Goal: Task Accomplishment & Management: Manage account settings

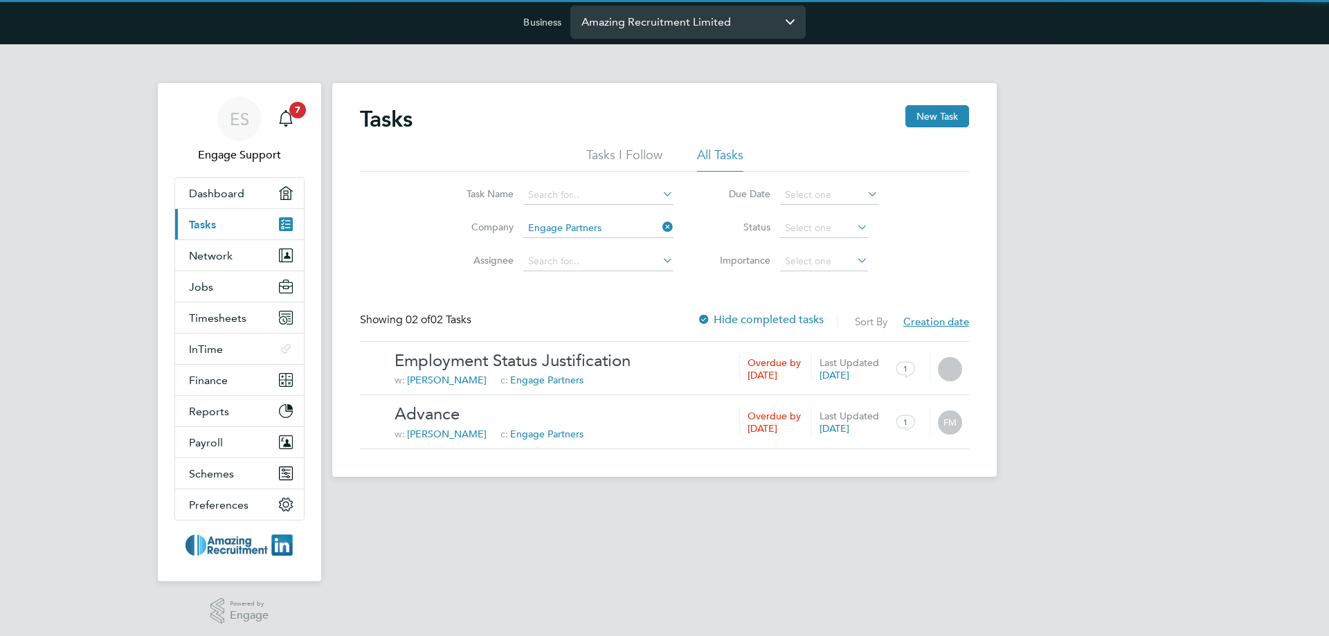
click at [673, 28] on input "Amazing Recruitment Limited" at bounding box center [687, 22] width 235 height 33
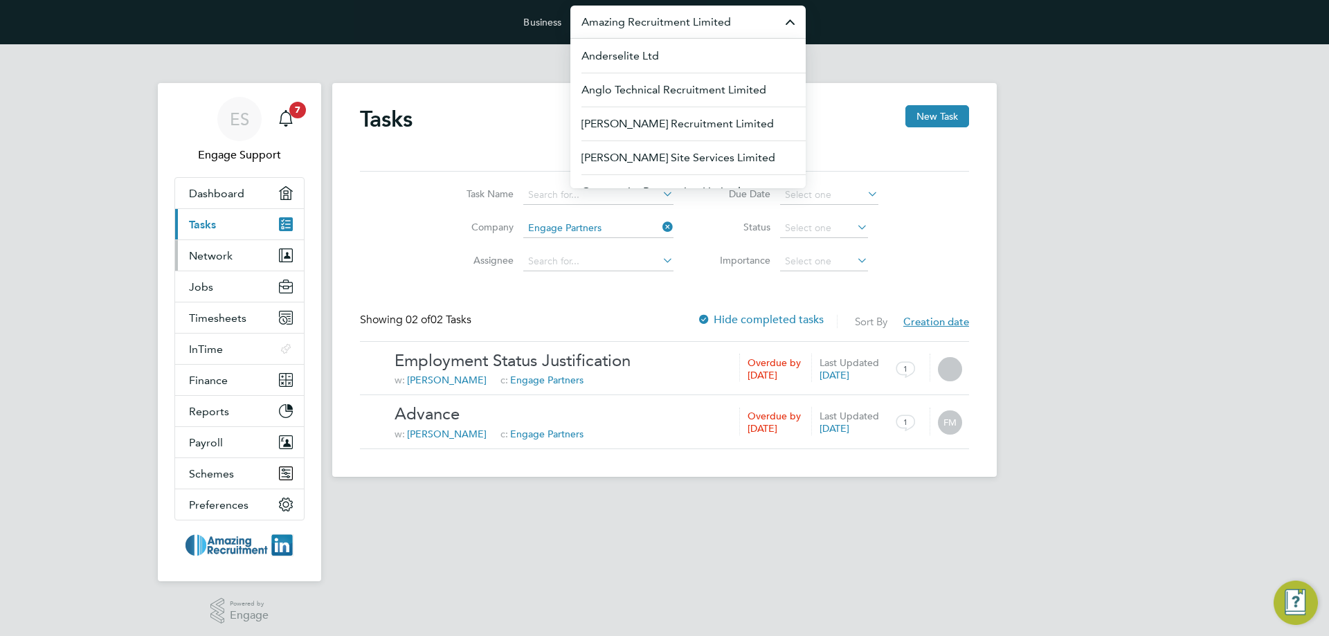
click at [203, 255] on span "Network" at bounding box center [211, 255] width 44 height 13
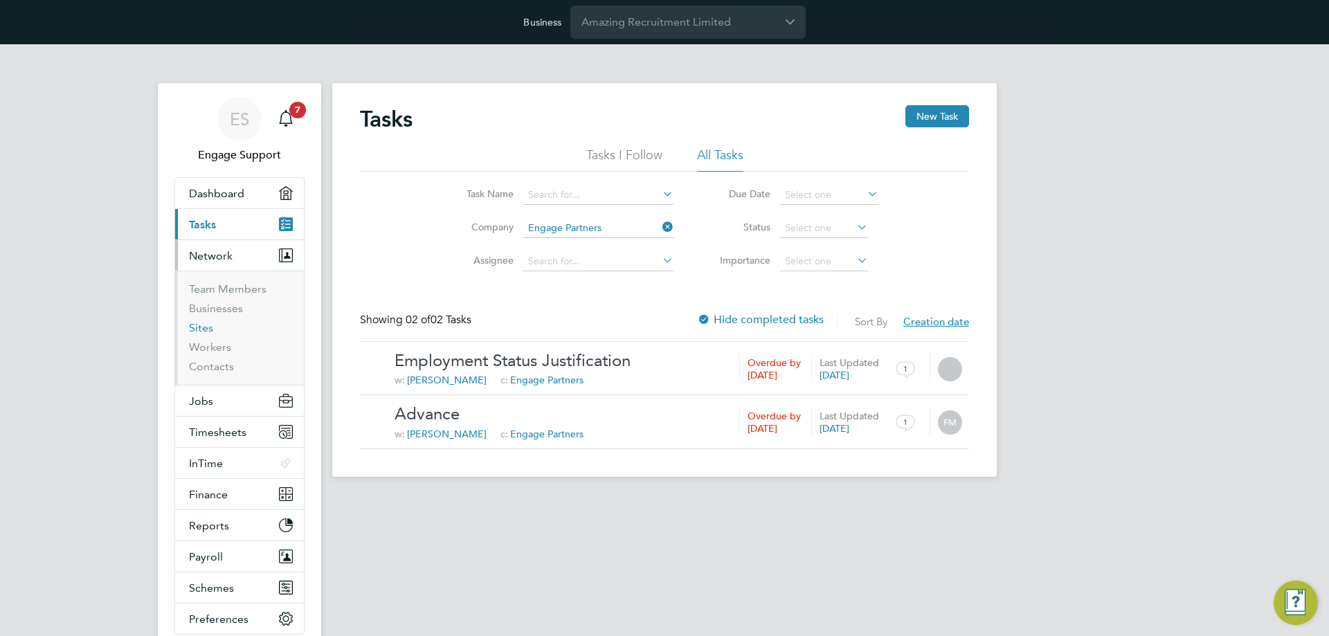
click at [205, 331] on link "Sites" at bounding box center [201, 327] width 24 height 13
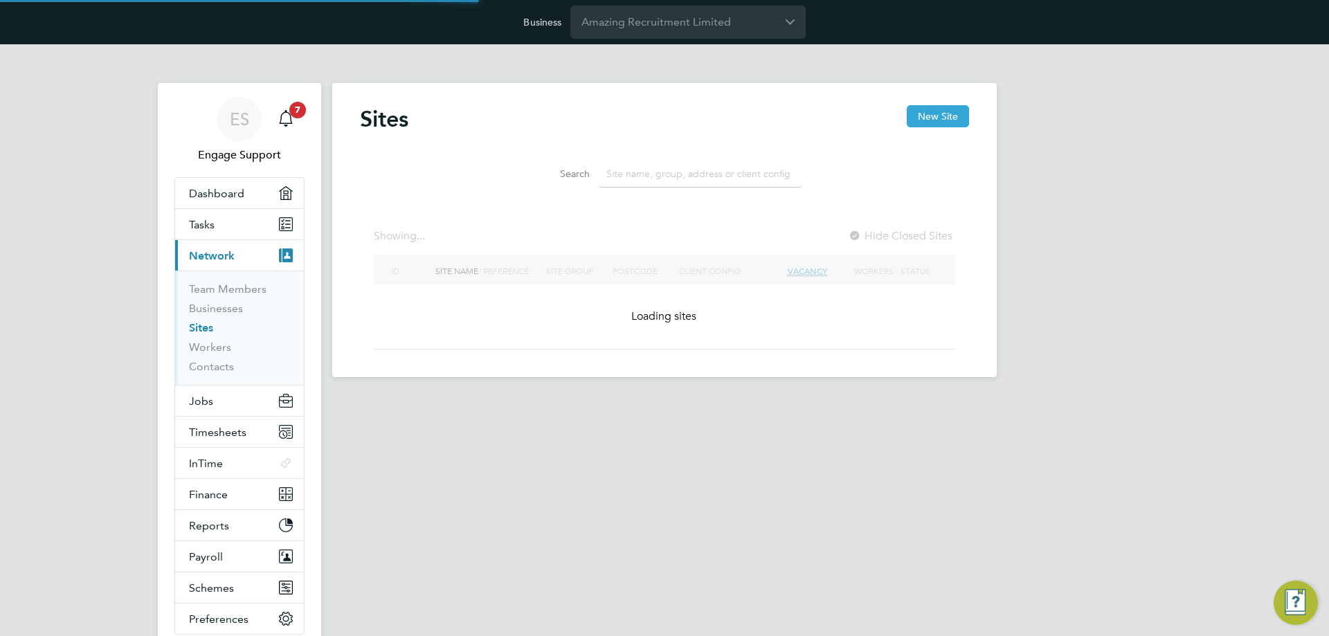
click at [939, 108] on button "New Site" at bounding box center [938, 116] width 62 height 22
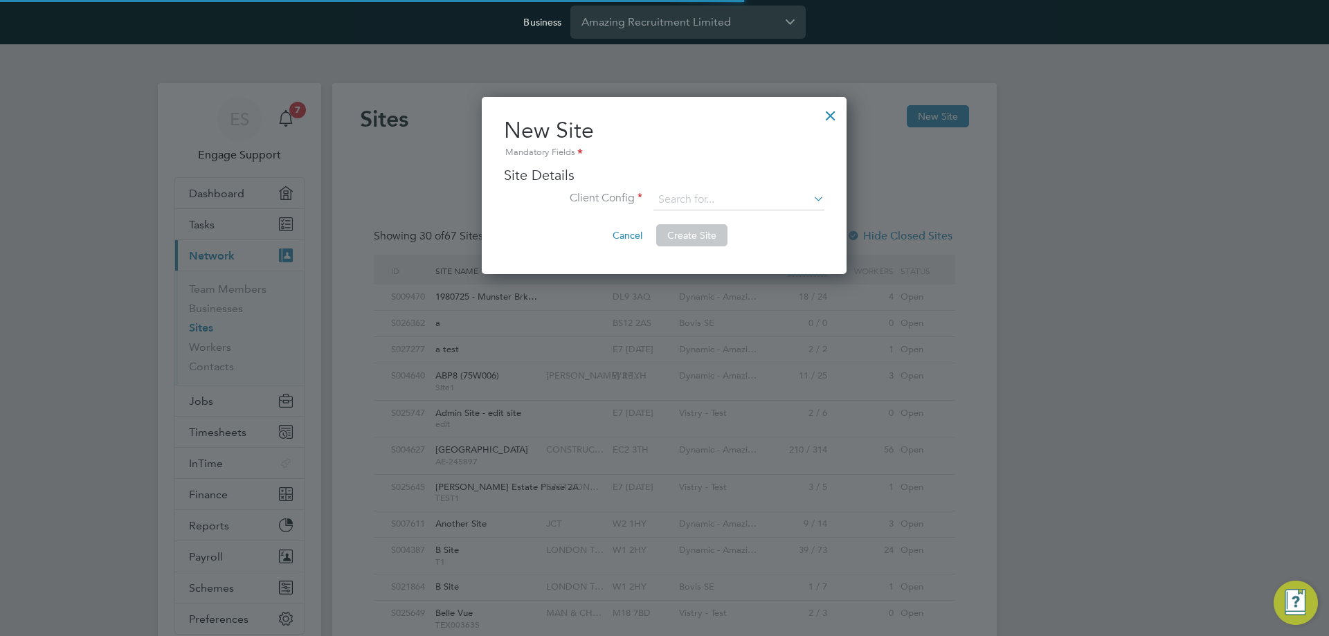
type input "[GEOGRAPHIC_DATA]"
click at [729, 198] on input at bounding box center [739, 200] width 171 height 21
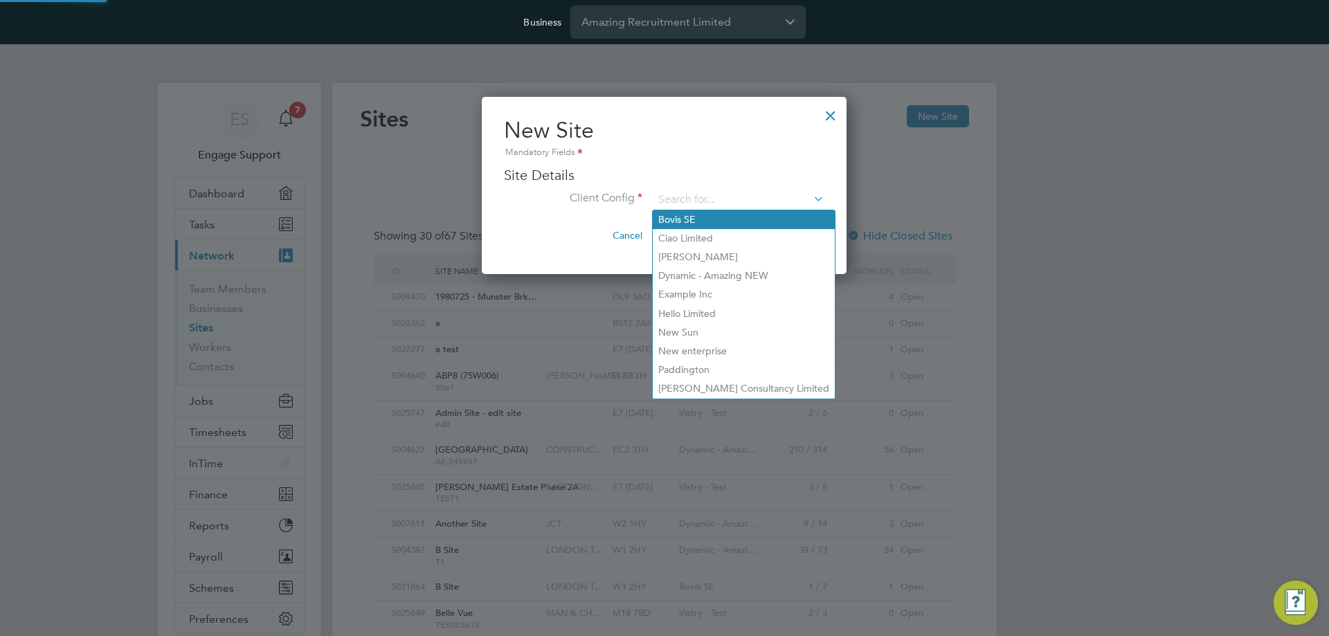
click at [727, 224] on li "Bovis SE" at bounding box center [744, 219] width 182 height 19
type input "Bovis SE"
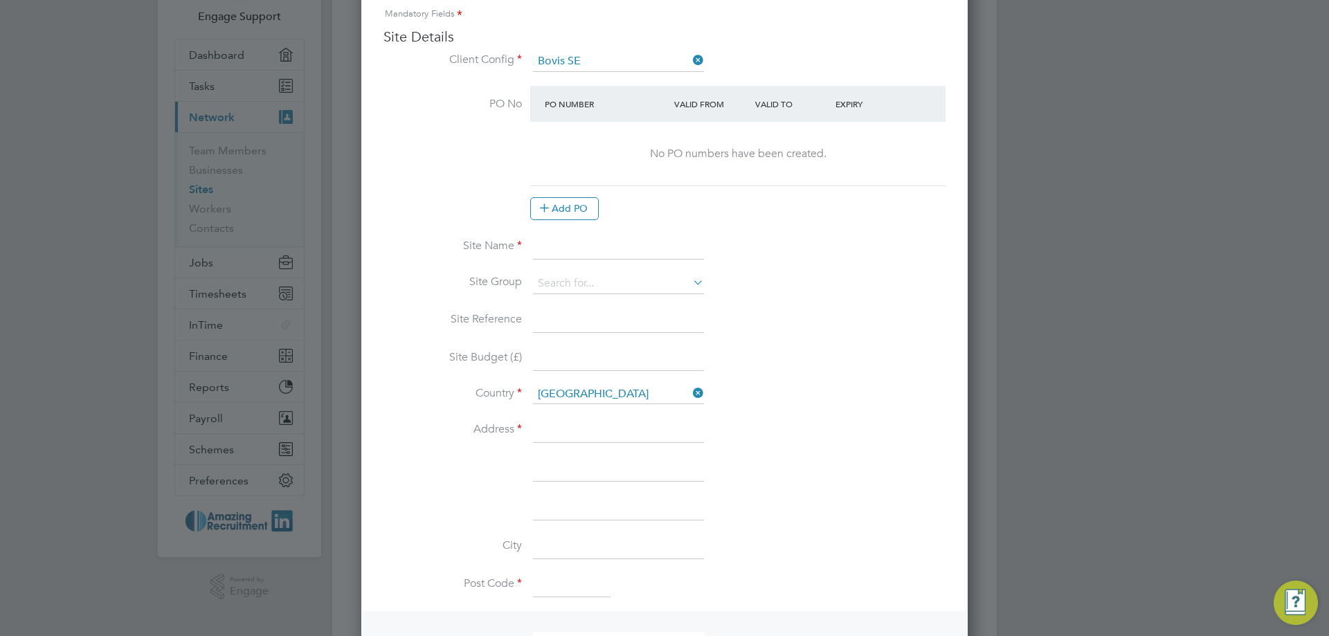
click at [550, 249] on input at bounding box center [618, 247] width 171 height 25
click at [555, 318] on input at bounding box center [618, 320] width 171 height 25
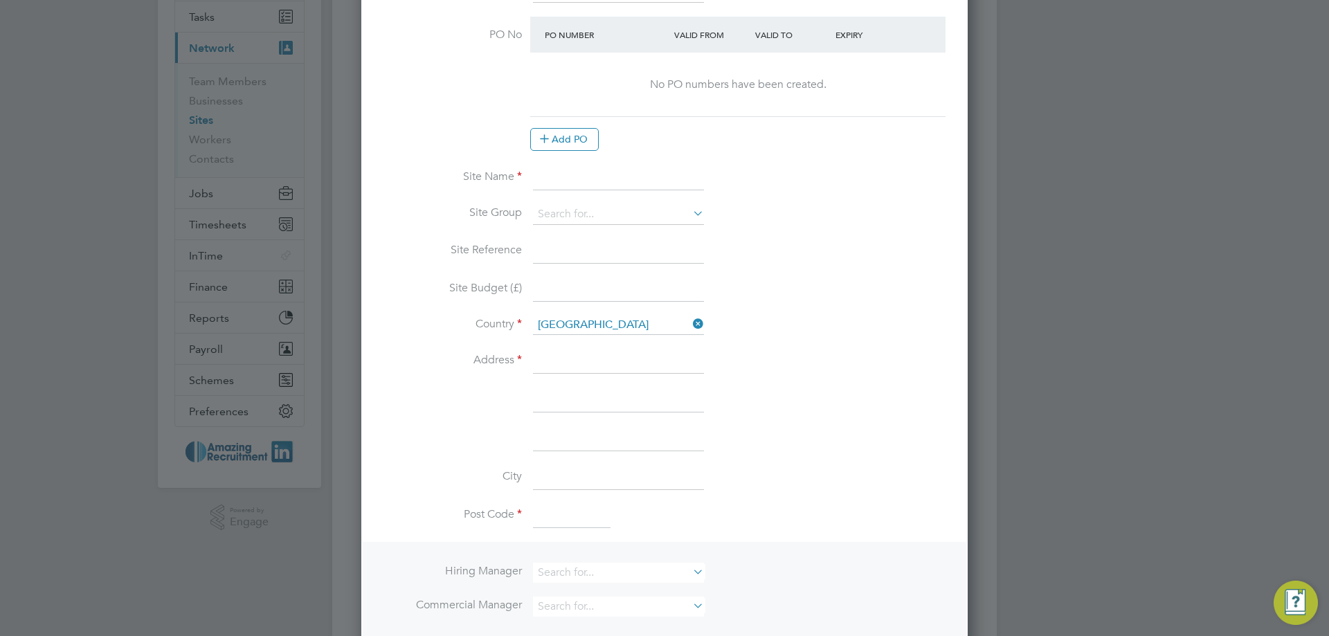
click at [564, 295] on input at bounding box center [618, 290] width 171 height 25
click at [550, 178] on input at bounding box center [618, 177] width 171 height 25
click at [546, 255] on input at bounding box center [618, 251] width 171 height 25
click at [546, 291] on input at bounding box center [618, 290] width 171 height 25
click at [552, 363] on input at bounding box center [618, 361] width 171 height 25
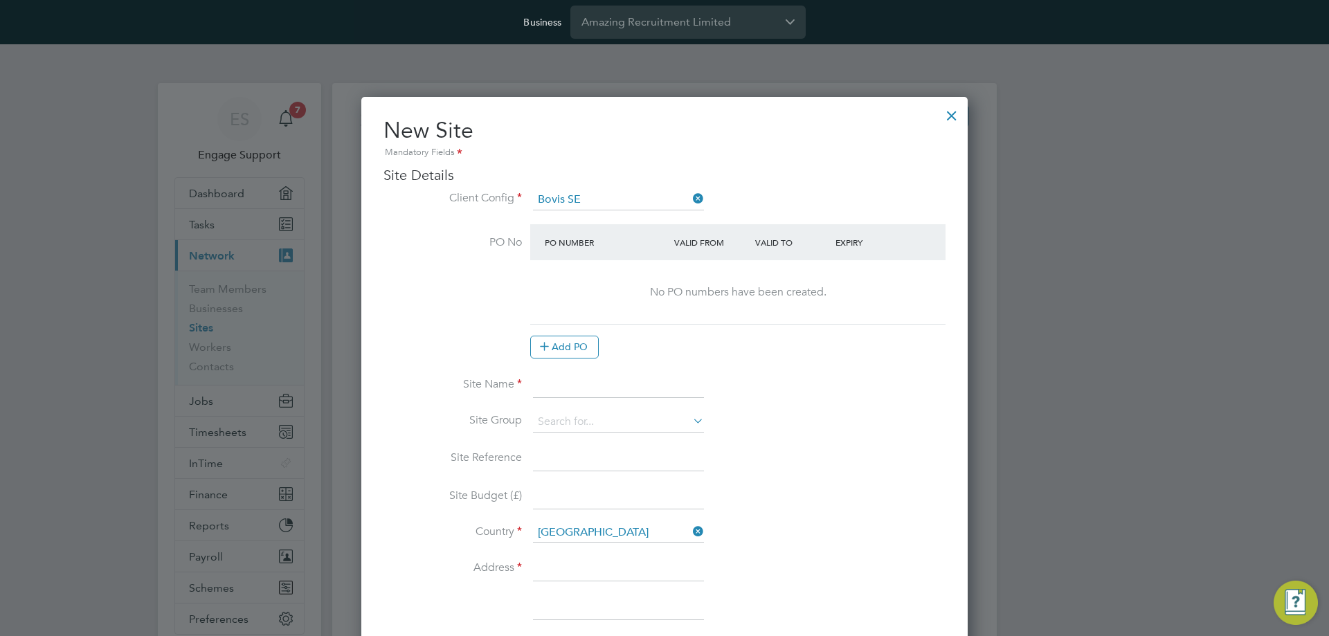
click at [955, 118] on div at bounding box center [951, 112] width 25 height 25
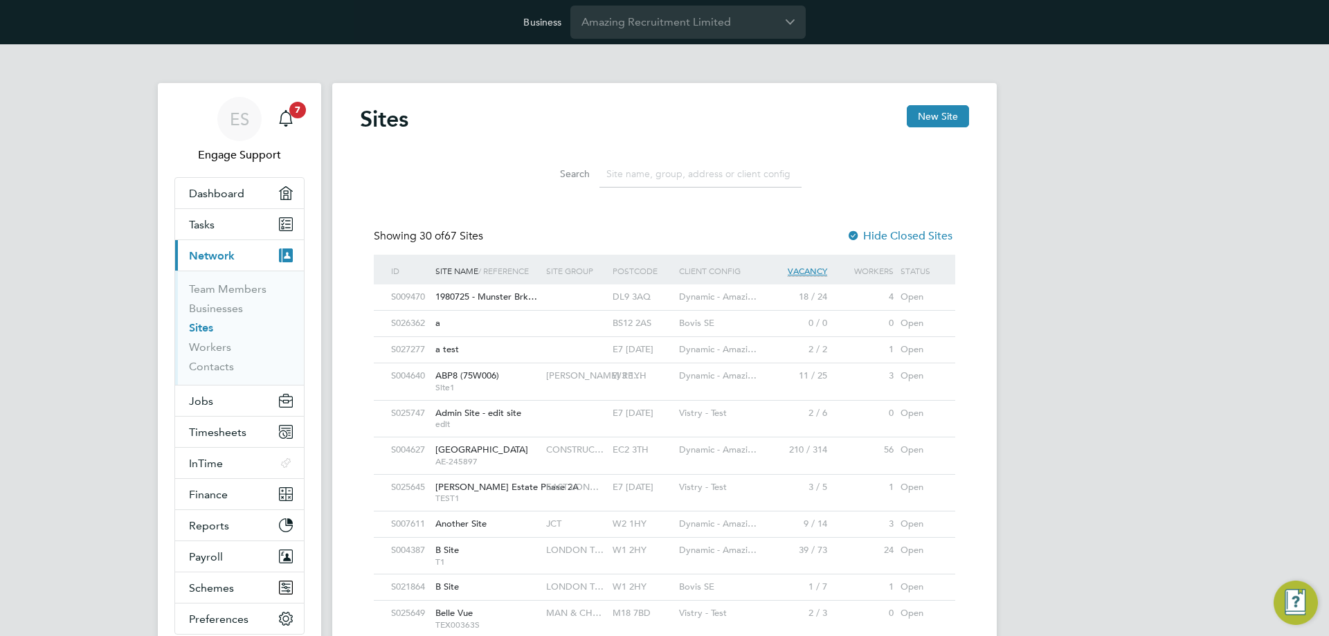
click at [618, 386] on div "W3 1YH" at bounding box center [642, 376] width 66 height 26
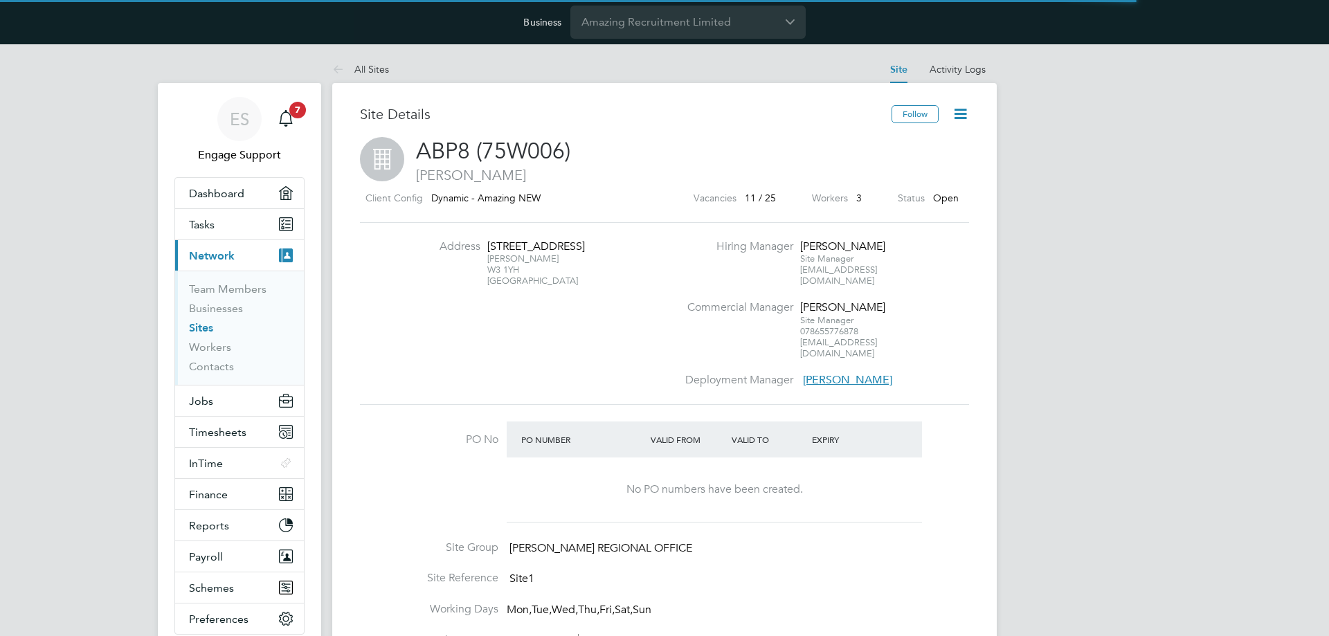
click at [960, 114] on icon at bounding box center [960, 113] width 17 height 17
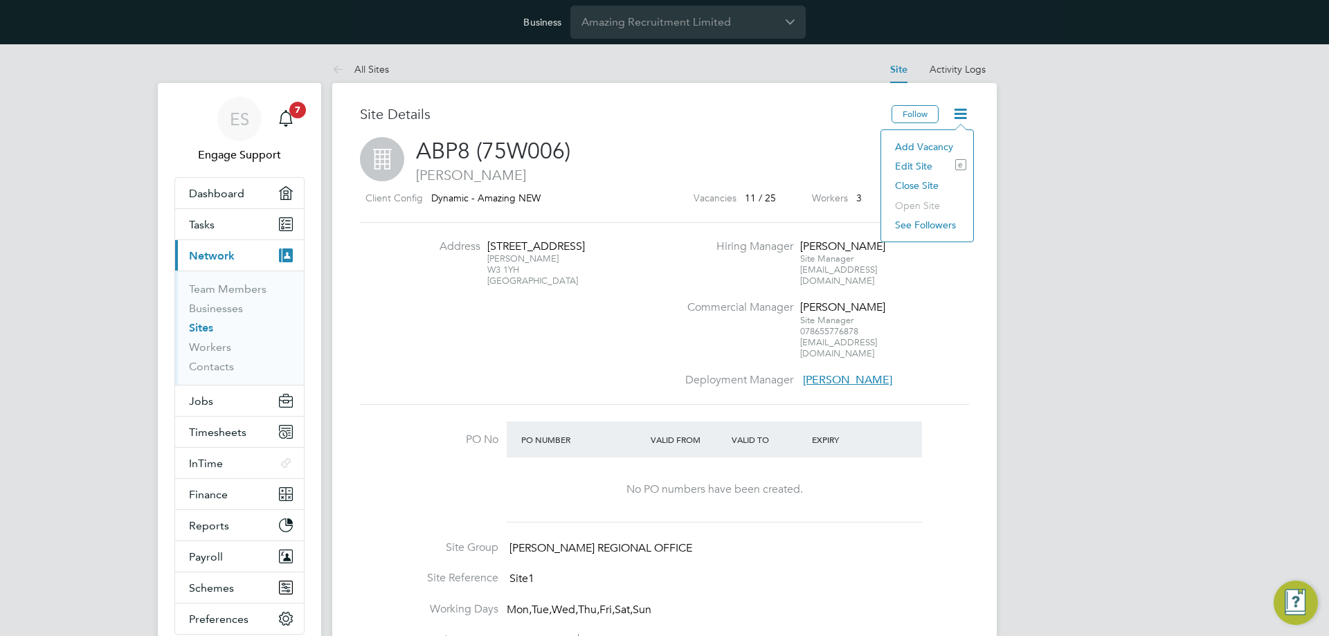
click at [919, 170] on li "Edit Site e" at bounding box center [927, 165] width 78 height 19
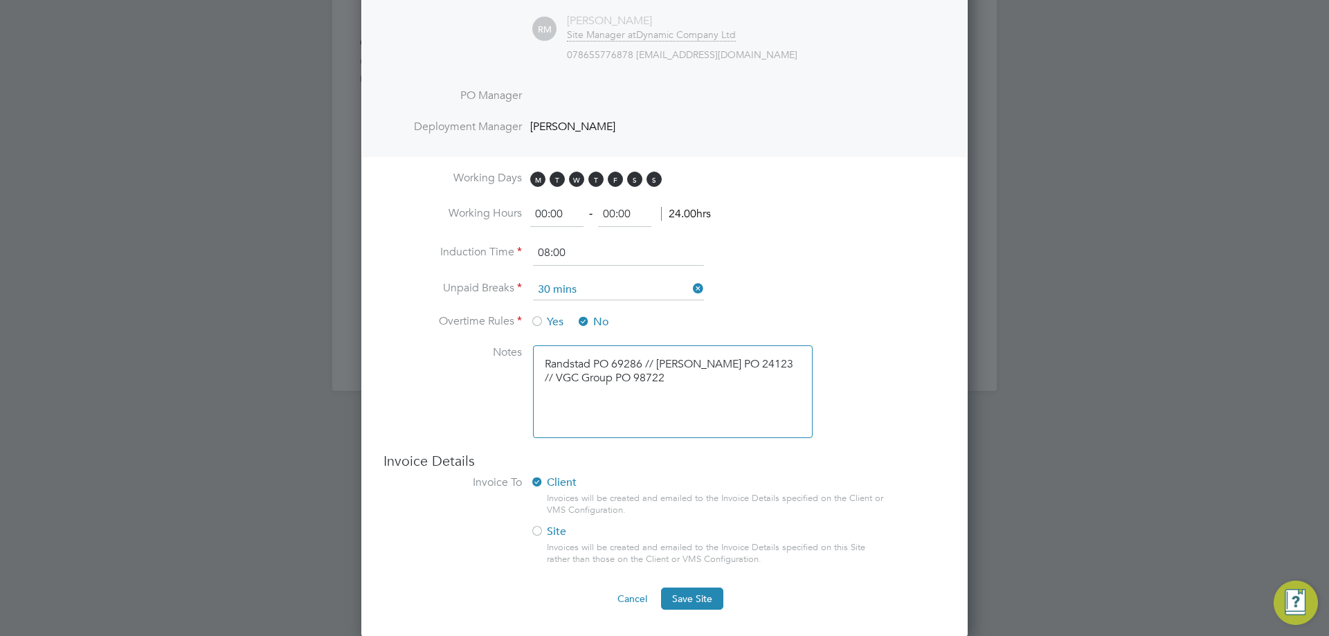
scroll to position [894, 0]
click at [534, 532] on div at bounding box center [537, 532] width 14 height 14
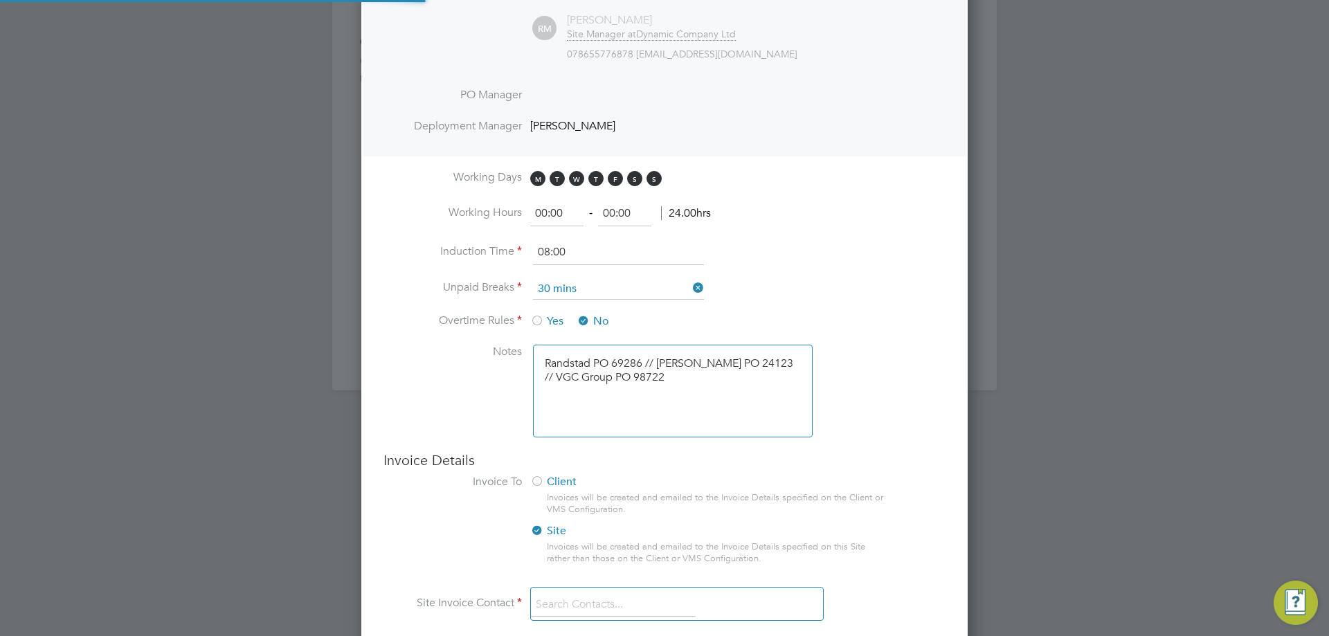
scroll to position [7, 7]
type input "[STREET_ADDRESS]"
type input "[DEMOGRAPHIC_DATA]"
type input "[GEOGRAPHIC_DATA]"
type input "WC1R 2HA"
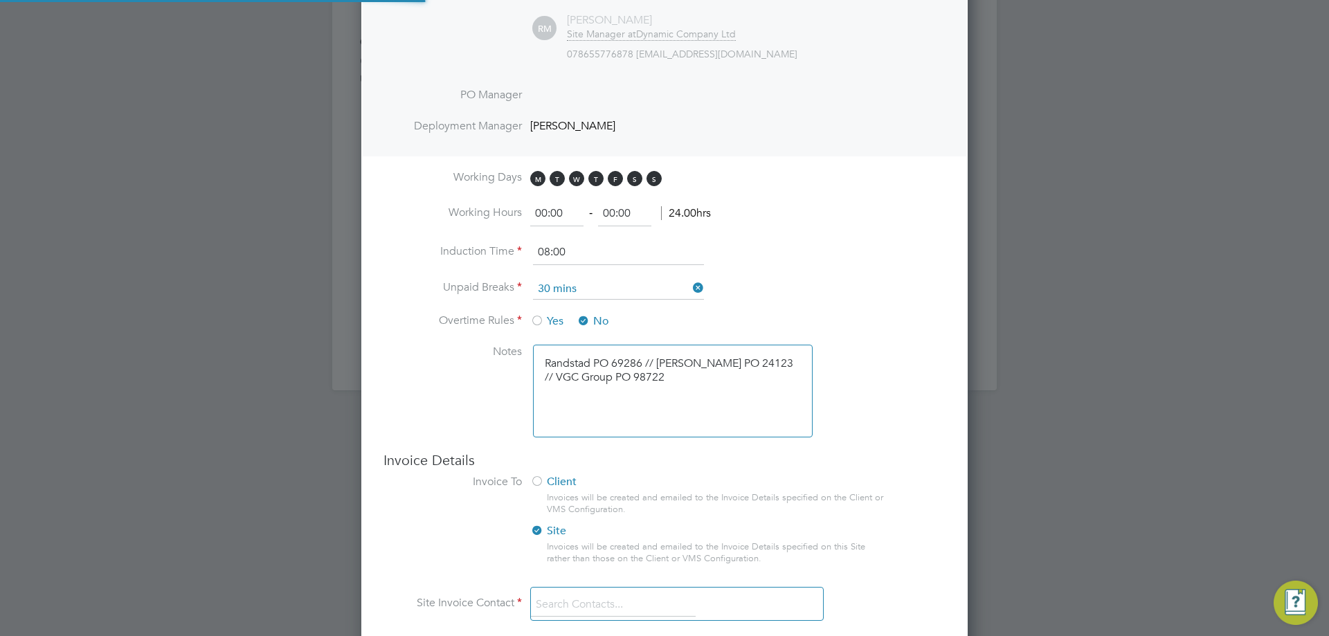
type input "[GEOGRAPHIC_DATA]"
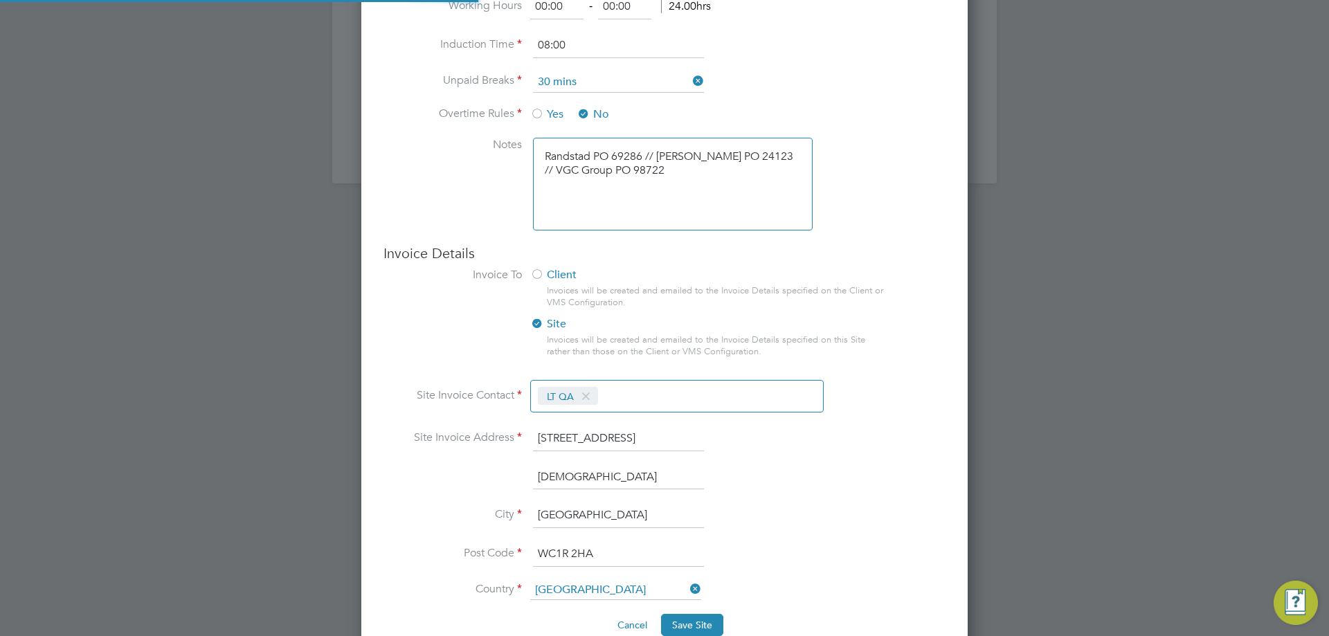
scroll to position [1102, 0]
click at [534, 270] on div at bounding box center [537, 275] width 14 height 14
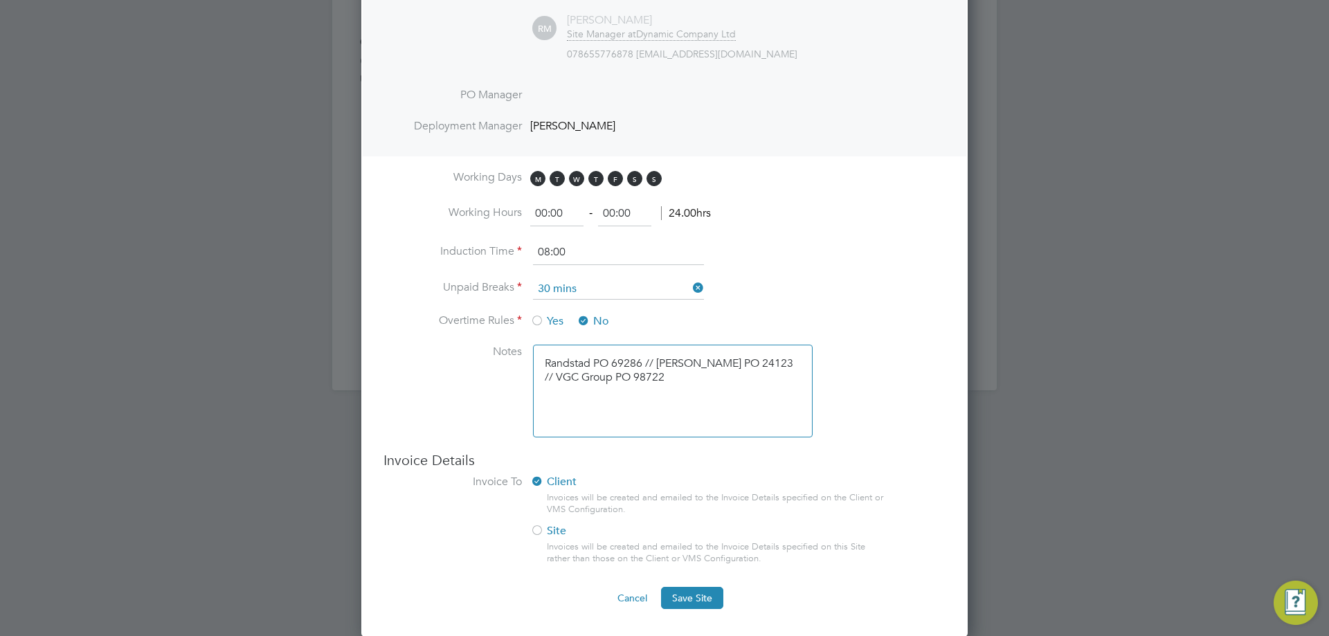
click at [538, 529] on div at bounding box center [537, 532] width 14 height 14
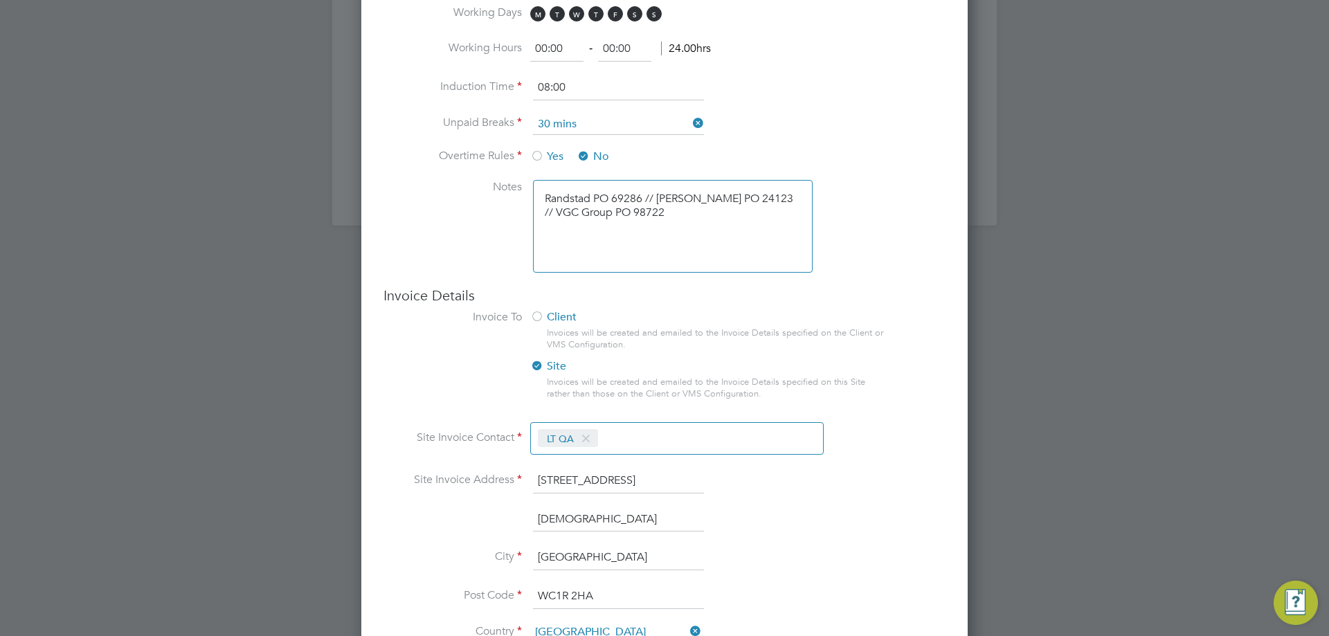
scroll to position [1128, 0]
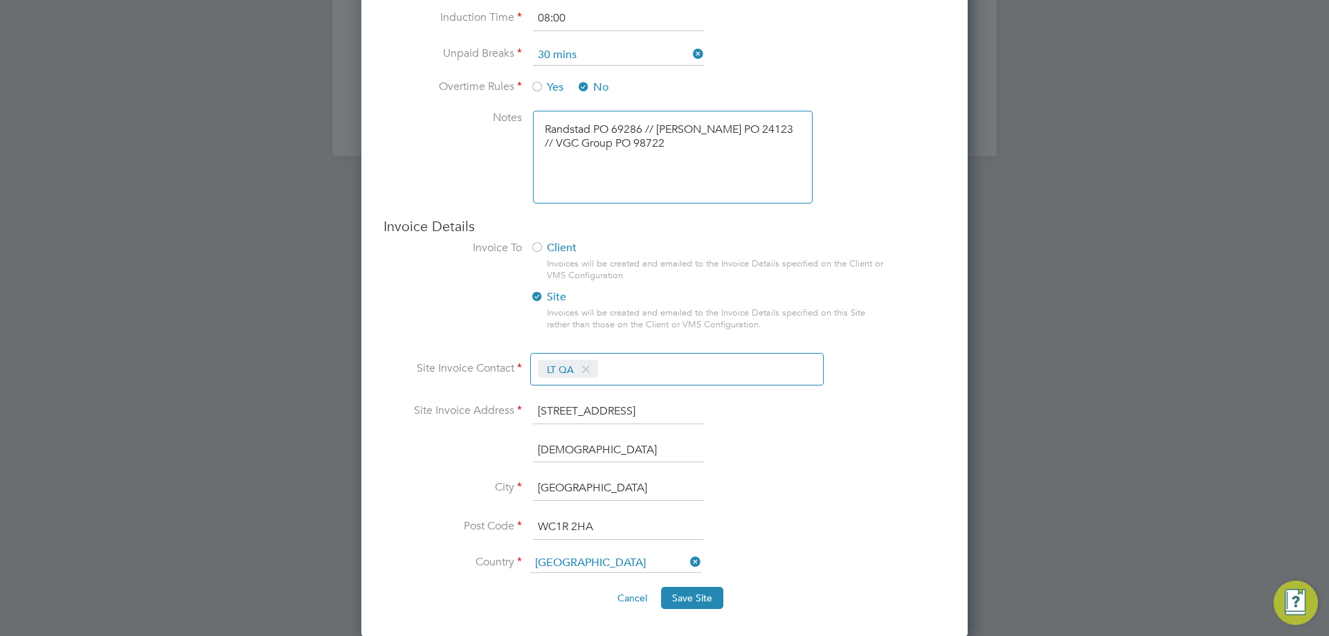
click at [535, 250] on div at bounding box center [537, 249] width 14 height 14
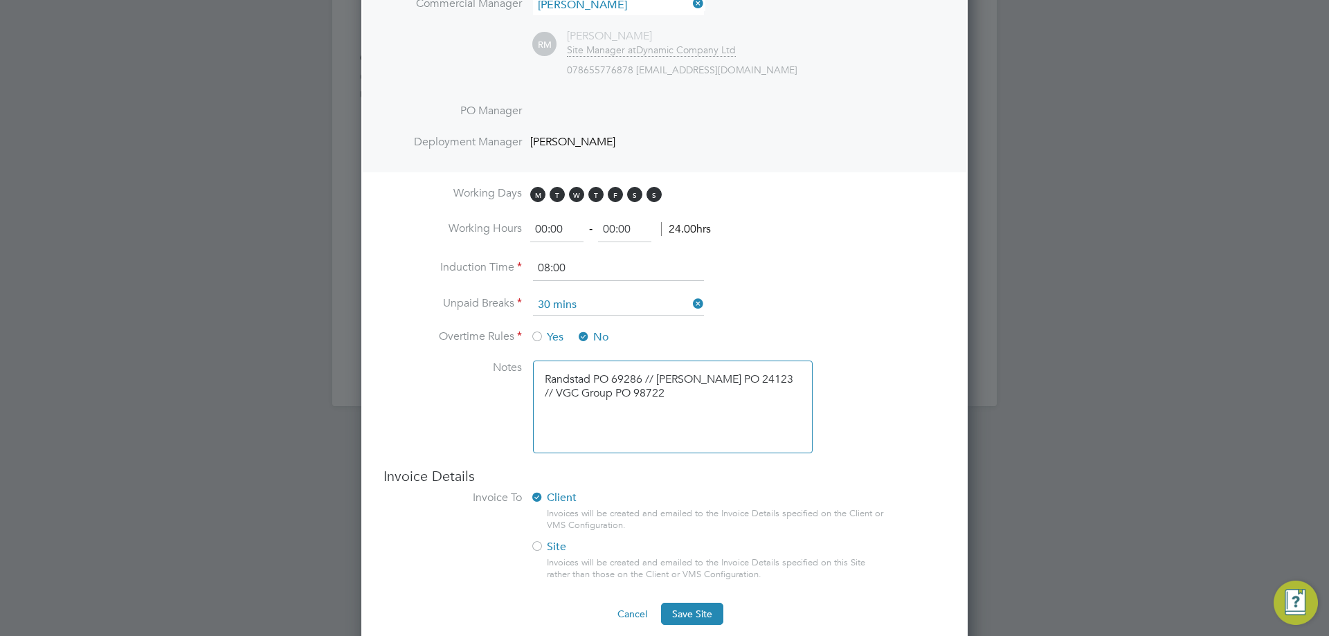
scroll to position [894, 0]
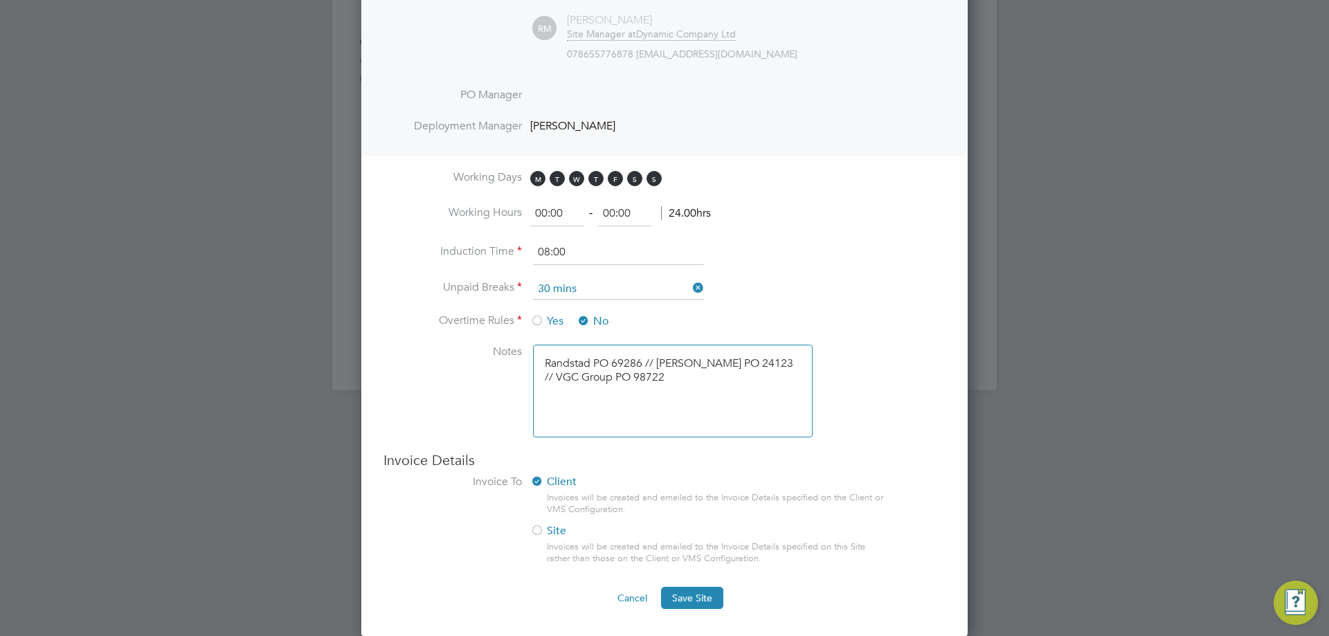
click at [536, 533] on div at bounding box center [537, 532] width 14 height 14
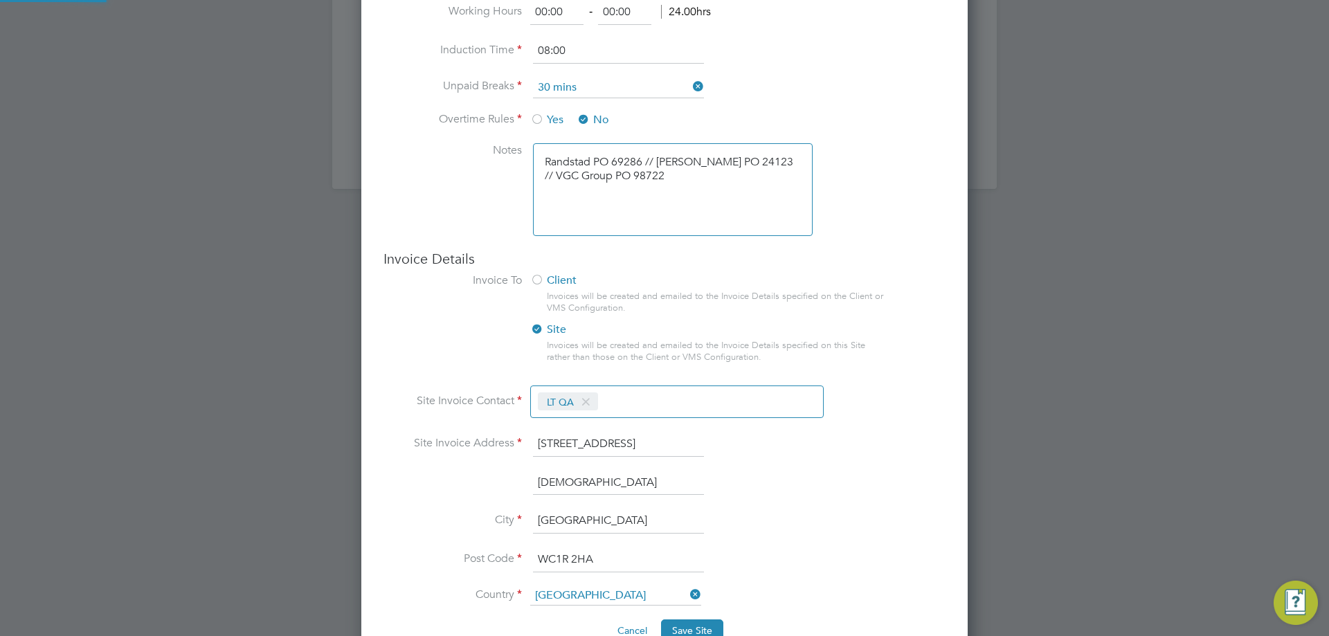
scroll to position [1102, 0]
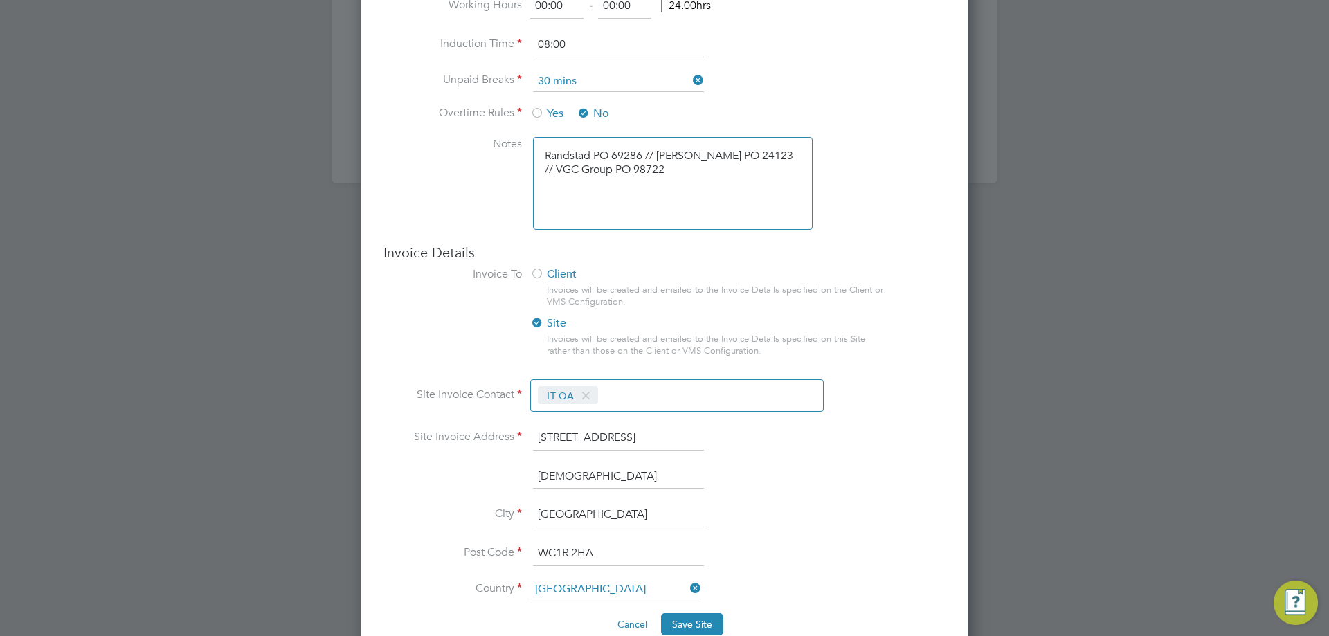
click at [539, 272] on div at bounding box center [537, 275] width 14 height 14
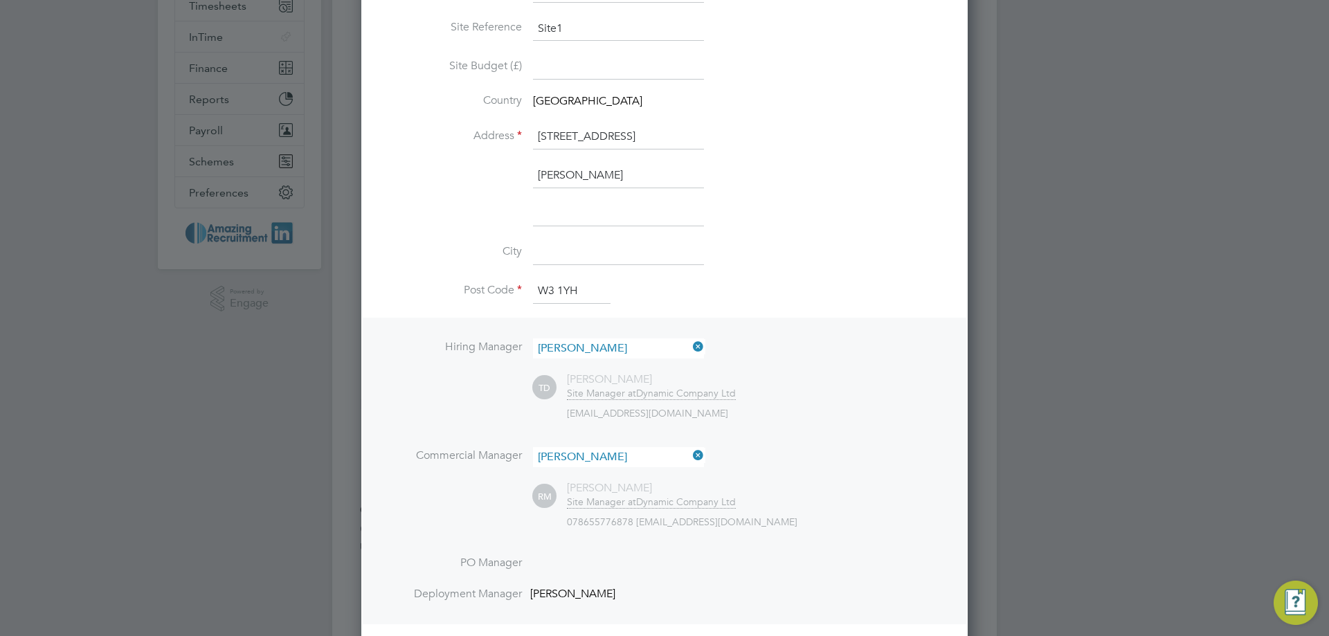
scroll to position [202, 0]
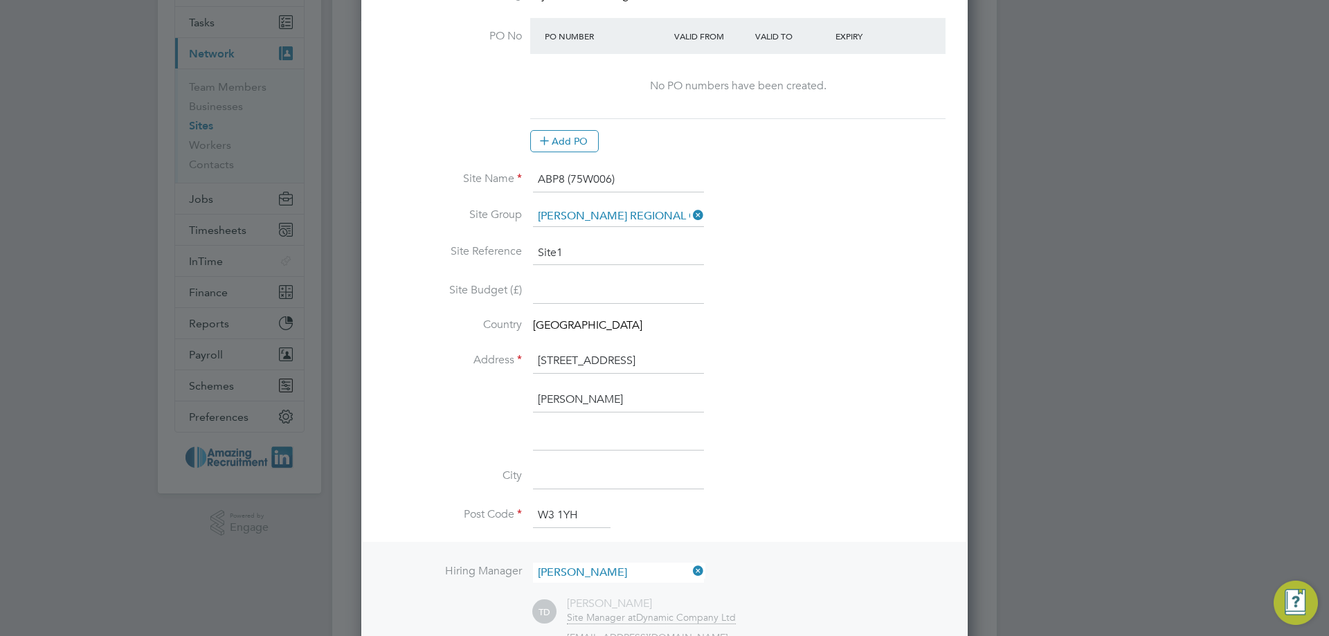
click at [27, 430] on div at bounding box center [664, 318] width 1329 height 636
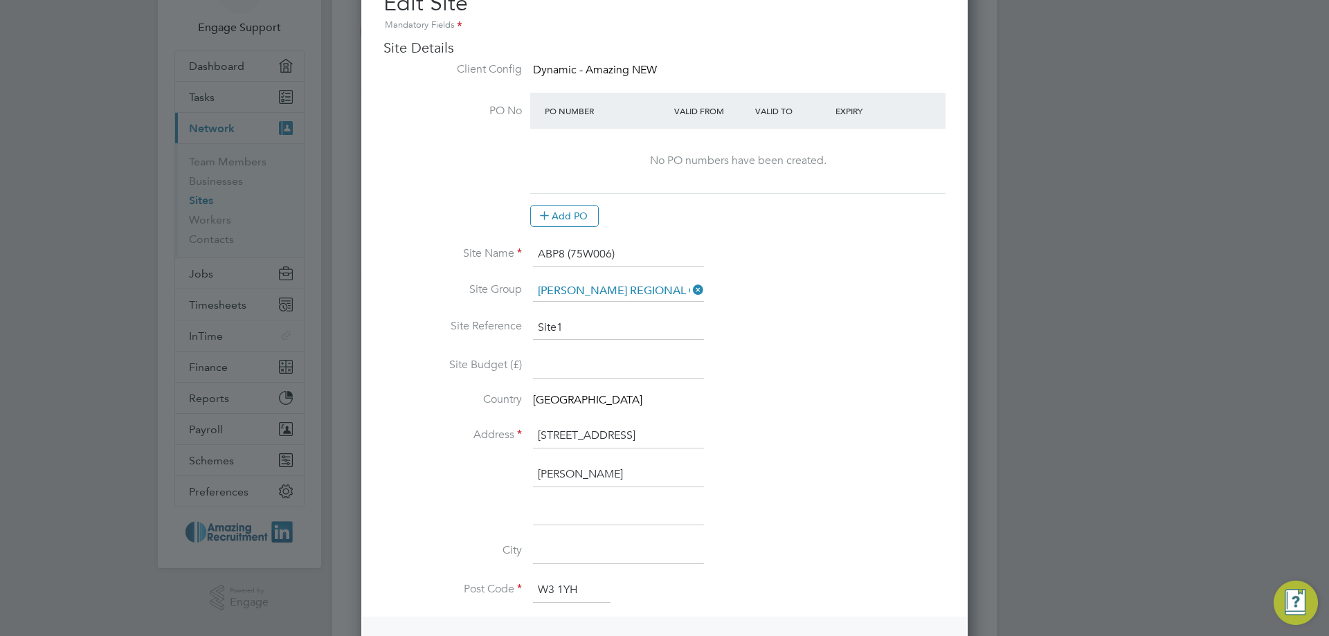
scroll to position [0, 0]
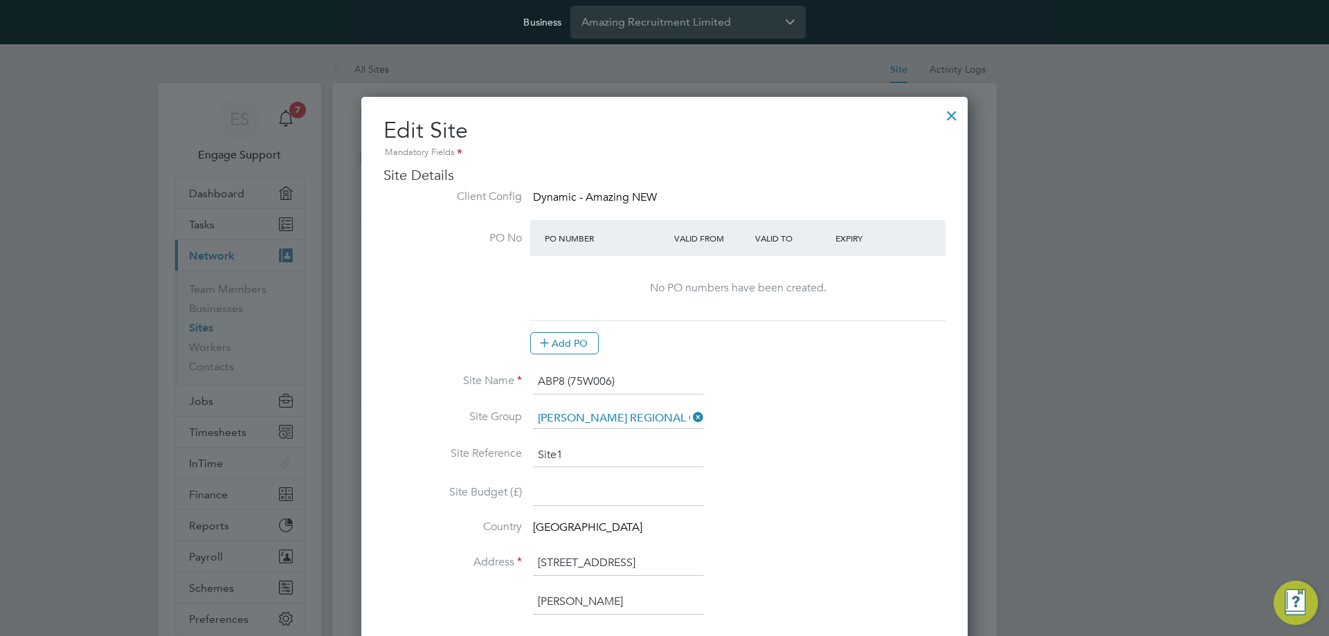
click at [953, 117] on div at bounding box center [951, 112] width 25 height 25
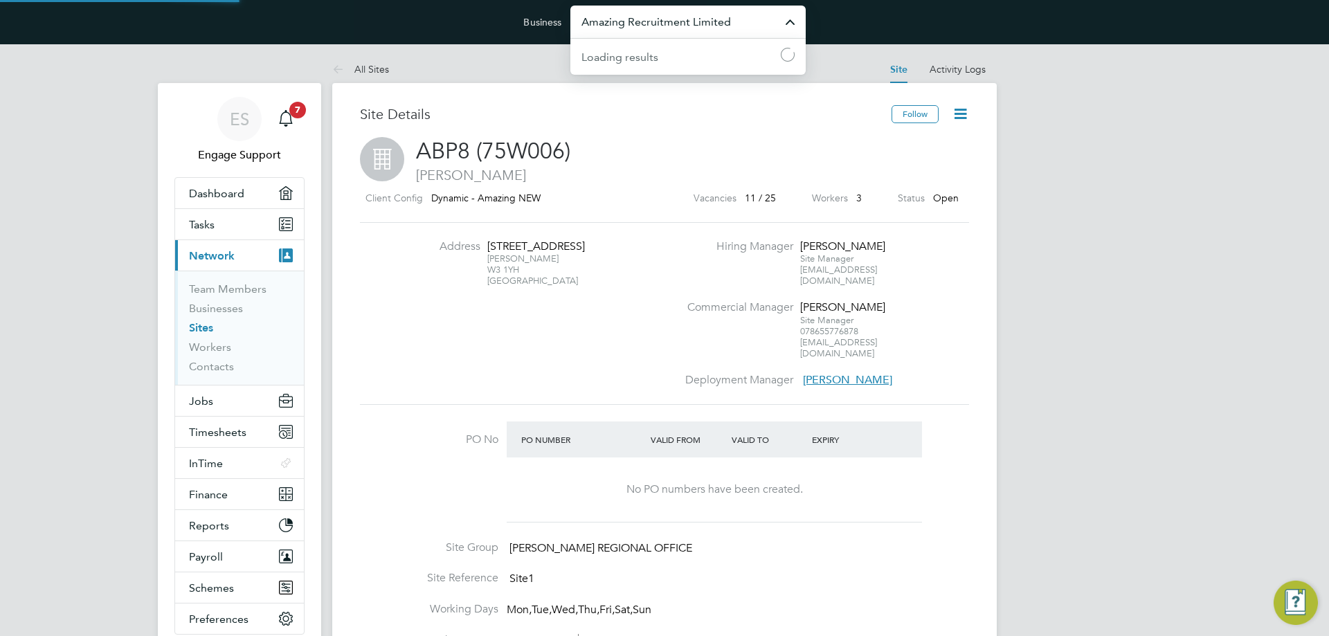
click at [657, 35] on input "Amazing Recruitment Limited" at bounding box center [687, 22] width 235 height 33
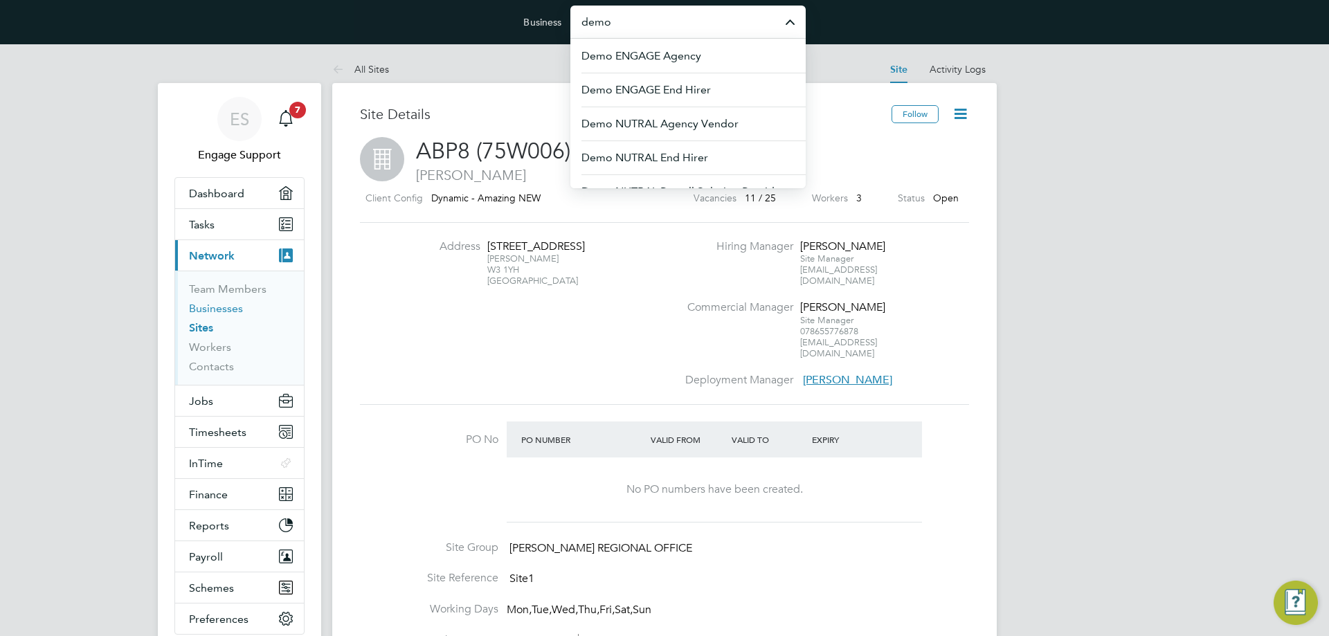
click at [233, 307] on link "Businesses" at bounding box center [216, 308] width 54 height 13
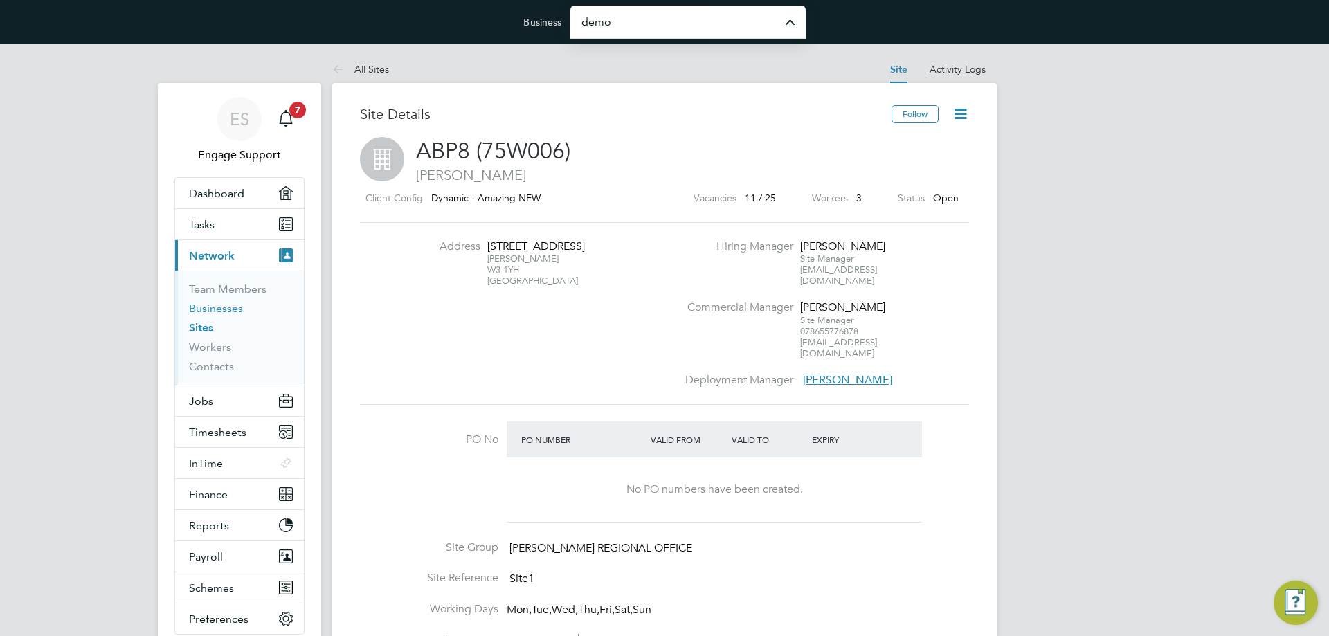
type input "Amazing Recruitment Limited"
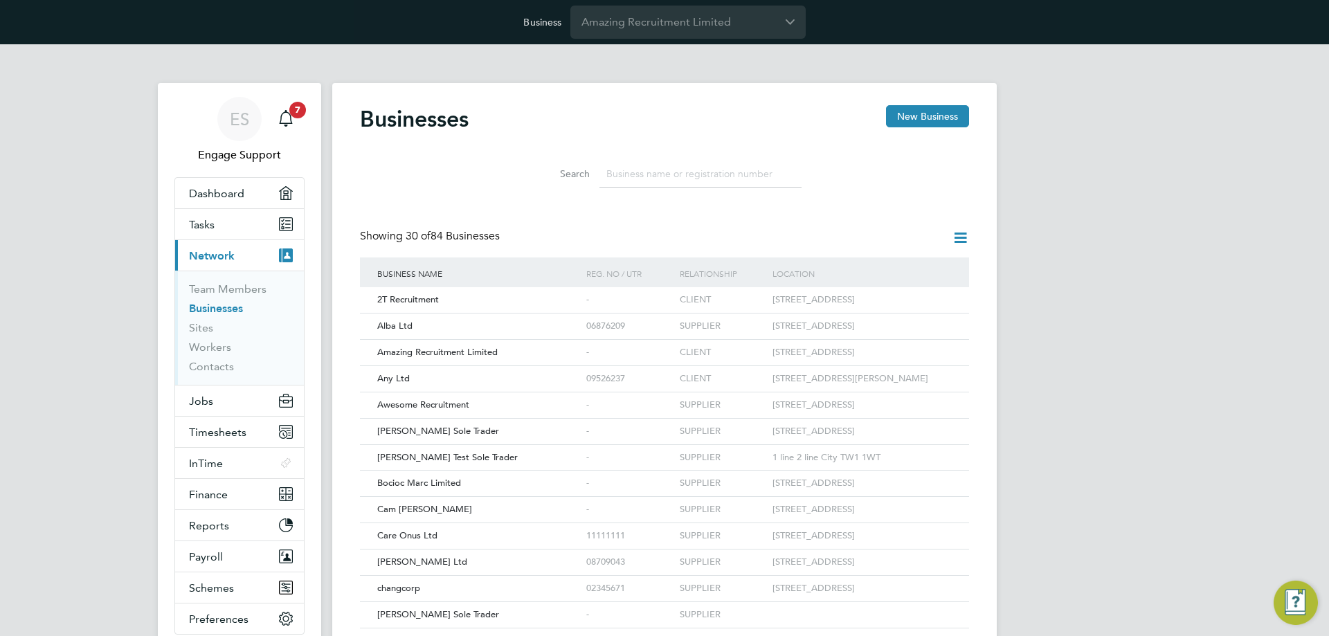
click at [676, 174] on input at bounding box center [701, 174] width 202 height 27
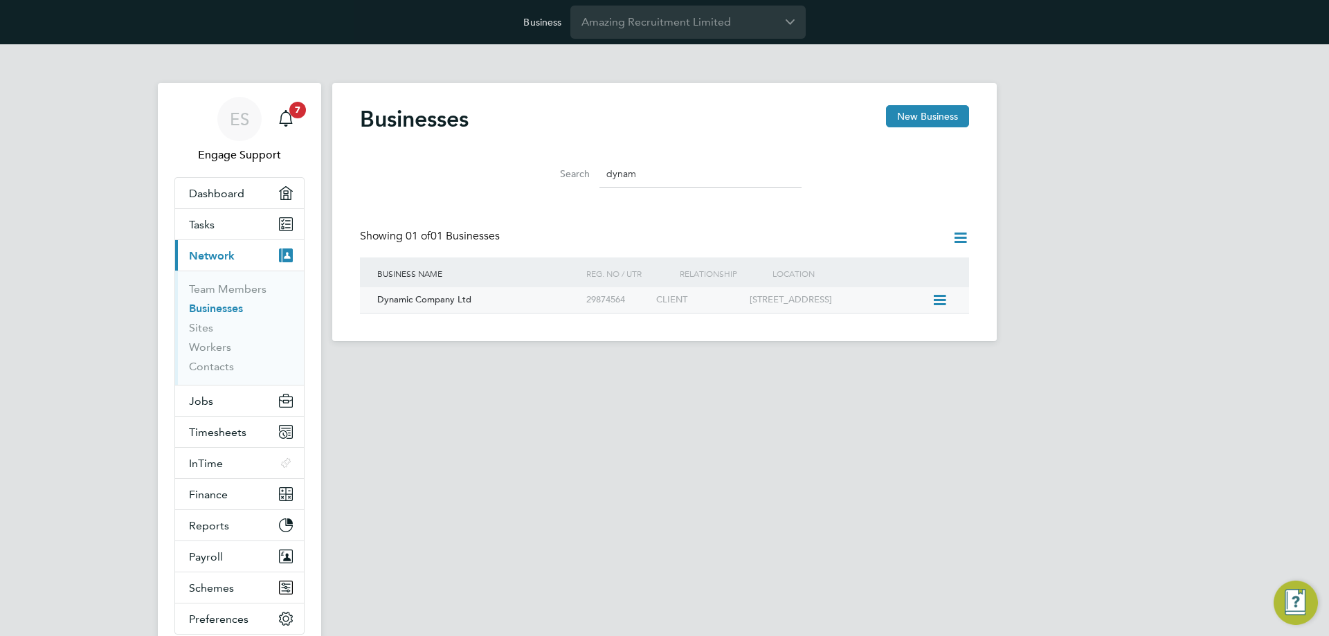
type input "dynam"
click at [648, 303] on div "29874564" at bounding box center [618, 300] width 70 height 26
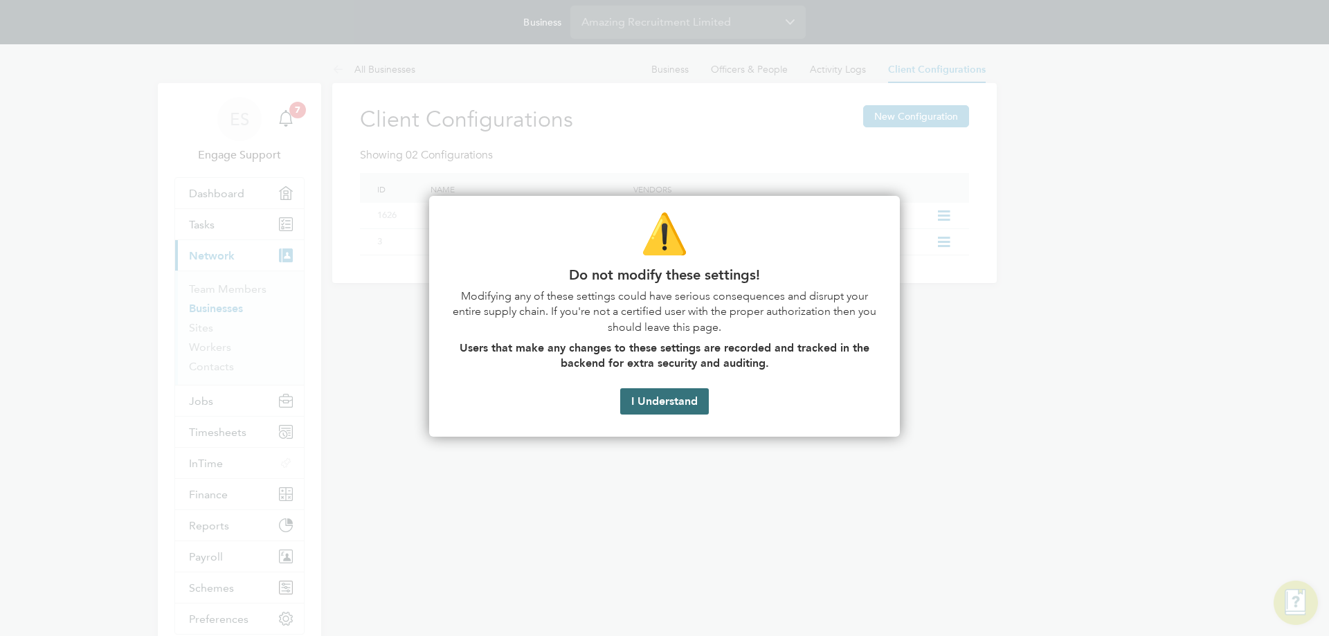
click at [654, 399] on button "I Understand" at bounding box center [664, 401] width 89 height 26
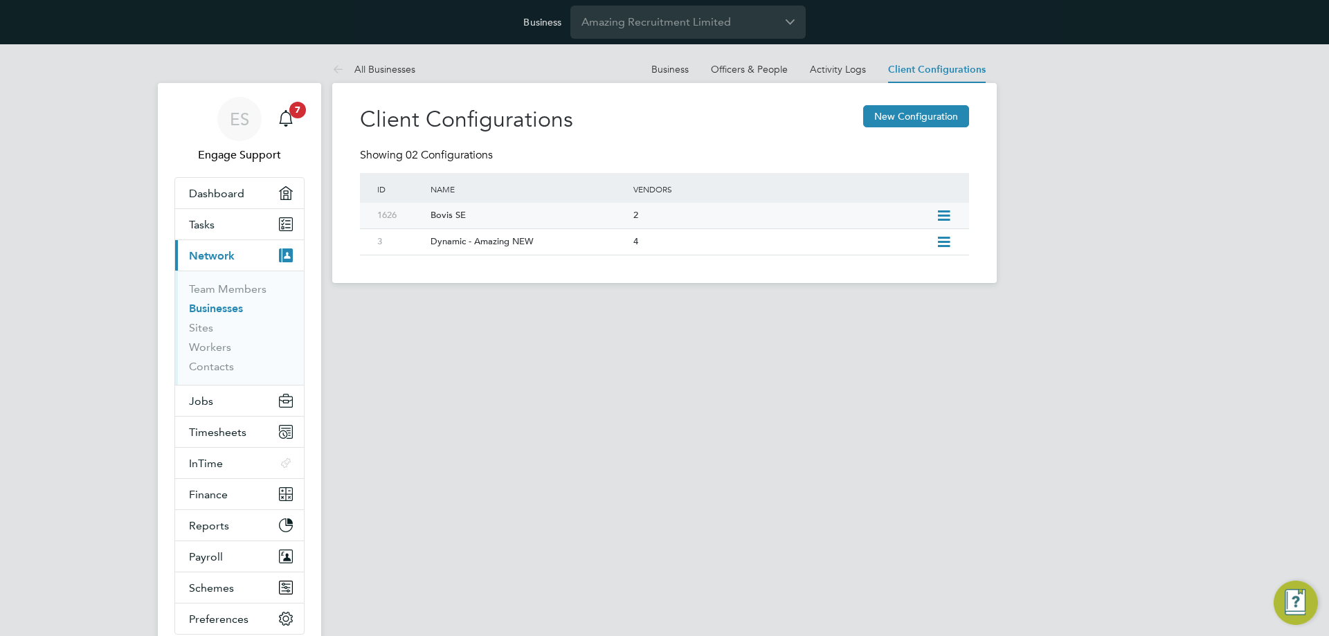
click at [534, 219] on div "Bovis SE" at bounding box center [524, 216] width 209 height 26
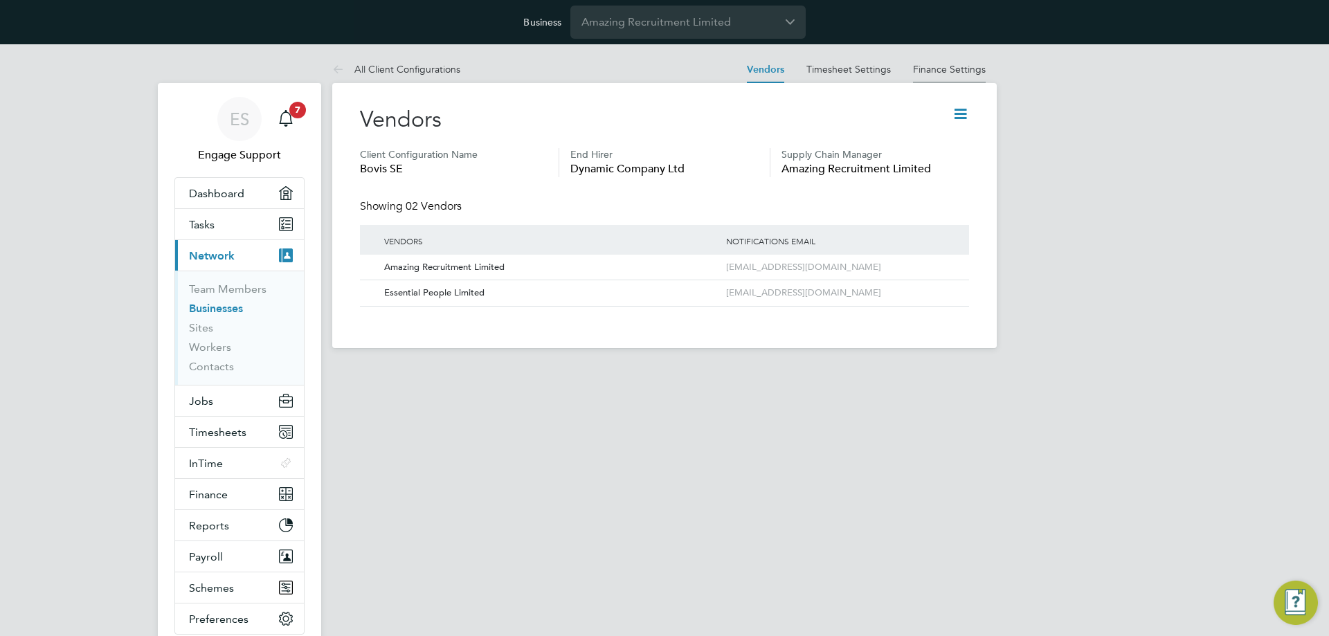
click at [947, 71] on link "Finance Settings" at bounding box center [949, 69] width 73 height 12
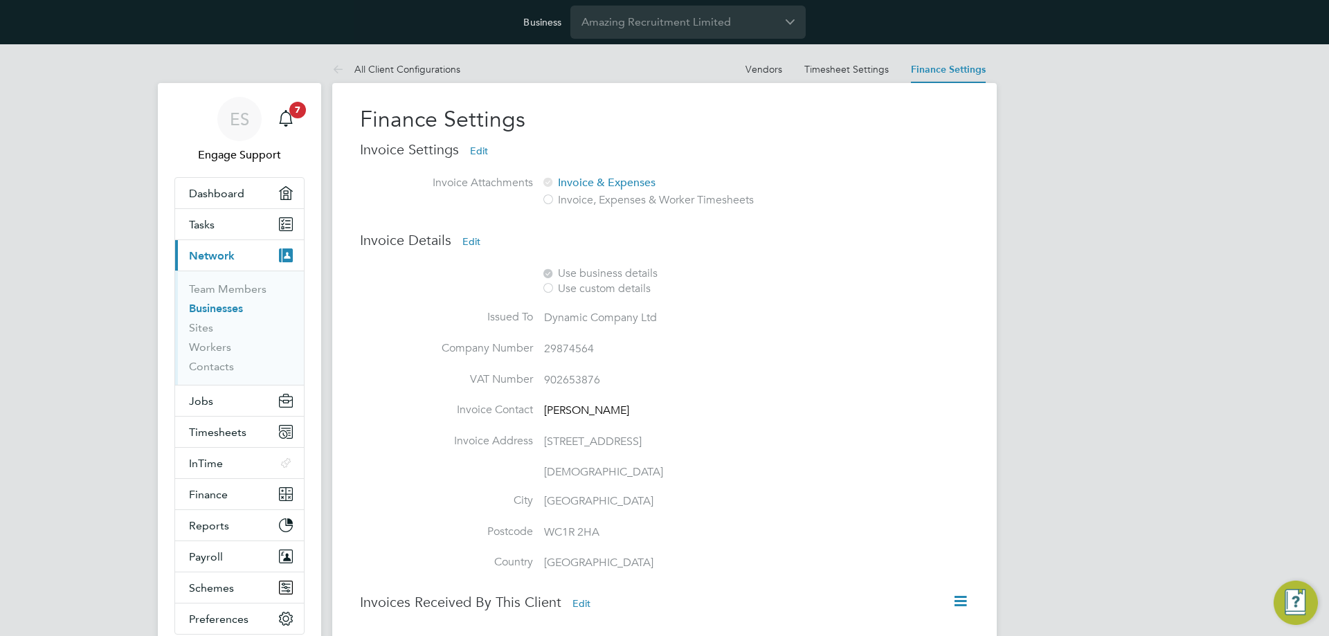
click at [475, 240] on button "Edit" at bounding box center [471, 242] width 40 height 22
click at [549, 287] on div at bounding box center [548, 289] width 14 height 14
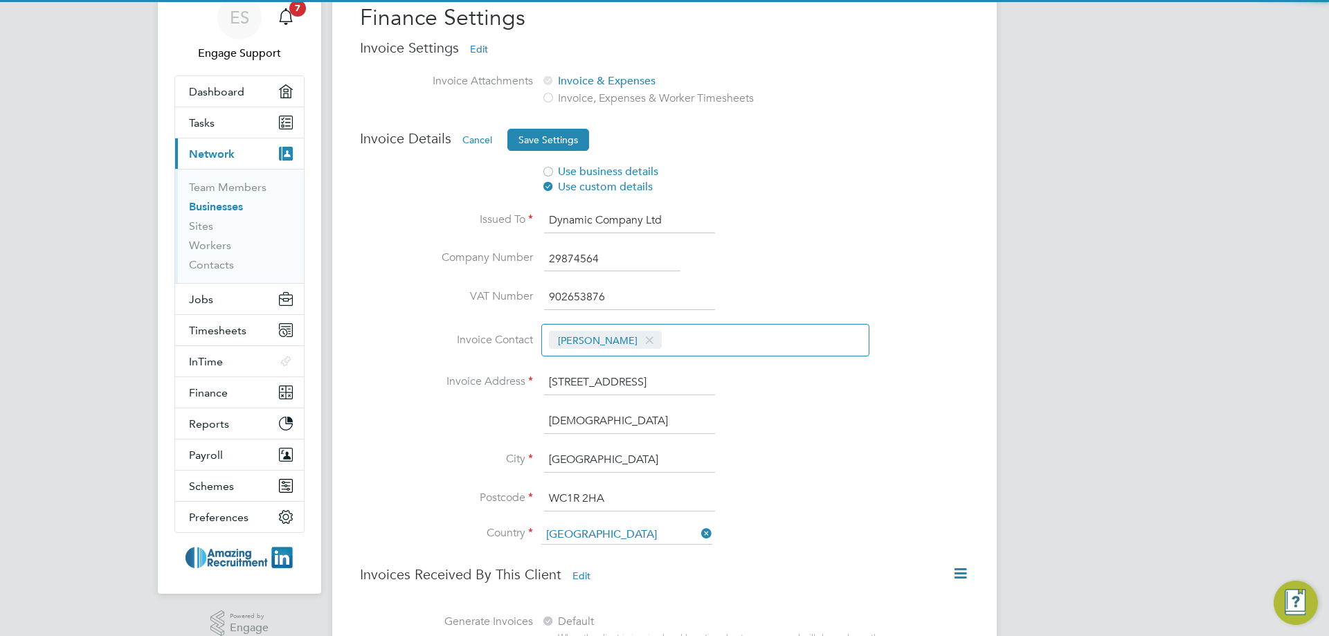
scroll to position [138, 0]
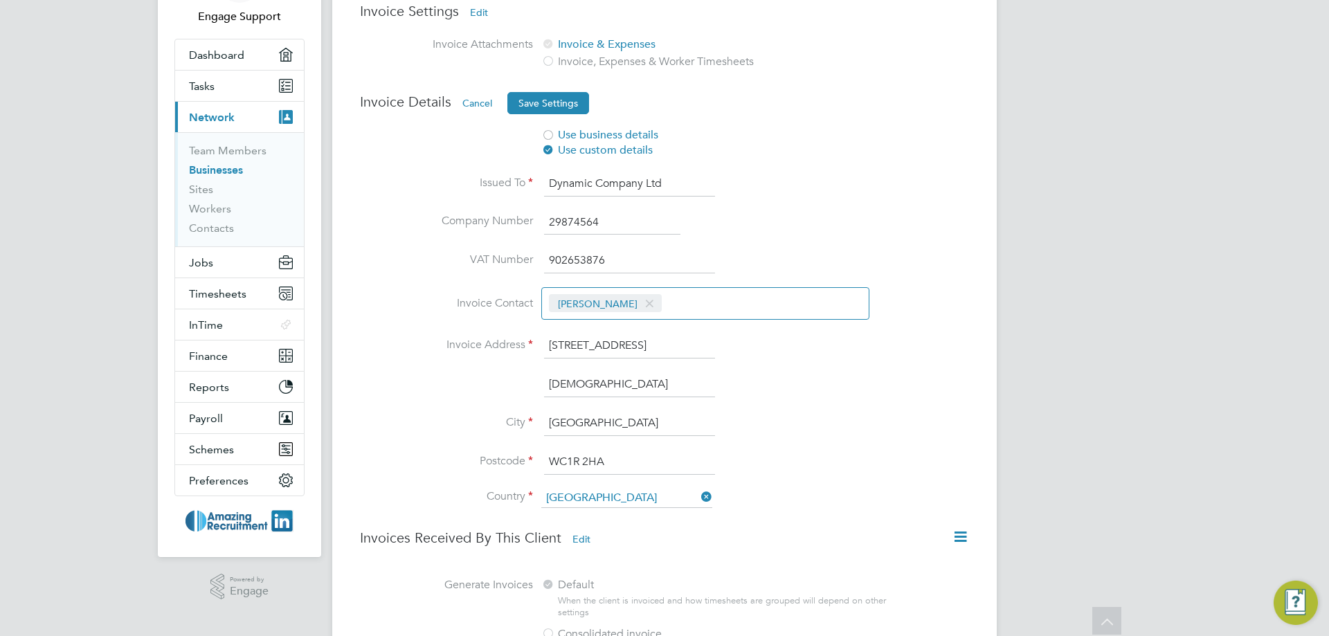
drag, startPoint x: 546, startPoint y: 180, endPoint x: 666, endPoint y: 190, distance: 120.8
click at [666, 190] on input "Dynamic Company Ltd" at bounding box center [629, 184] width 171 height 25
drag, startPoint x: 569, startPoint y: 228, endPoint x: 606, endPoint y: 231, distance: 36.8
click at [606, 231] on input "29874564" at bounding box center [612, 222] width 136 height 25
click at [587, 211] on input "29874564" at bounding box center [612, 222] width 136 height 25
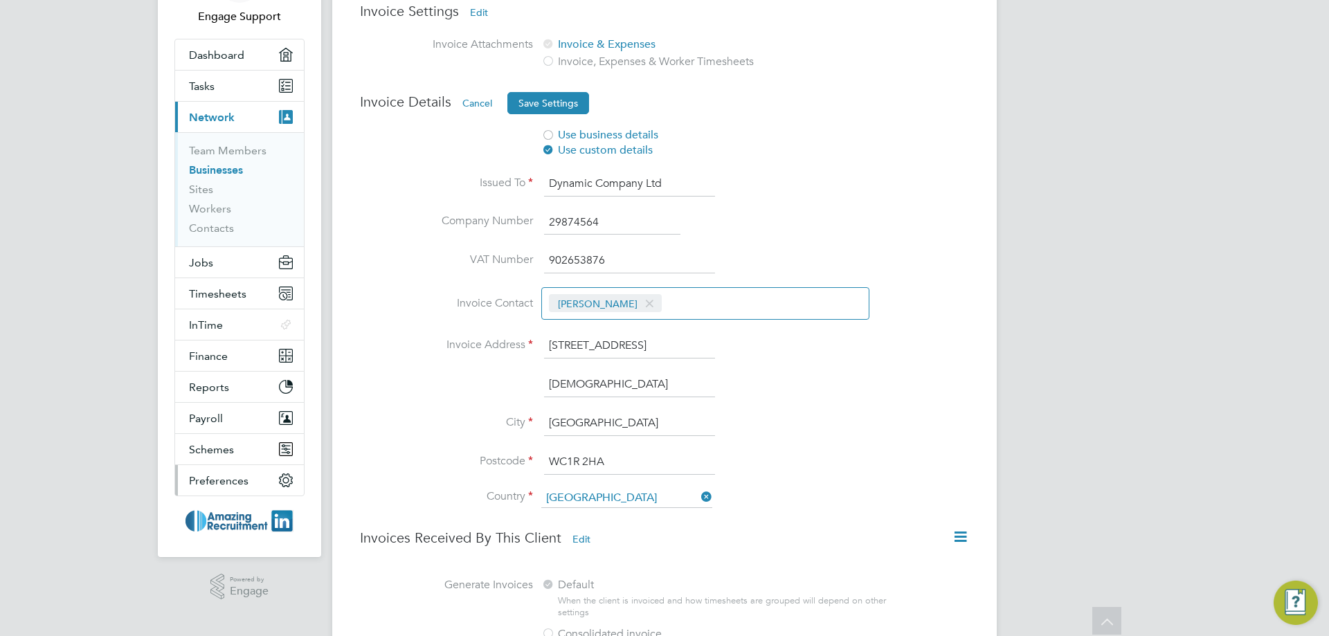
click at [238, 480] on span "Preferences" at bounding box center [219, 480] width 60 height 13
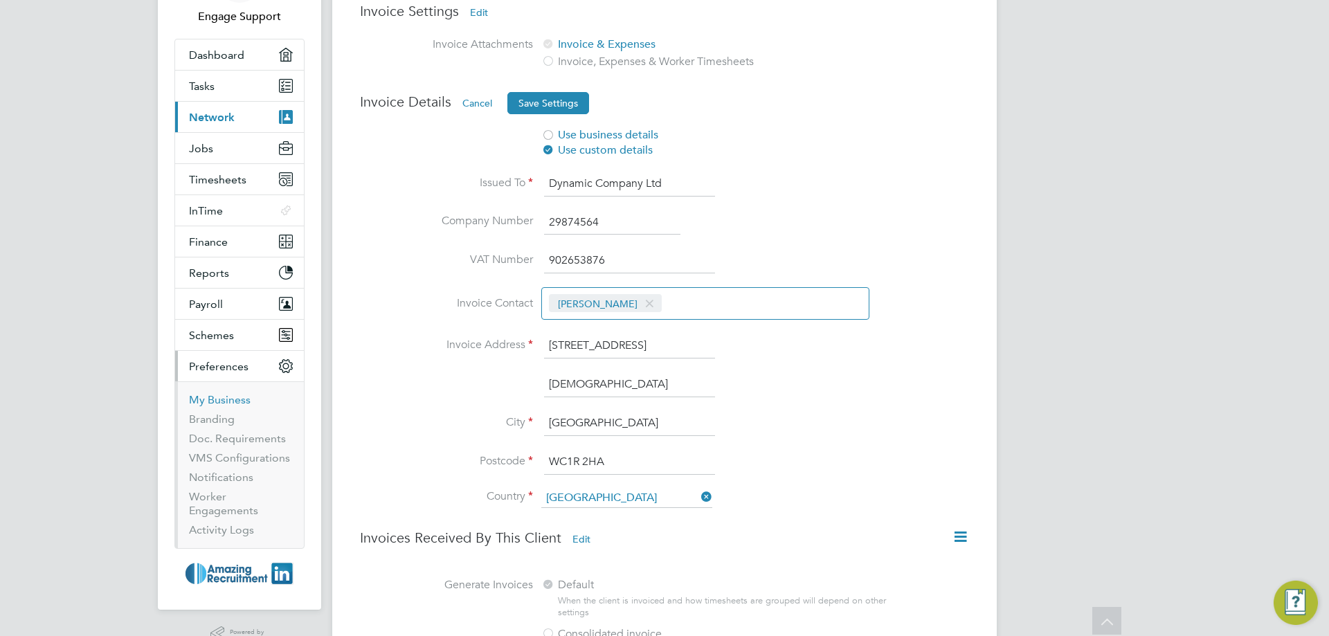
click at [210, 400] on link "My Business" at bounding box center [220, 399] width 62 height 13
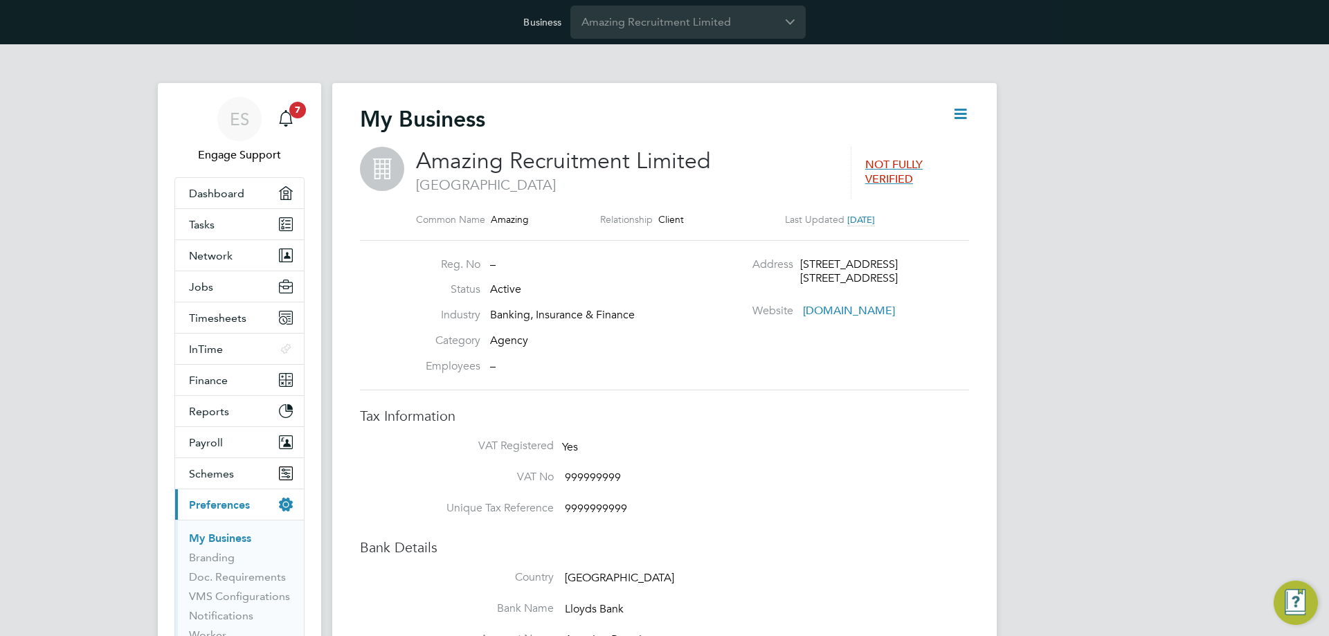
drag, startPoint x: 962, startPoint y: 107, endPoint x: 955, endPoint y: 124, distance: 18.3
click at [964, 107] on icon at bounding box center [960, 113] width 17 height 17
click at [933, 145] on li "Edit Business e" at bounding box center [926, 146] width 82 height 19
type input "[GEOGRAPHIC_DATA]"
type input "Amazing Recruitment Limited"
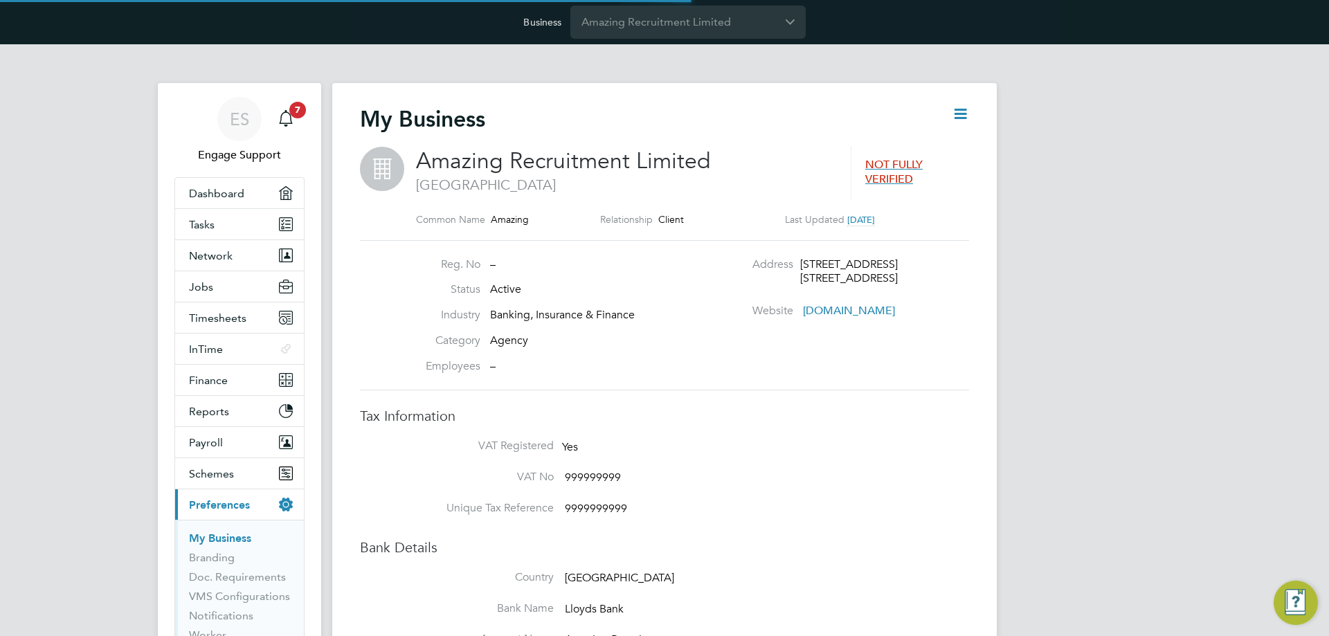
type input "[STREET_ADDRESS]"
type input "[GEOGRAPHIC_DATA]"
type input "N16 7LZ"
type input "Banking, Insurance & Finance"
type input "Agency"
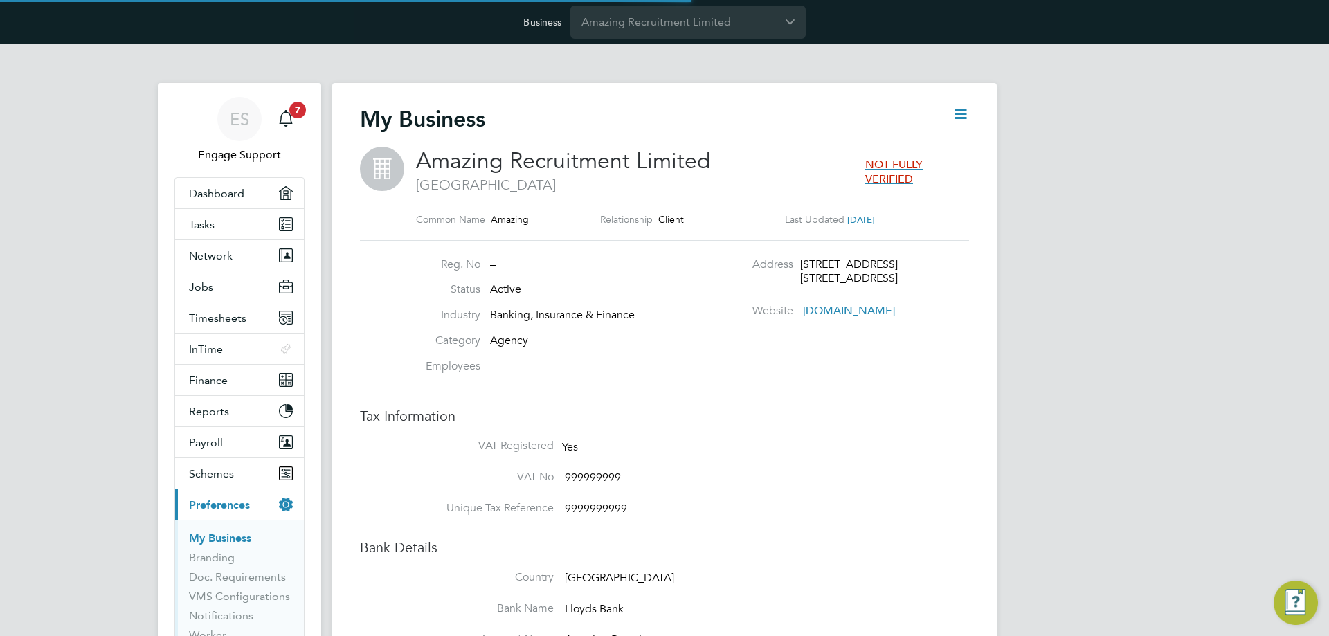
type input "[DOMAIN_NAME]"
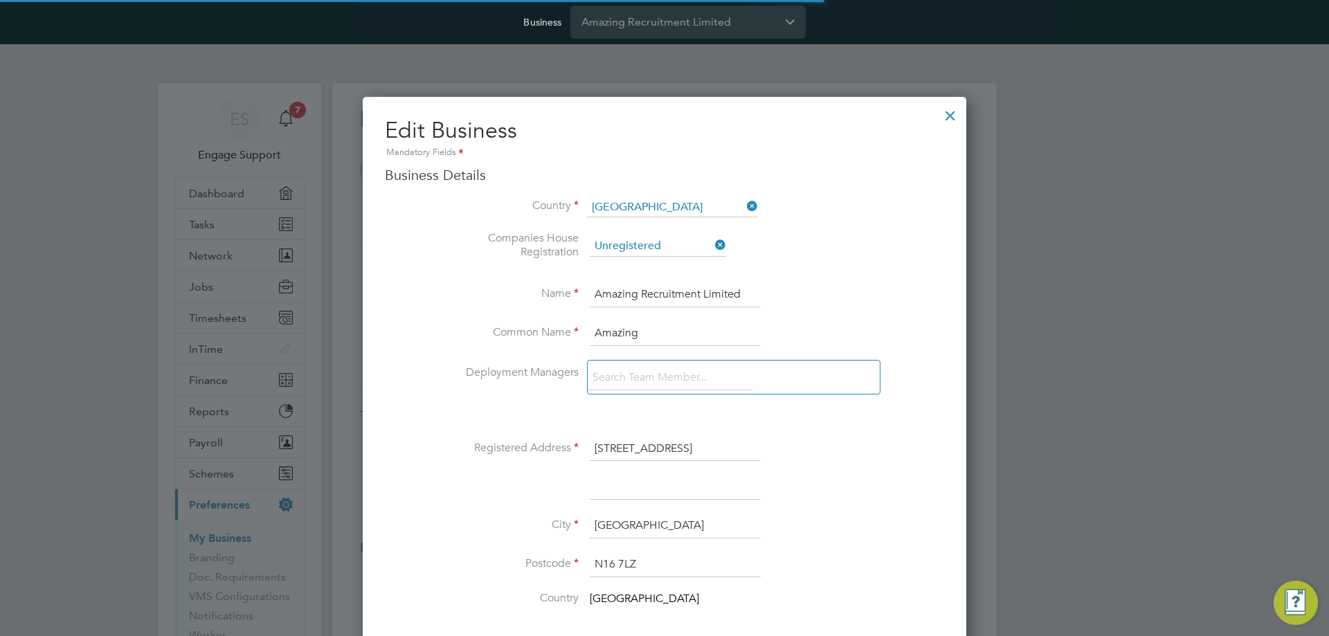
scroll to position [1958, 604]
drag, startPoint x: 595, startPoint y: 292, endPoint x: 806, endPoint y: 277, distance: 211.7
click at [612, 302] on input "Amazing Recruitment Limited" at bounding box center [675, 294] width 171 height 25
drag, startPoint x: 597, startPoint y: 296, endPoint x: 793, endPoint y: 287, distance: 196.8
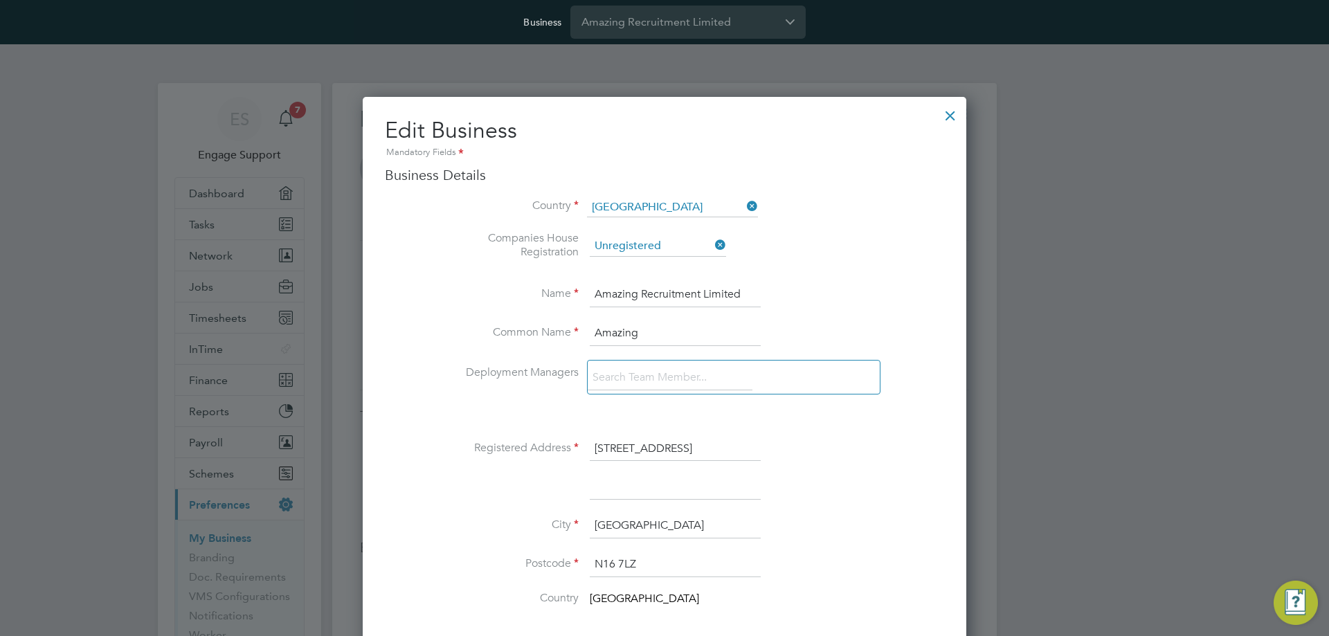
click at [793, 287] on li "Name Amazing Recruitment Limited" at bounding box center [692, 301] width 504 height 39
drag, startPoint x: 947, startPoint y: 116, endPoint x: 909, endPoint y: 145, distance: 48.3
click at [948, 116] on div at bounding box center [950, 112] width 25 height 25
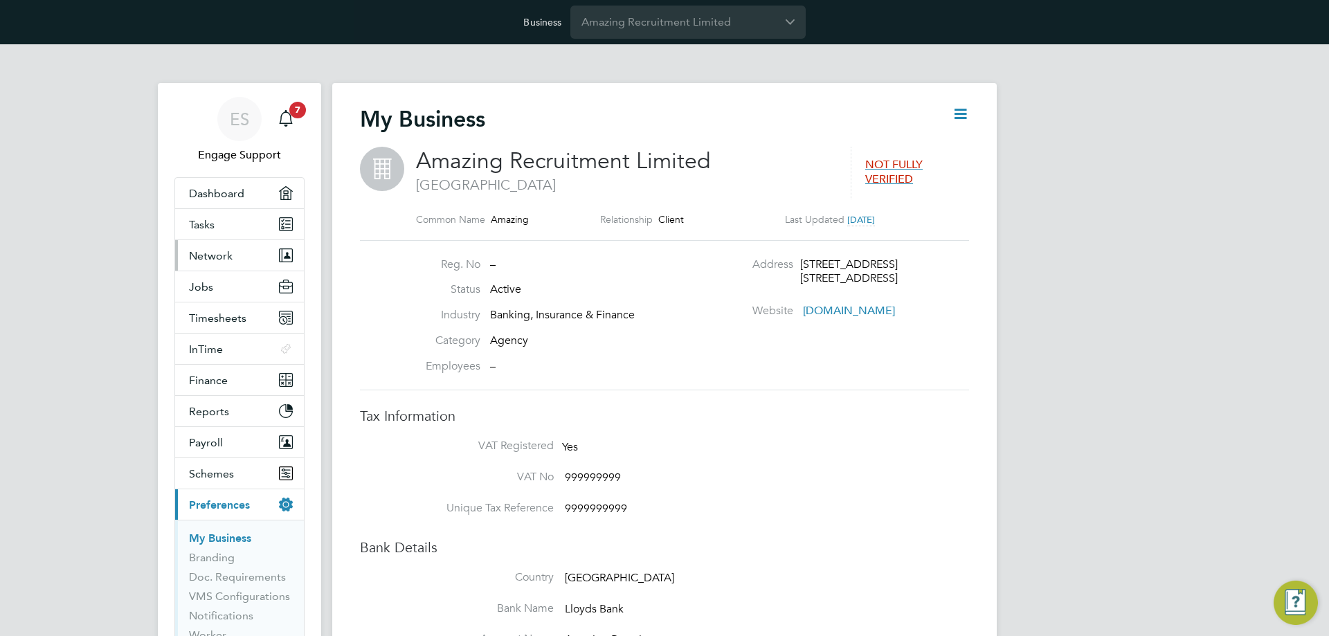
click at [232, 258] on button "Network" at bounding box center [239, 255] width 129 height 30
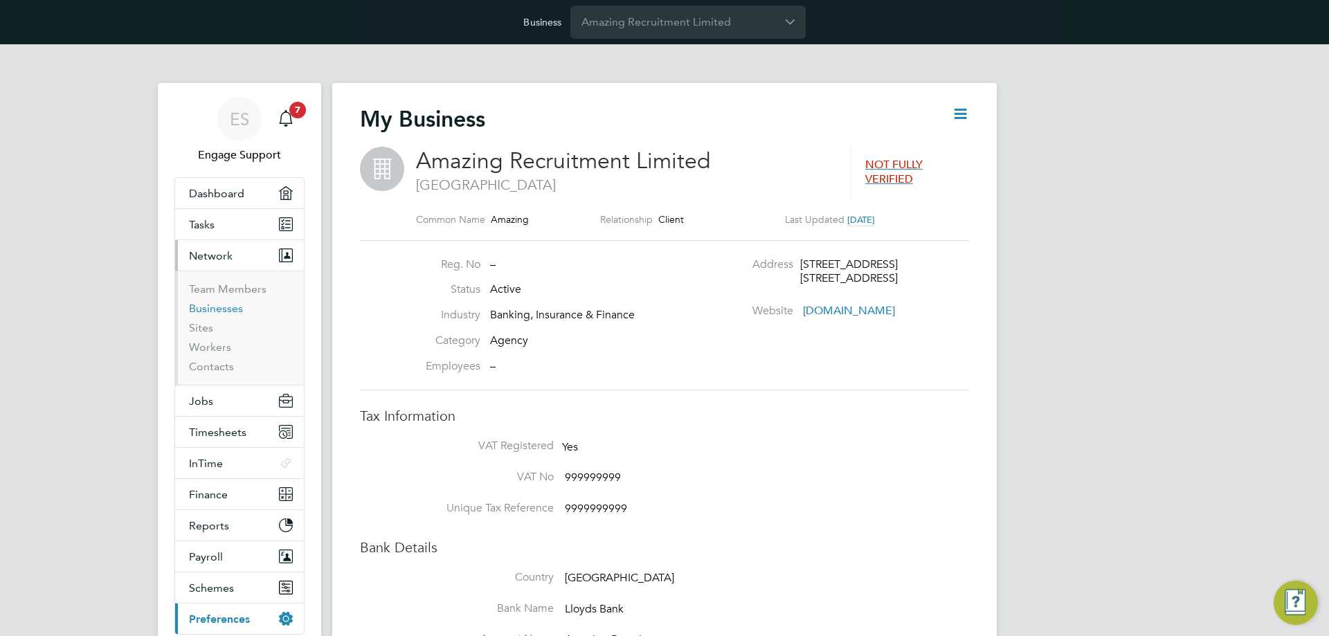
click at [224, 313] on link "Businesses" at bounding box center [216, 308] width 54 height 13
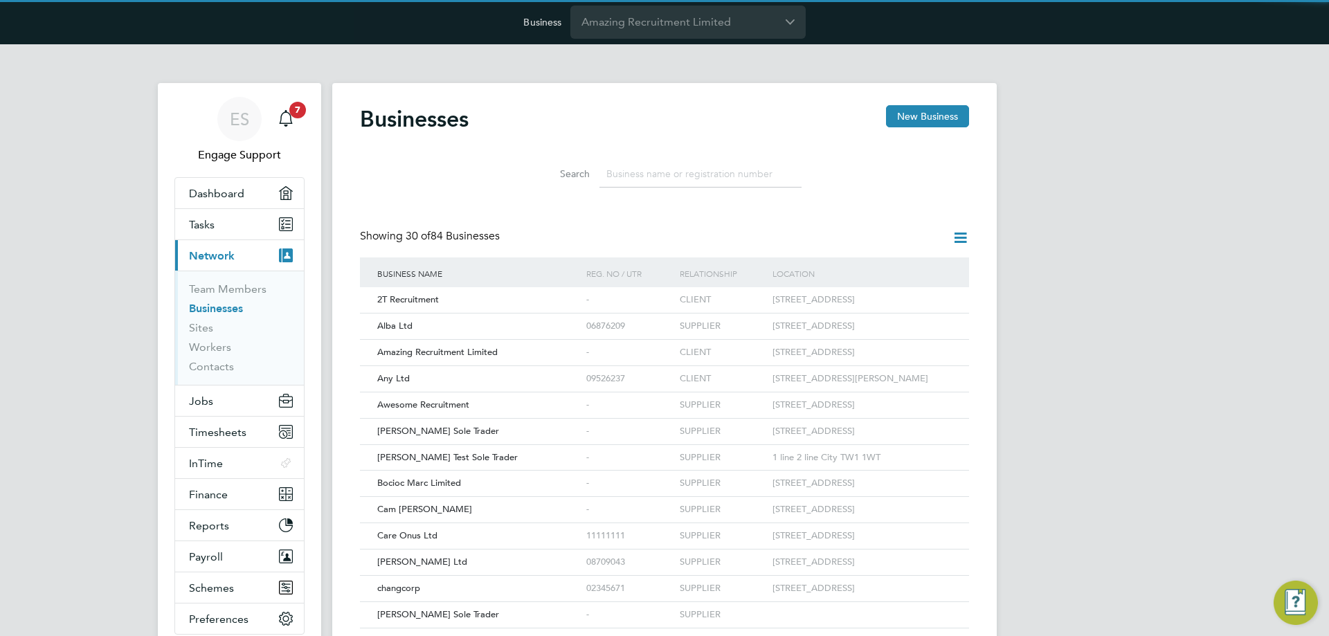
click at [636, 179] on input at bounding box center [701, 174] width 202 height 27
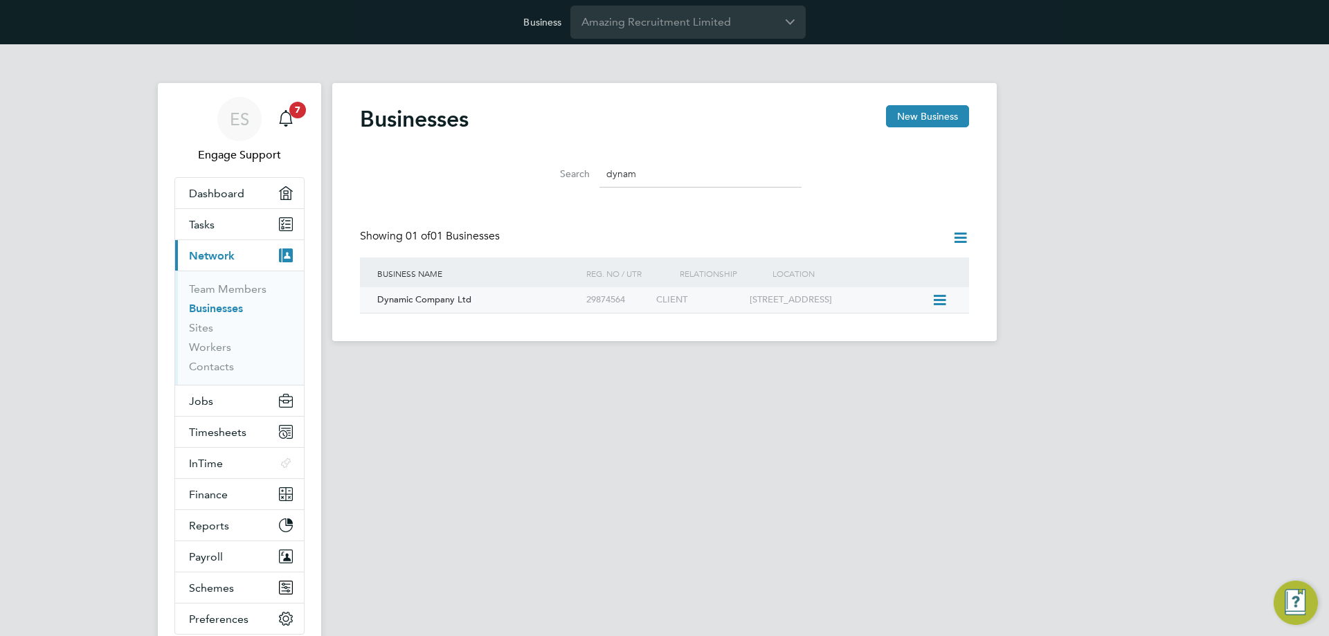
type input "dynam"
click at [600, 292] on div "29874564" at bounding box center [618, 300] width 70 height 26
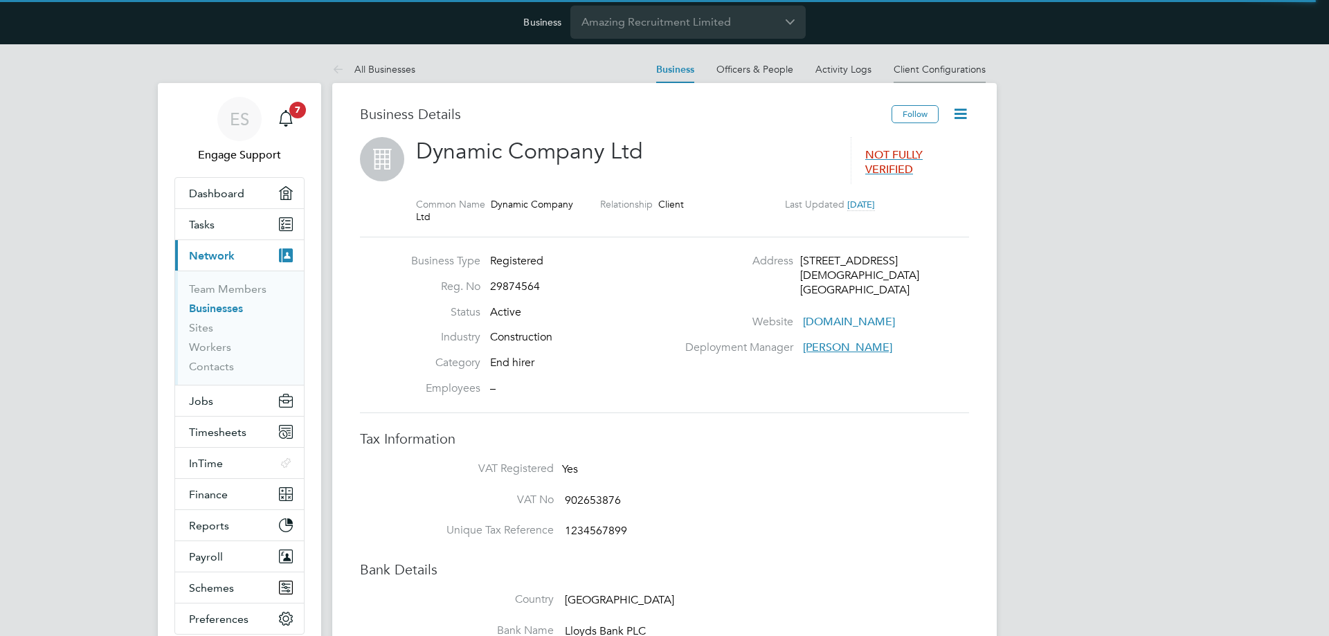
click at [932, 71] on link "Client Configurations" at bounding box center [940, 69] width 92 height 12
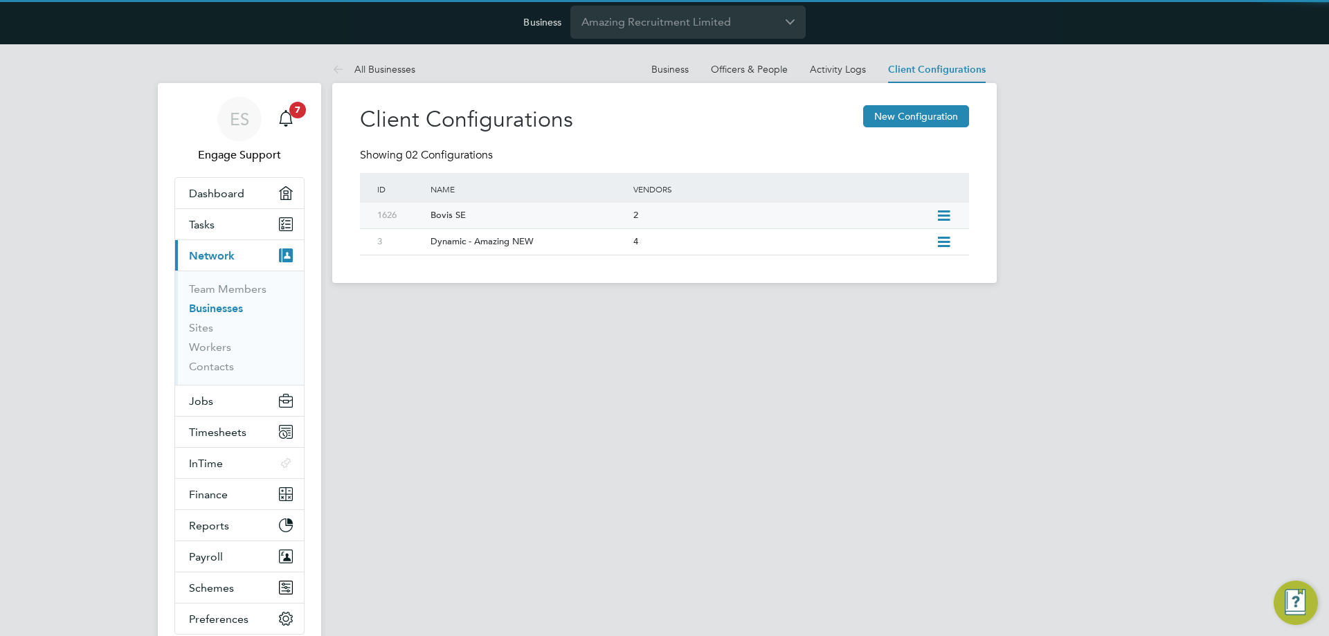
click at [750, 218] on div "2" at bounding box center [781, 216] width 303 height 26
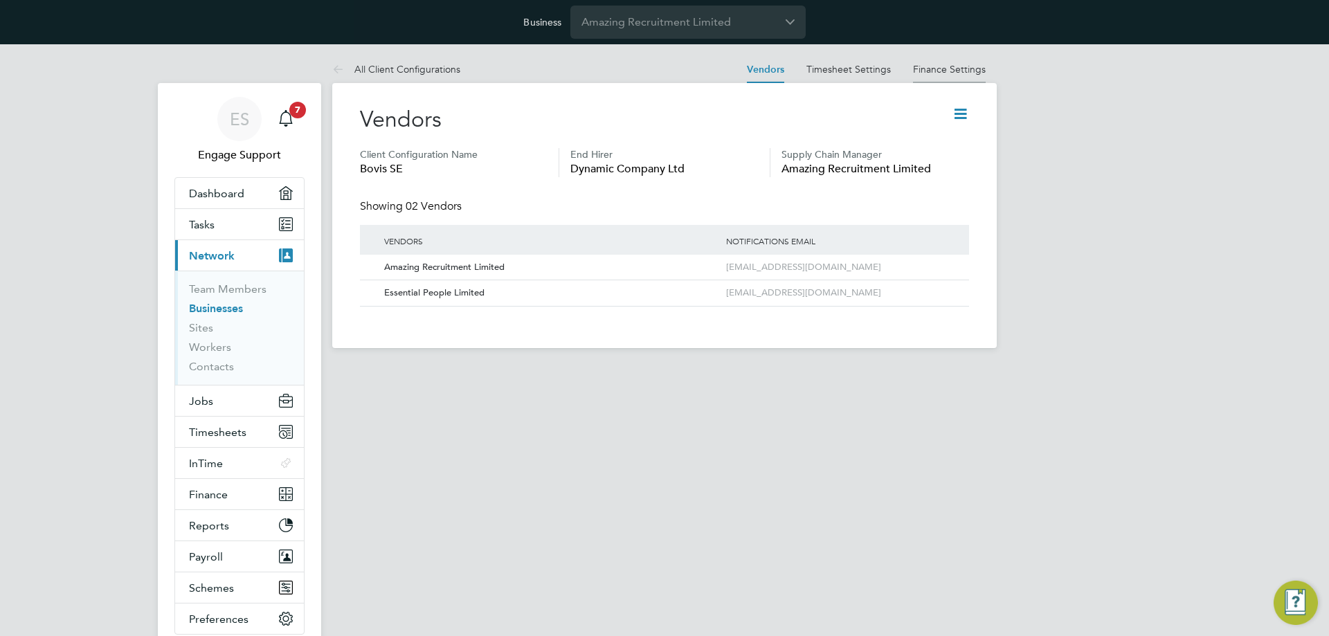
click at [937, 69] on link "Finance Settings" at bounding box center [949, 69] width 73 height 12
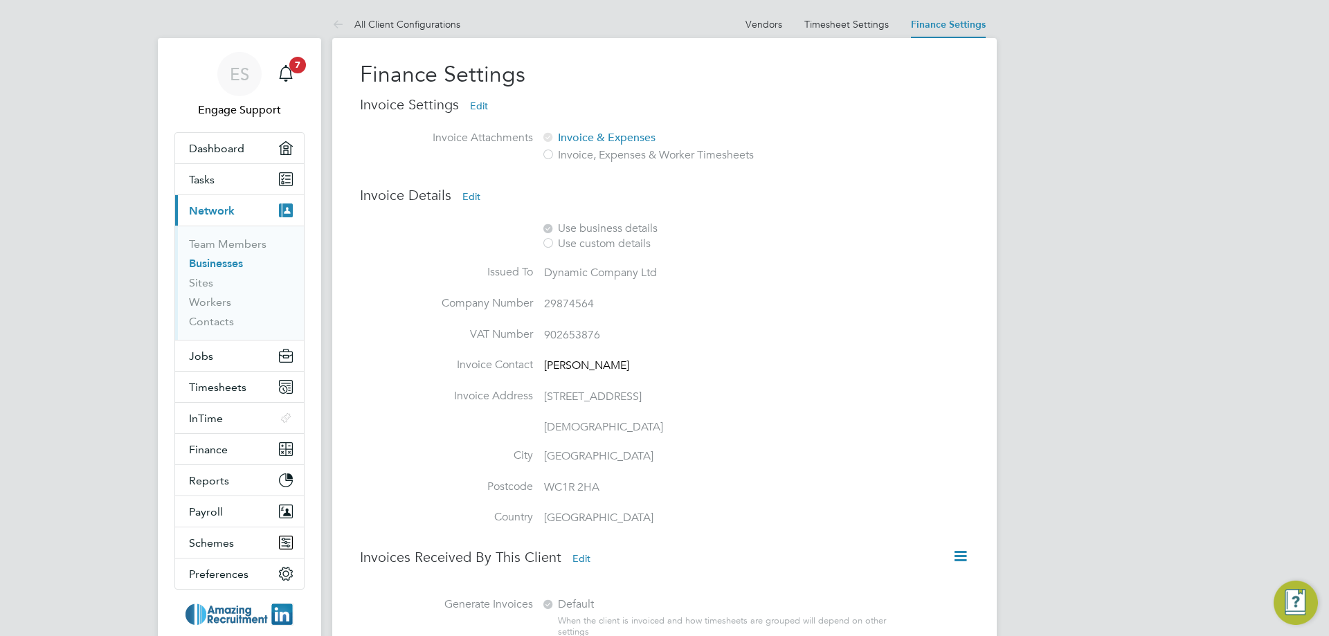
scroll to position [69, 0]
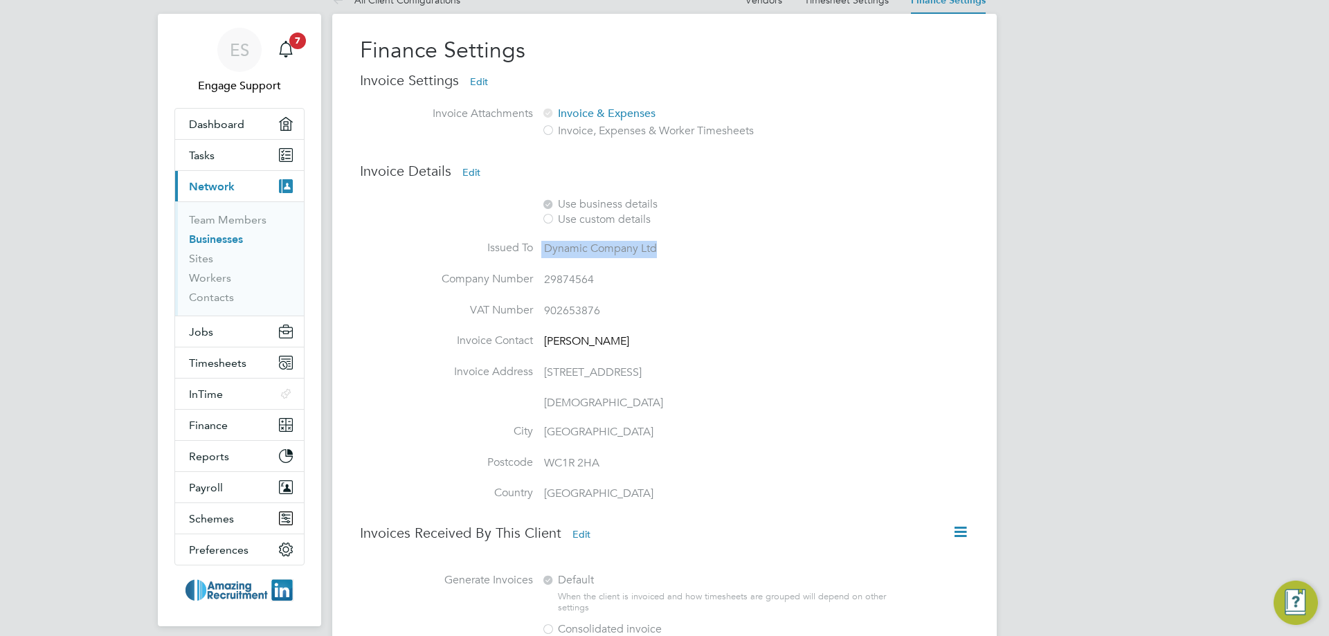
drag, startPoint x: 543, startPoint y: 248, endPoint x: 657, endPoint y: 245, distance: 114.3
click at [658, 244] on li "Issued To Dynamic Company Ltd" at bounding box center [643, 256] width 566 height 31
drag, startPoint x: 552, startPoint y: 285, endPoint x: 652, endPoint y: 289, distance: 99.8
click at [657, 289] on li "Company Number 29874564" at bounding box center [643, 287] width 566 height 31
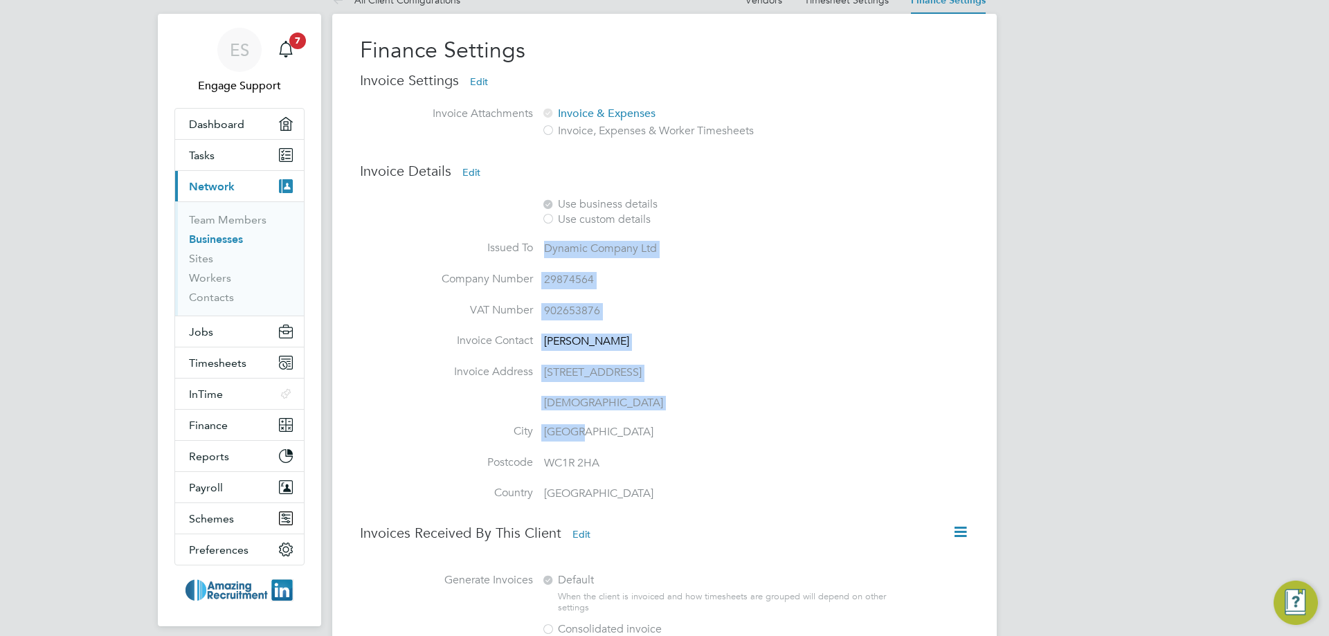
drag, startPoint x: 546, startPoint y: 245, endPoint x: 633, endPoint y: 449, distance: 221.2
click at [633, 449] on ul "Issued To Dynamic Company Ltd Company Number 29874564 VAT Number 902653876 Invo…" at bounding box center [643, 379] width 566 height 276
click at [564, 259] on li "Issued To Dynamic Company Ltd" at bounding box center [643, 256] width 566 height 31
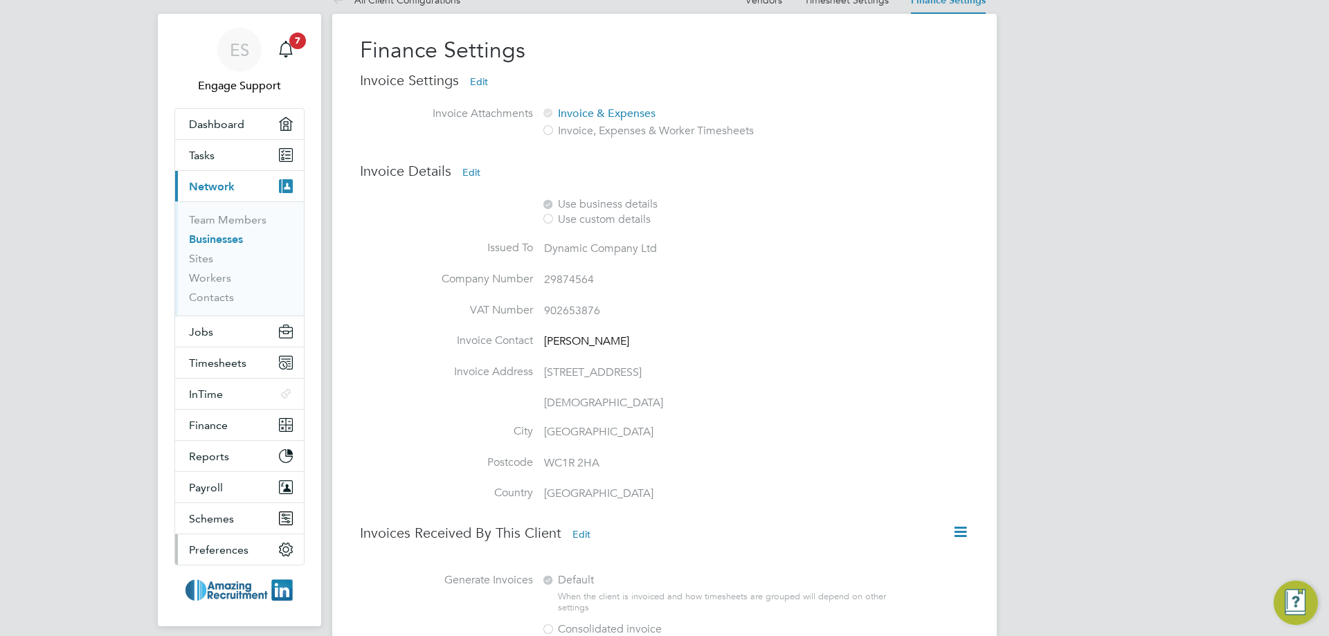
click at [253, 548] on button "Preferences" at bounding box center [239, 549] width 129 height 30
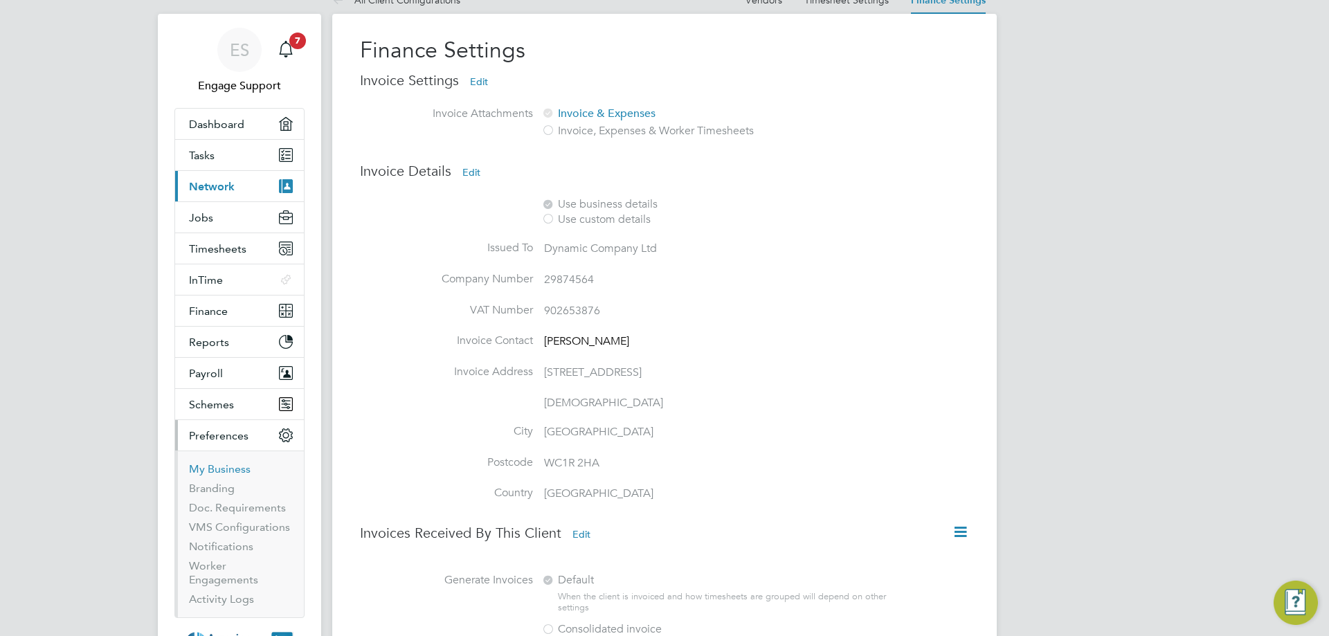
click at [225, 464] on link "My Business" at bounding box center [220, 468] width 62 height 13
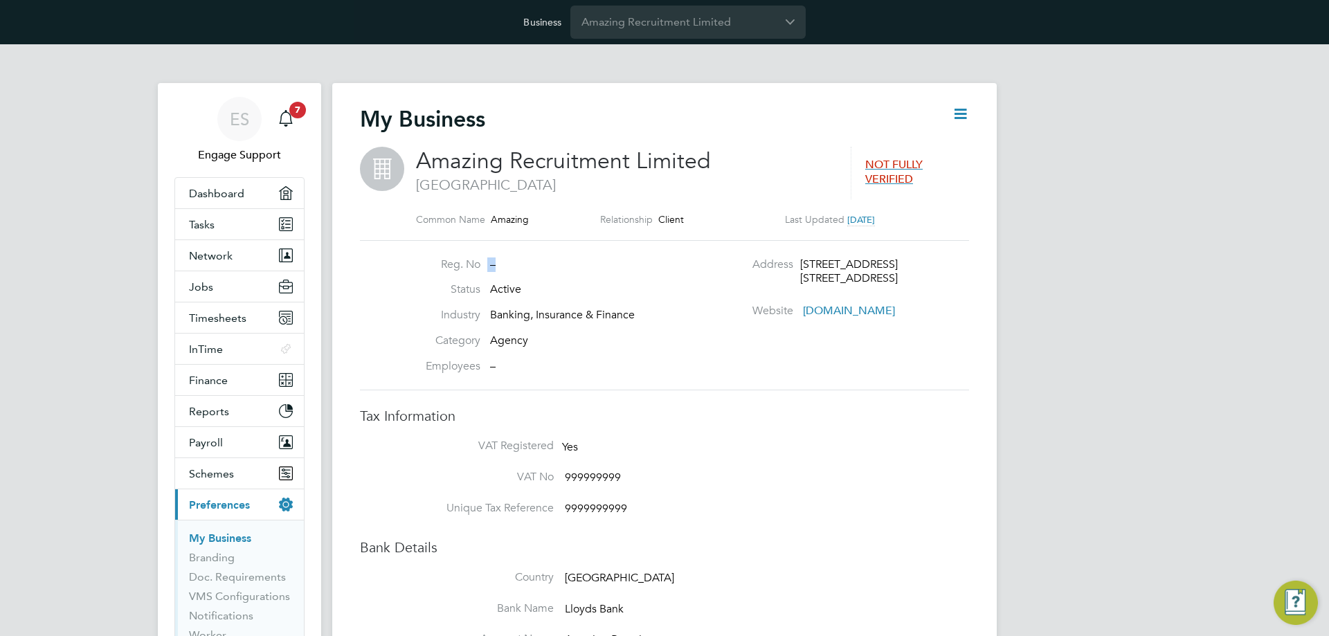
drag, startPoint x: 487, startPoint y: 265, endPoint x: 606, endPoint y: 267, distance: 119.8
click at [606, 267] on li "Reg. No –" at bounding box center [540, 271] width 273 height 26
click at [962, 114] on icon at bounding box center [960, 113] width 17 height 17
click at [924, 145] on li "Edit Business e" at bounding box center [926, 146] width 82 height 19
type input "United Kingdom"
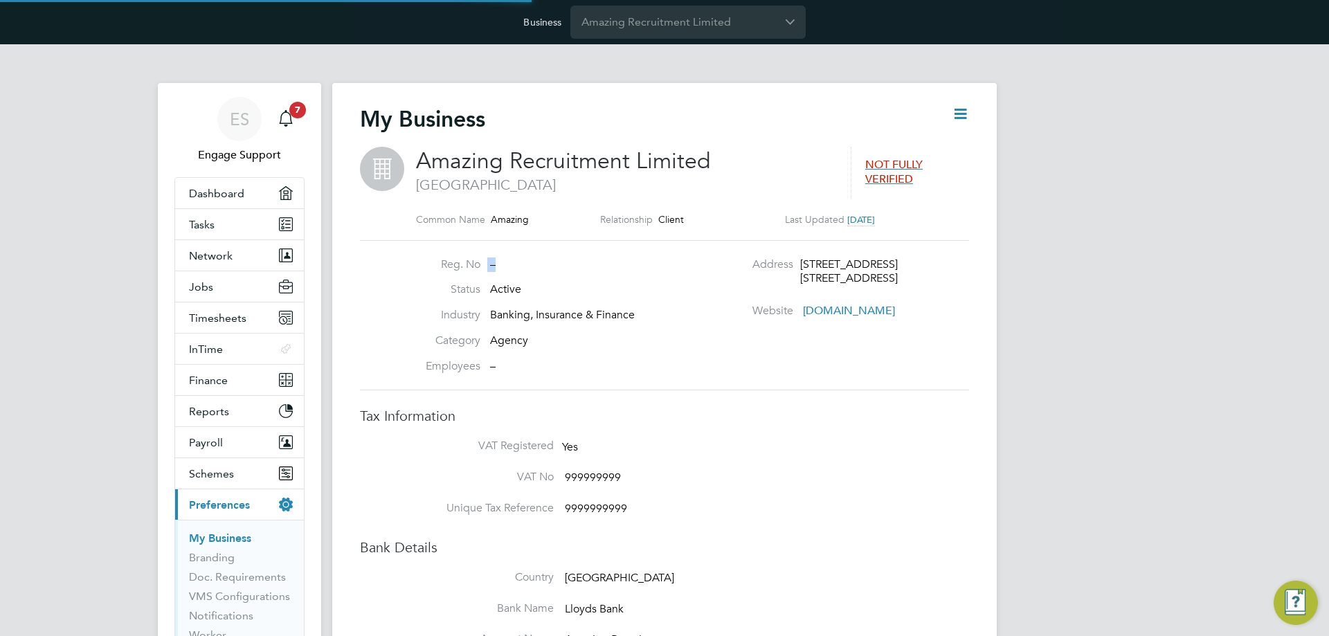
type input "Amazing Recruitment Limited"
type input "13 Guild St"
type input "London"
type input "N16 7LZ"
type input "Banking, Insurance & Finance"
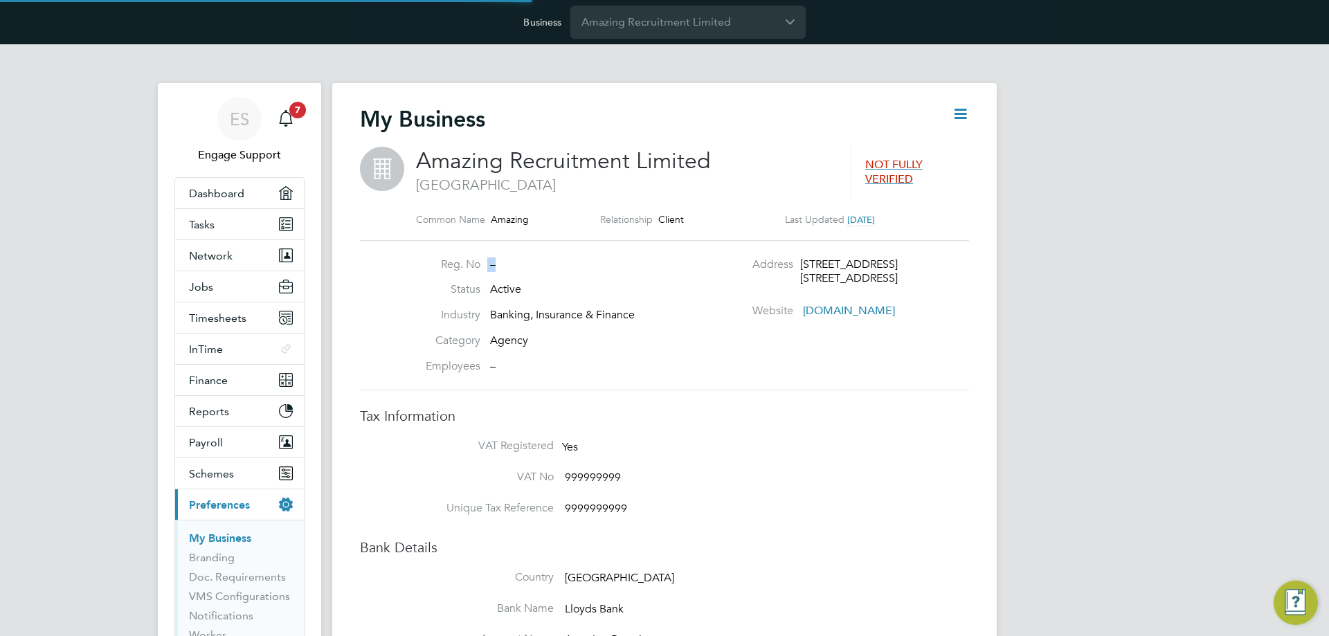
type input "Agency"
type input "www.amazing.com"
type input "United Kingdom"
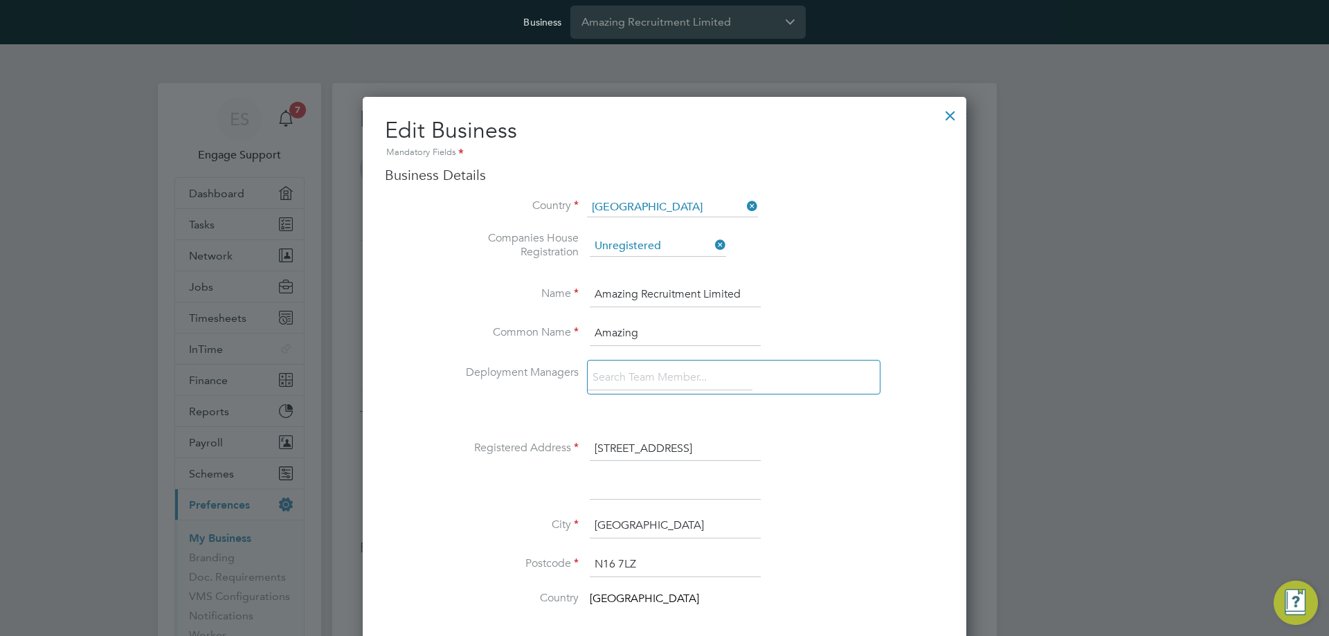
click at [953, 115] on div at bounding box center [950, 112] width 25 height 25
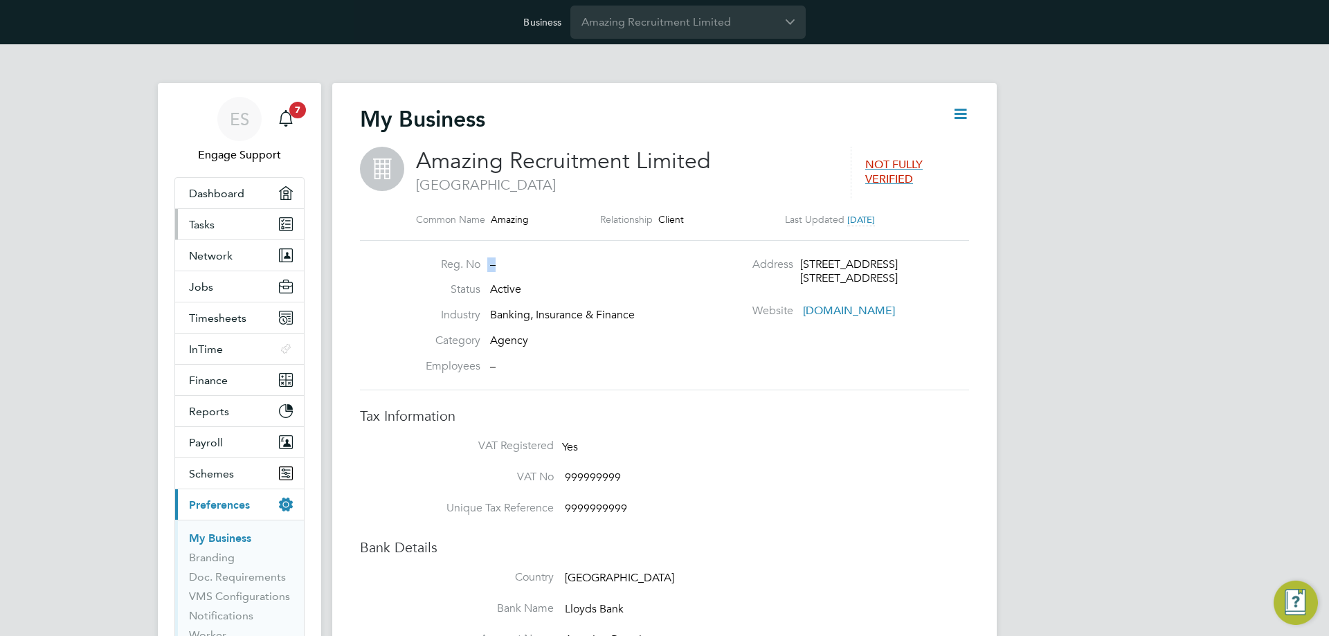
drag, startPoint x: 100, startPoint y: 313, endPoint x: 251, endPoint y: 218, distance: 177.7
click at [101, 312] on div "ES Engage Support Notifications 7 Applications: Dashboard Tasks Network Team Me…" at bounding box center [664, 636] width 1329 height 1185
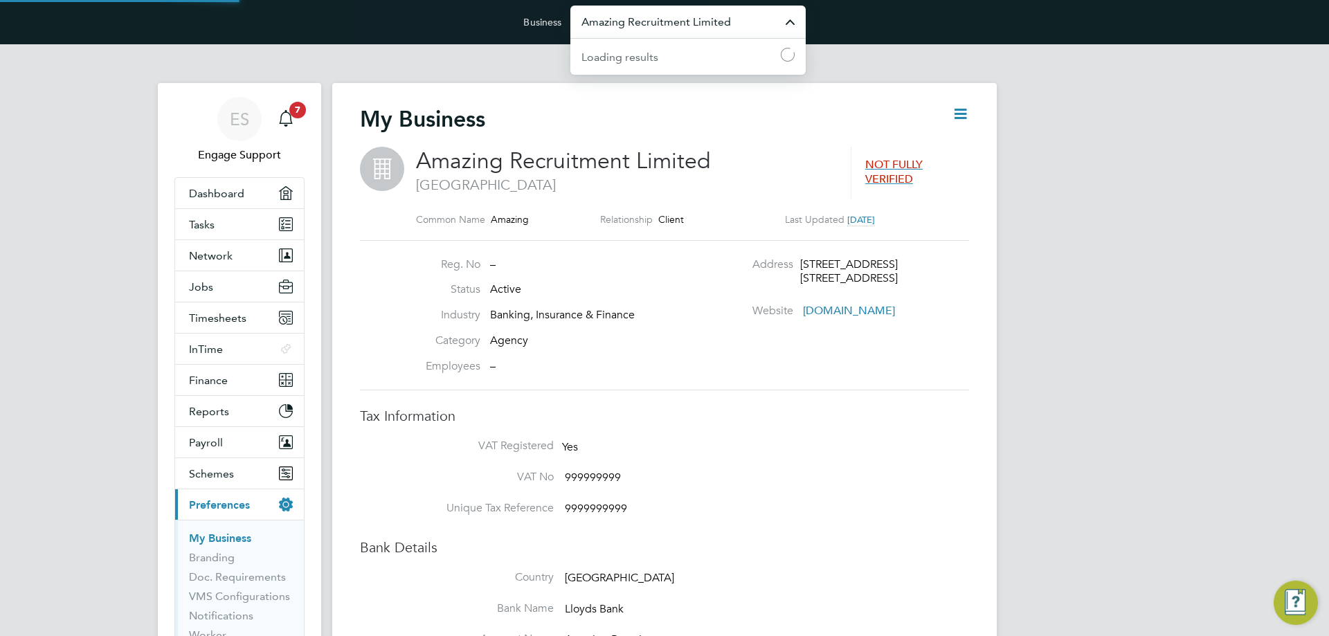
click at [631, 22] on input "Amazing Recruitment Limited" at bounding box center [687, 22] width 235 height 33
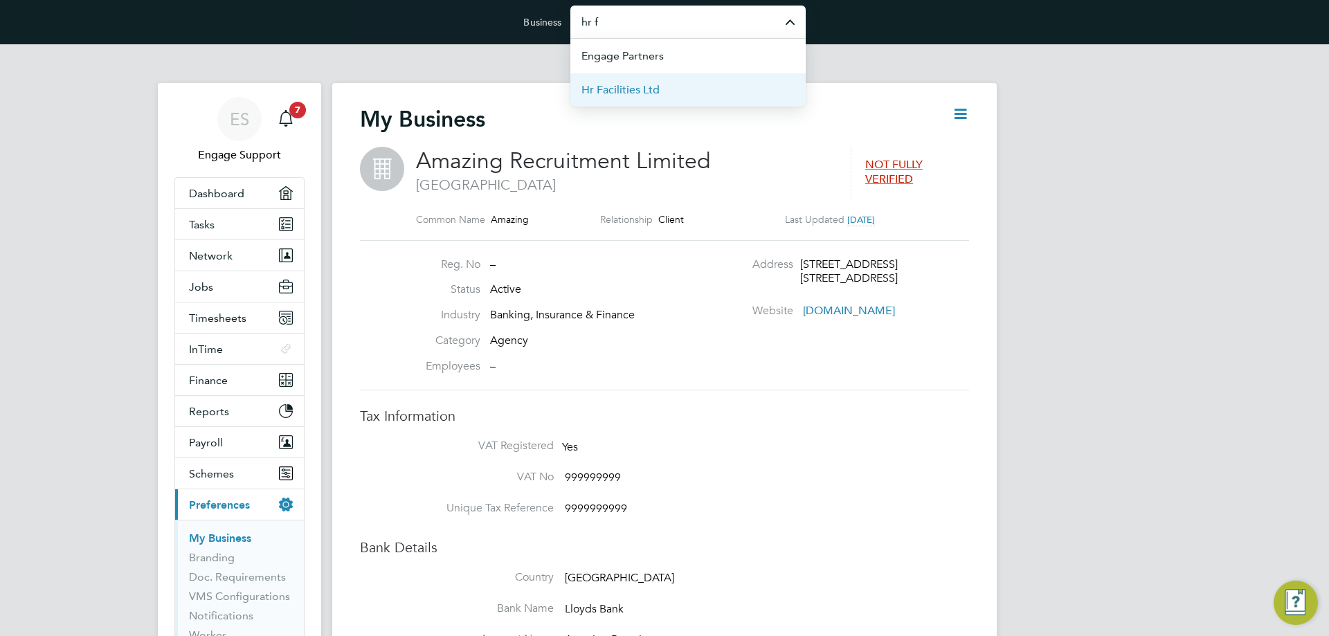
click at [631, 84] on span "Hr Facilities Ltd" at bounding box center [621, 90] width 78 height 17
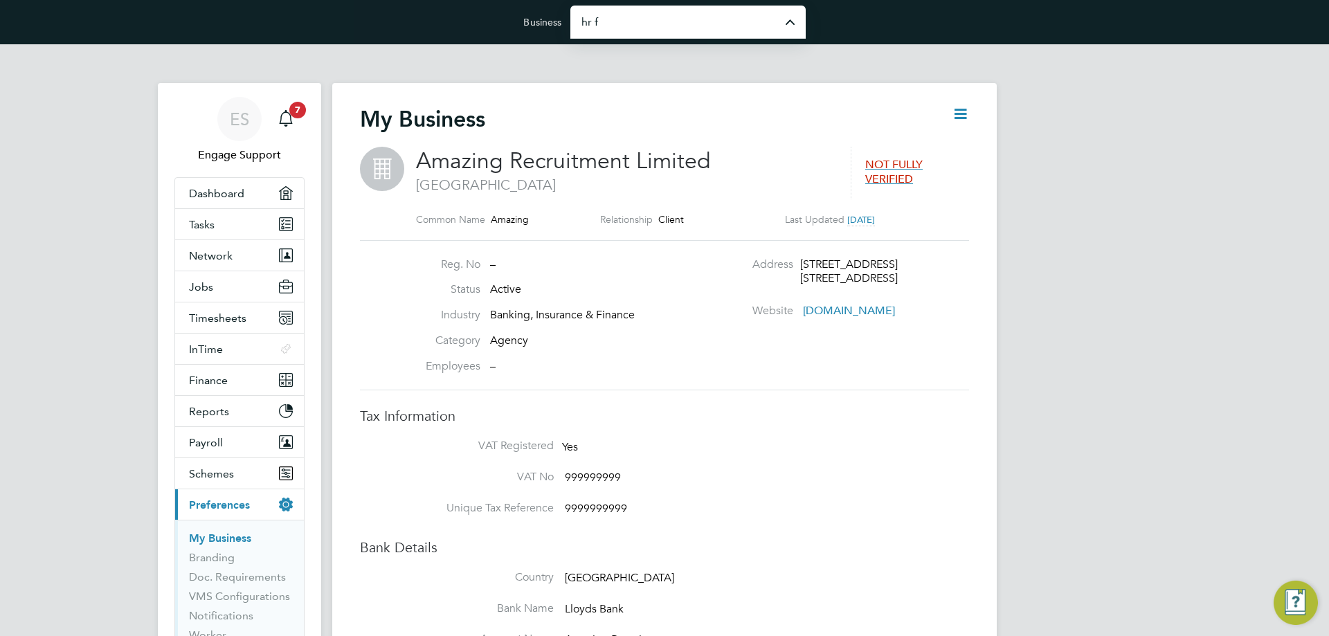
type input "Hr Facilities Ltd"
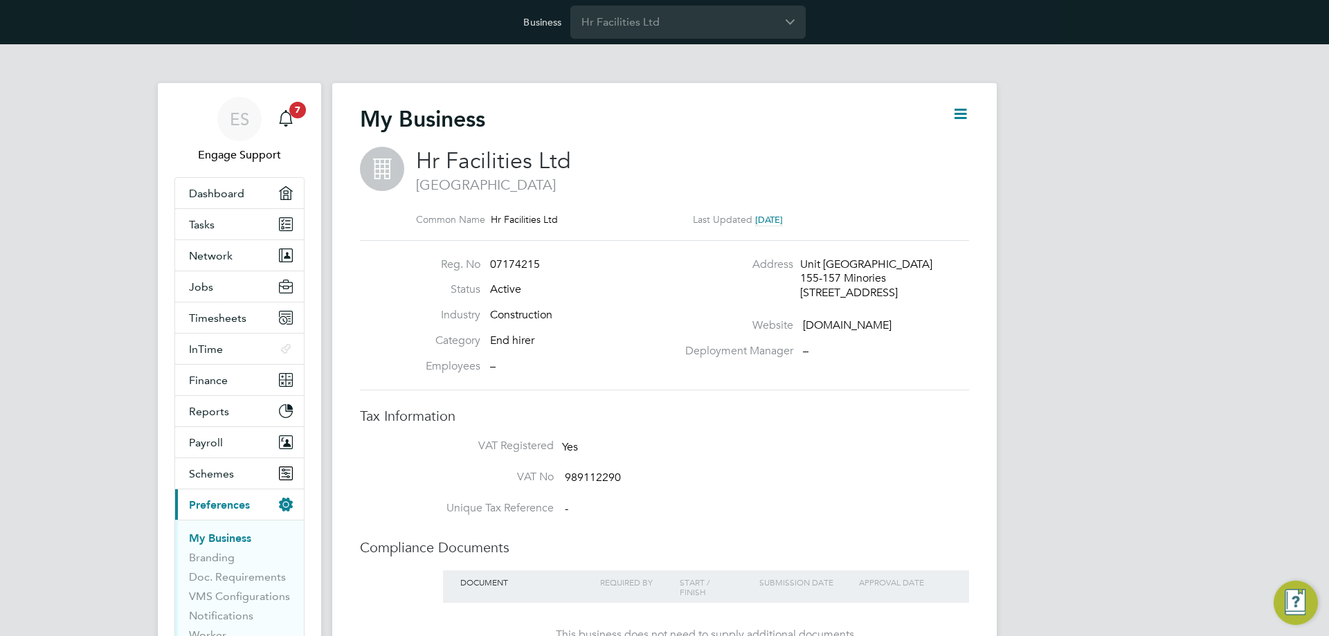
drag, startPoint x: 409, startPoint y: 166, endPoint x: 419, endPoint y: 156, distance: 13.7
click at [417, 158] on div "Hr Facilities Ltd London Common Name Hr Facilities Ltd Last Updated 2 months ago" at bounding box center [664, 193] width 609 height 93
drag, startPoint x: 419, startPoint y: 156, endPoint x: 586, endPoint y: 149, distance: 167.7
click at [586, 149] on h2 "Hr Facilities Ltd London" at bounding box center [685, 170] width 539 height 47
click at [431, 158] on span "Hr Facilities Ltd" at bounding box center [493, 160] width 155 height 27
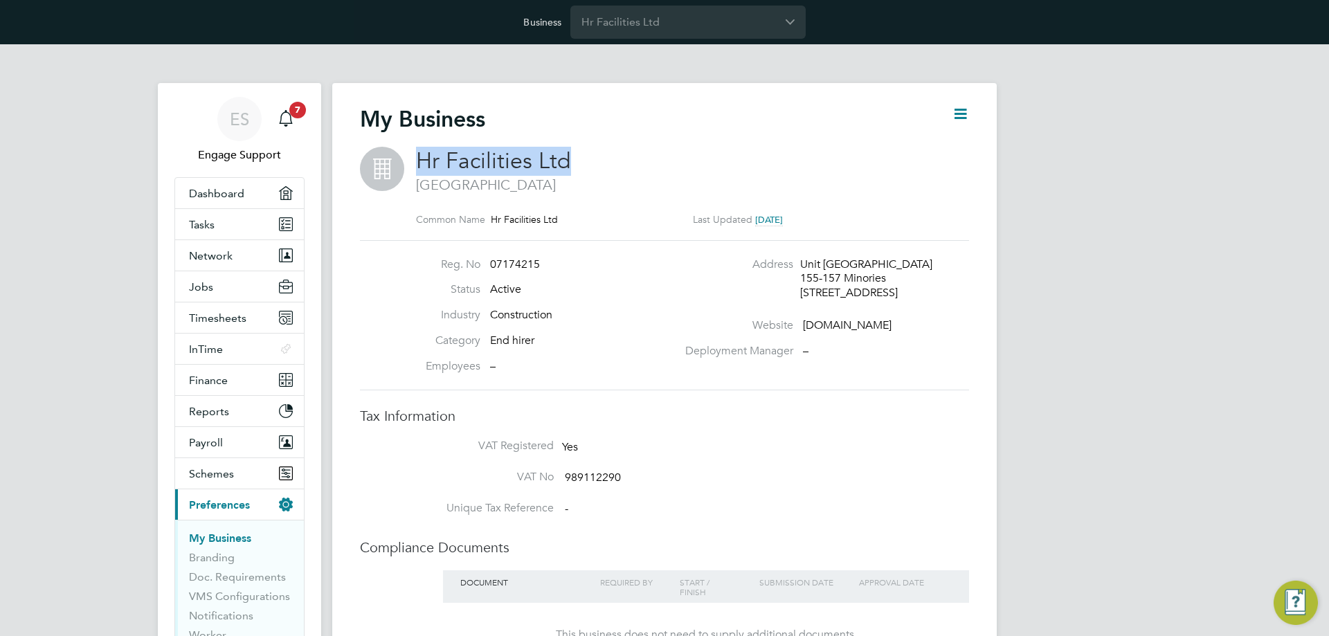
drag, startPoint x: 420, startPoint y: 162, endPoint x: 615, endPoint y: 156, distance: 195.3
click at [614, 156] on h2 "Hr Facilities Ltd London" at bounding box center [685, 170] width 539 height 47
click at [1249, 278] on div "ES Engage Support Notifications 7 Applications: Dashboard Tasks Network Team Me…" at bounding box center [664, 510] width 1329 height 933
click at [84, 296] on div "ES Engage Support Notifications 7 Applications: Dashboard Tasks Network Team Me…" at bounding box center [664, 510] width 1329 height 933
drag, startPoint x: 419, startPoint y: 159, endPoint x: 609, endPoint y: 161, distance: 189.7
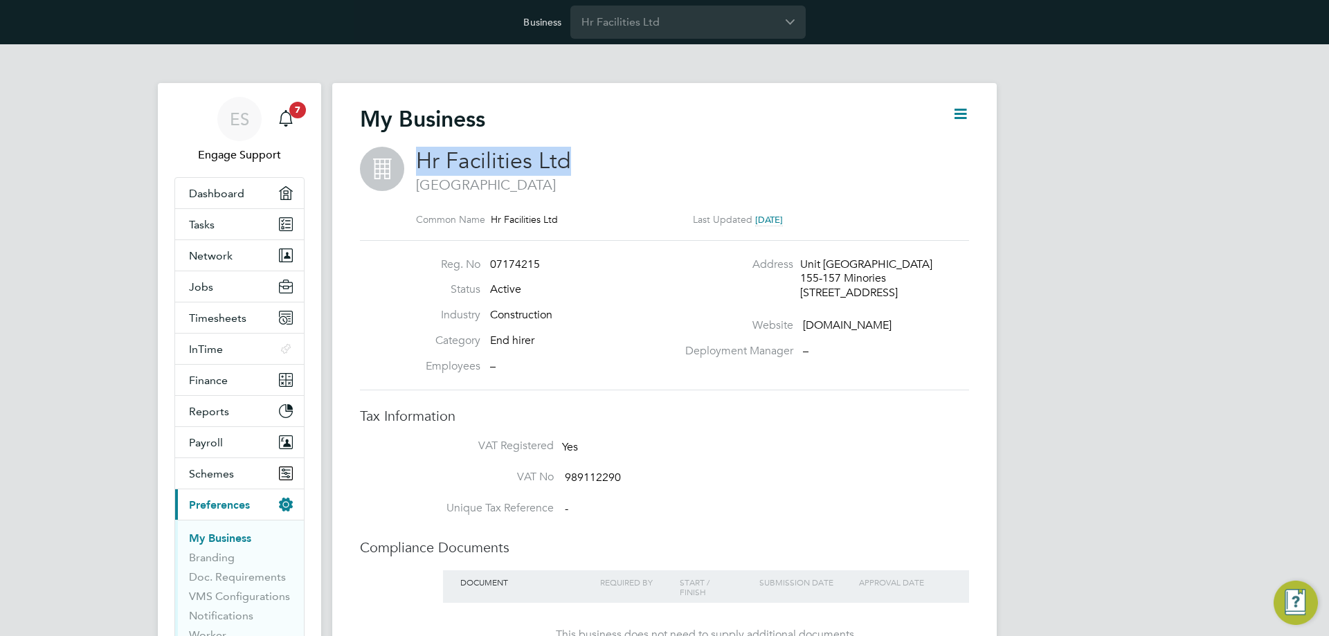
click at [584, 159] on h2 "Hr Facilities Ltd London" at bounding box center [685, 170] width 539 height 47
click at [964, 114] on icon at bounding box center [960, 113] width 17 height 17
click at [936, 145] on li "Edit Business e" at bounding box center [926, 146] width 82 height 19
type input "United Kingdom"
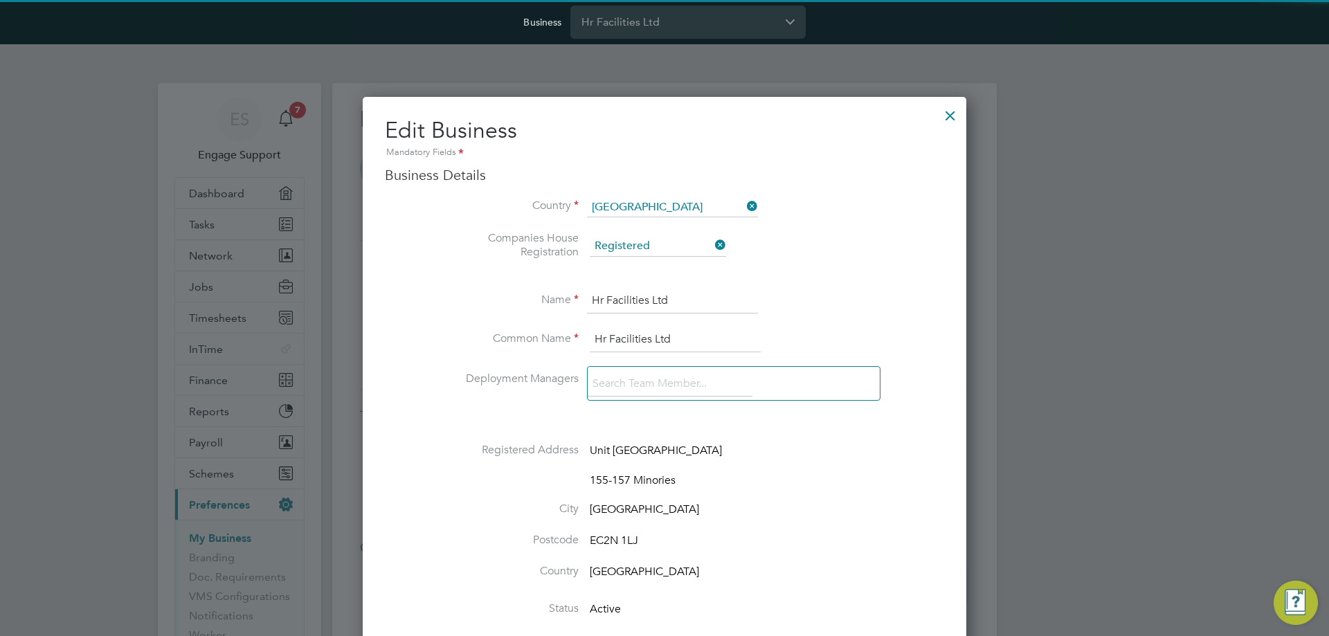
scroll to position [1735, 604]
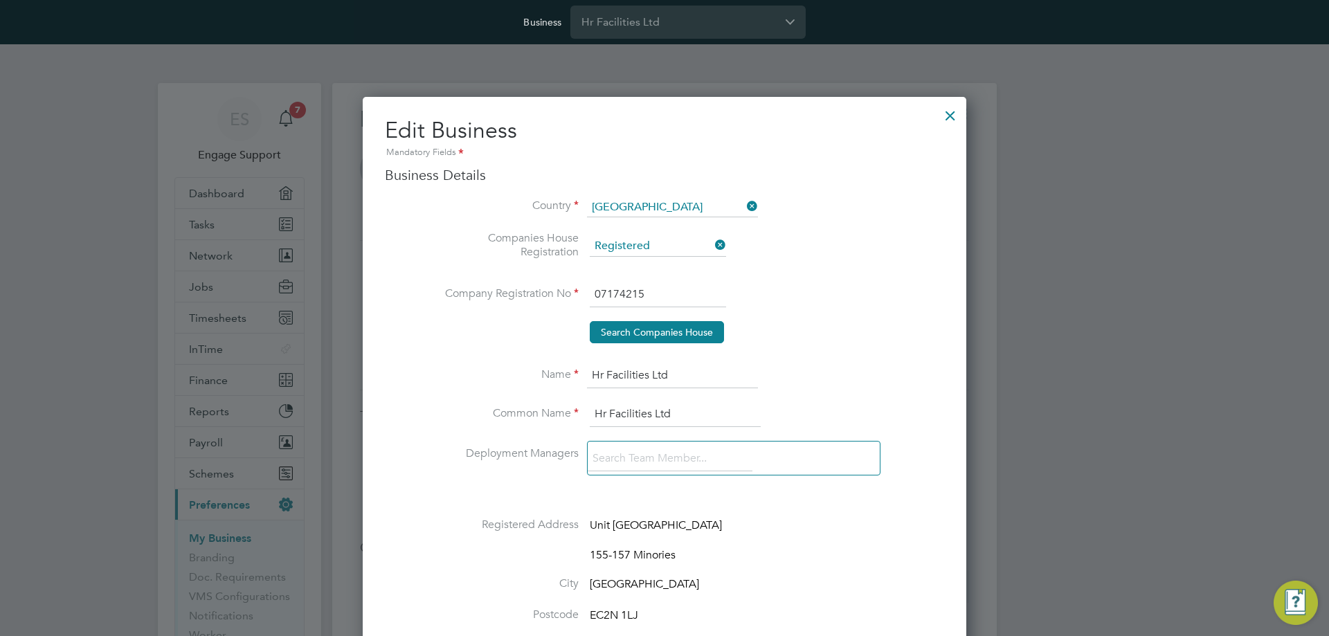
click at [712, 246] on icon at bounding box center [712, 244] width 0 height 19
click at [696, 246] on input at bounding box center [658, 246] width 136 height 21
click at [685, 274] on li "Registered" at bounding box center [658, 266] width 138 height 18
type input "Registered"
click at [689, 250] on input at bounding box center [658, 246] width 136 height 21
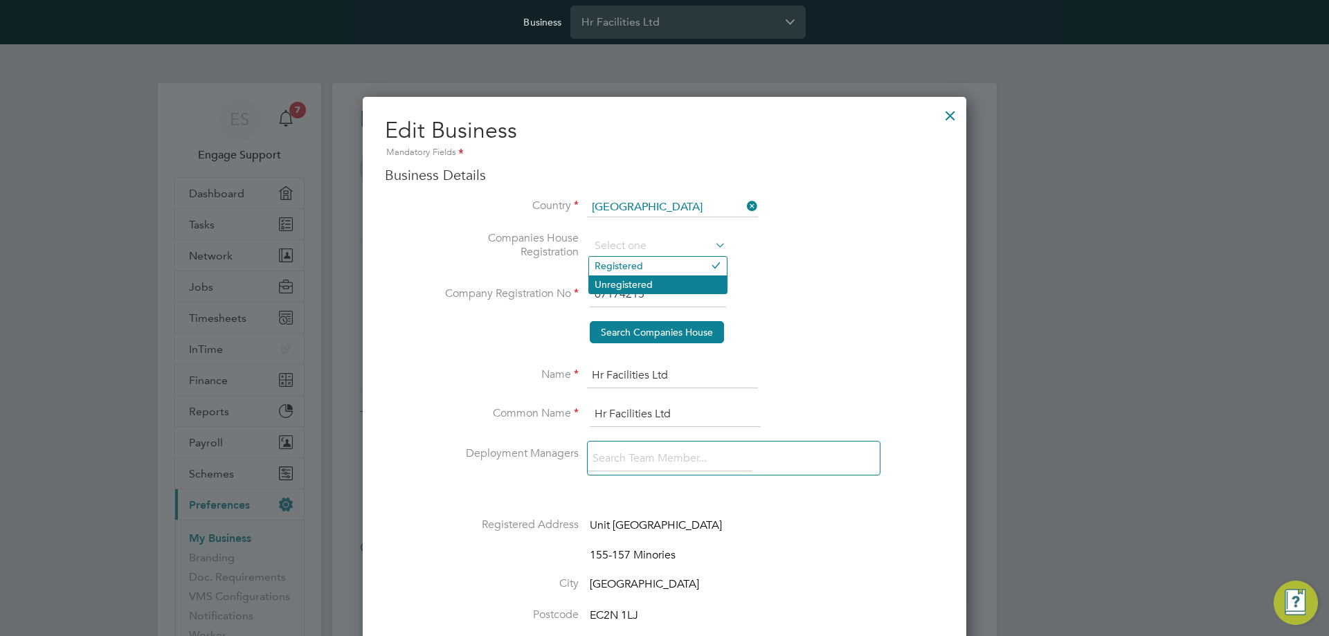
click at [706, 287] on li "Unregistered" at bounding box center [658, 285] width 138 height 18
type input "Unregistered"
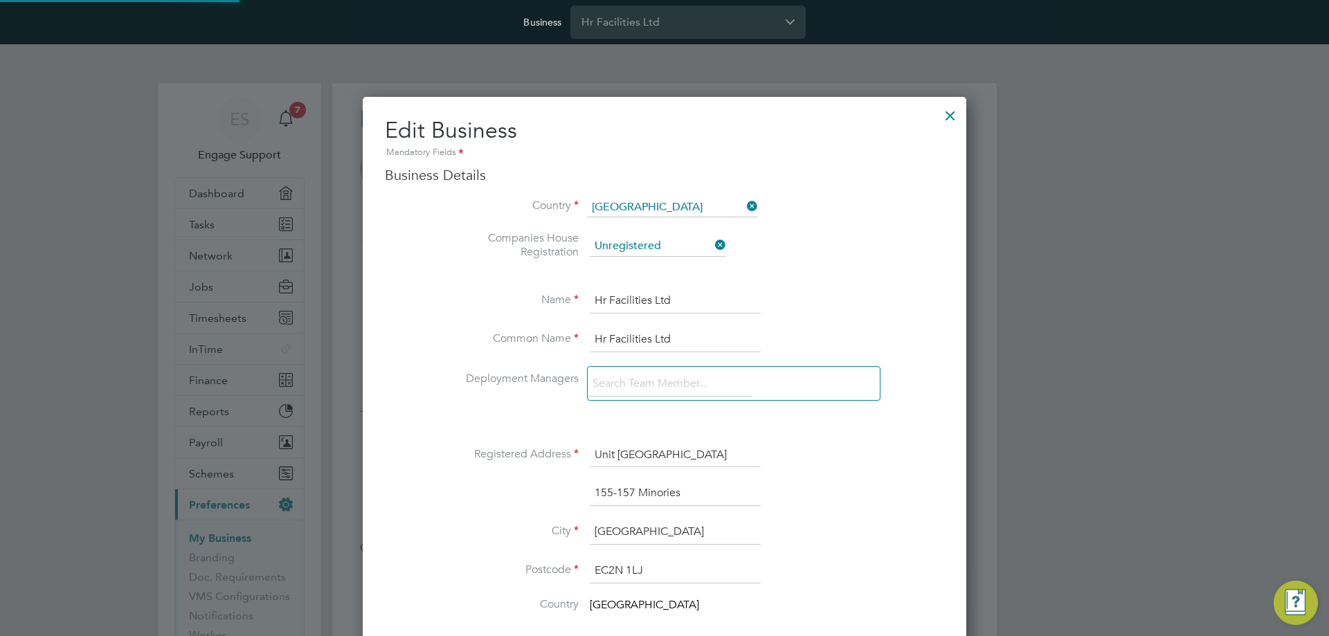
scroll to position [7, 7]
drag, startPoint x: 681, startPoint y: 300, endPoint x: 577, endPoint y: 312, distance: 103.9
click at [577, 312] on li "Name Hr Facilities Ltd" at bounding box center [692, 301] width 504 height 39
click at [694, 301] on input "Hr Facilities Ltd" at bounding box center [675, 294] width 171 height 25
click at [712, 246] on icon at bounding box center [712, 244] width 0 height 19
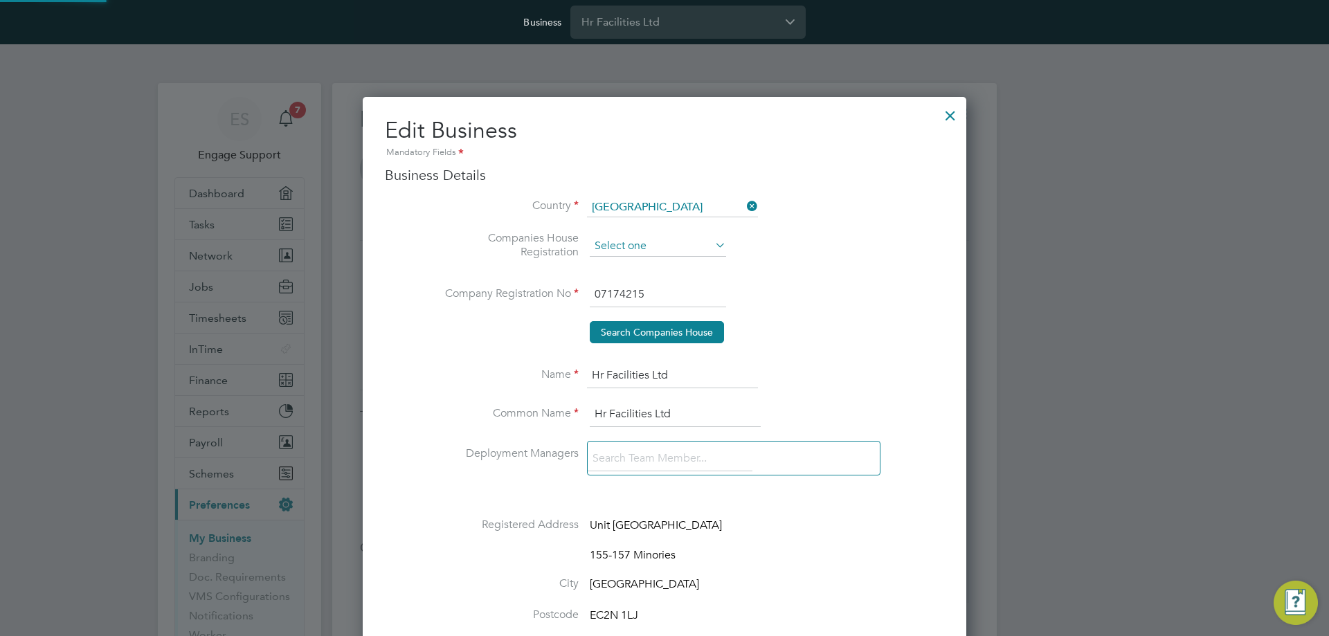
scroll to position [1735, 604]
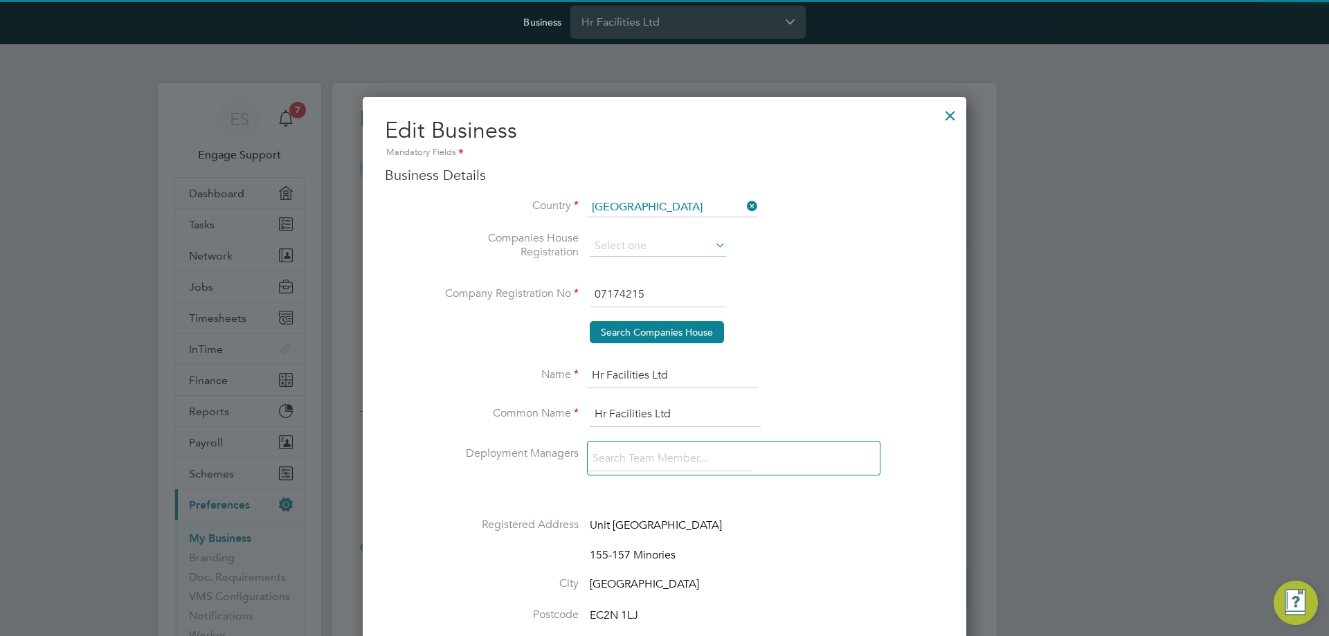
click at [712, 245] on icon at bounding box center [712, 244] width 0 height 19
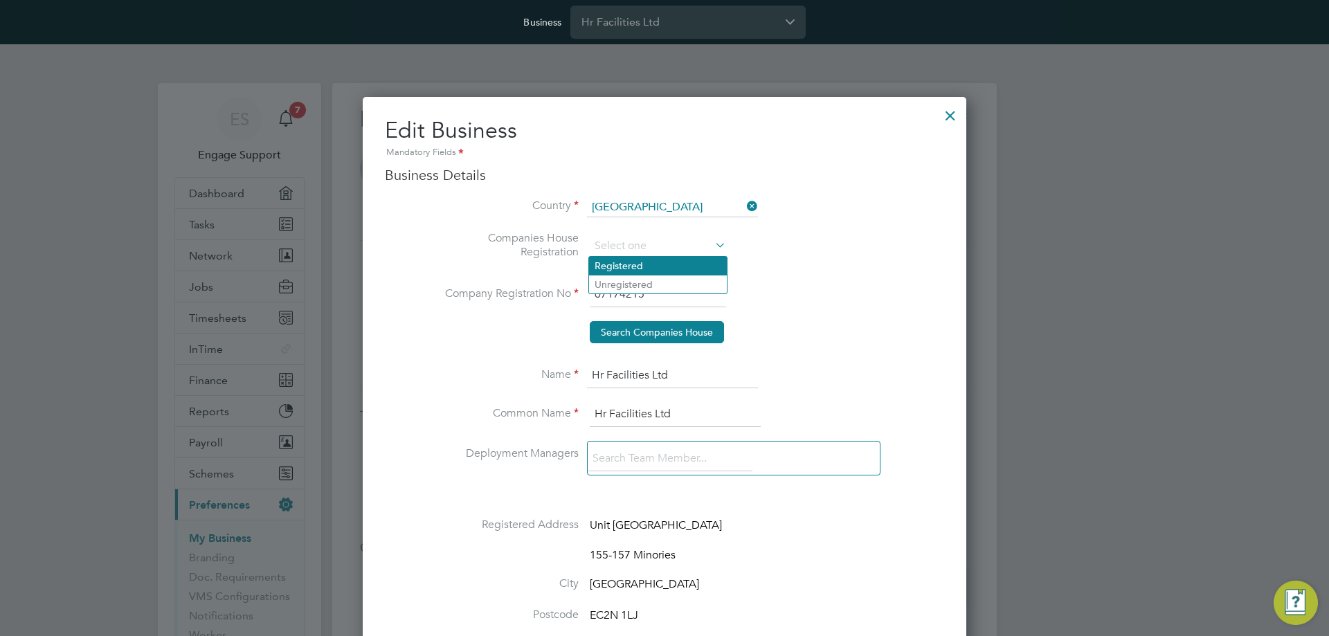
click at [681, 265] on li "Registered" at bounding box center [658, 266] width 138 height 18
type input "Registered"
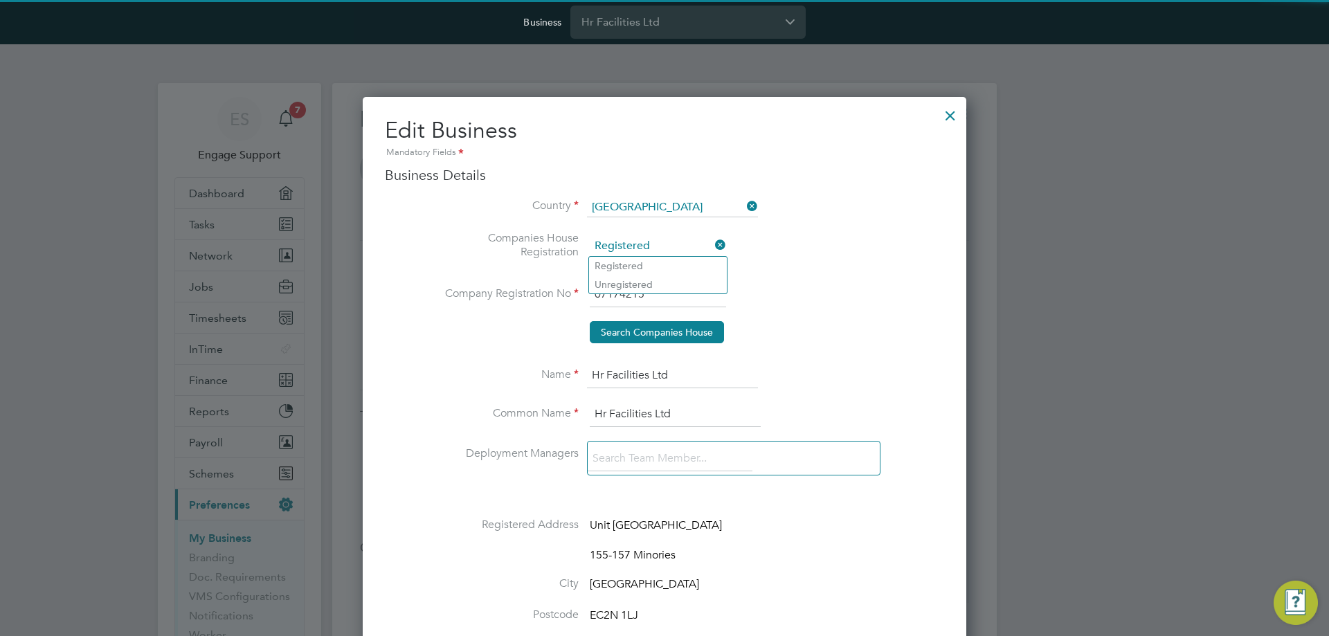
click at [530, 336] on li "Search Companies House" at bounding box center [692, 339] width 504 height 36
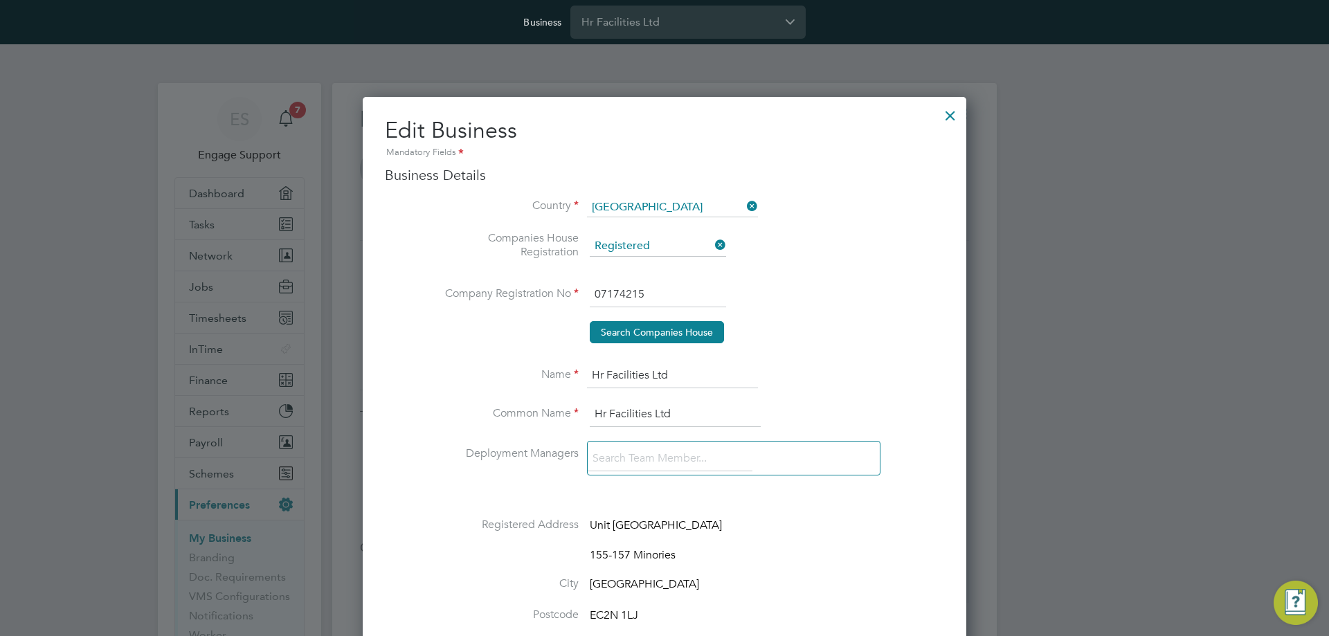
drag, startPoint x: 615, startPoint y: 296, endPoint x: 683, endPoint y: 291, distance: 68.7
click at [683, 291] on input "07174215" at bounding box center [658, 294] width 136 height 25
click at [656, 296] on input "07174215" at bounding box center [658, 294] width 136 height 25
drag, startPoint x: 678, startPoint y: 383, endPoint x: 571, endPoint y: 383, distance: 106.6
click at [571, 383] on li "Name Hr Facilities Ltd" at bounding box center [692, 382] width 504 height 39
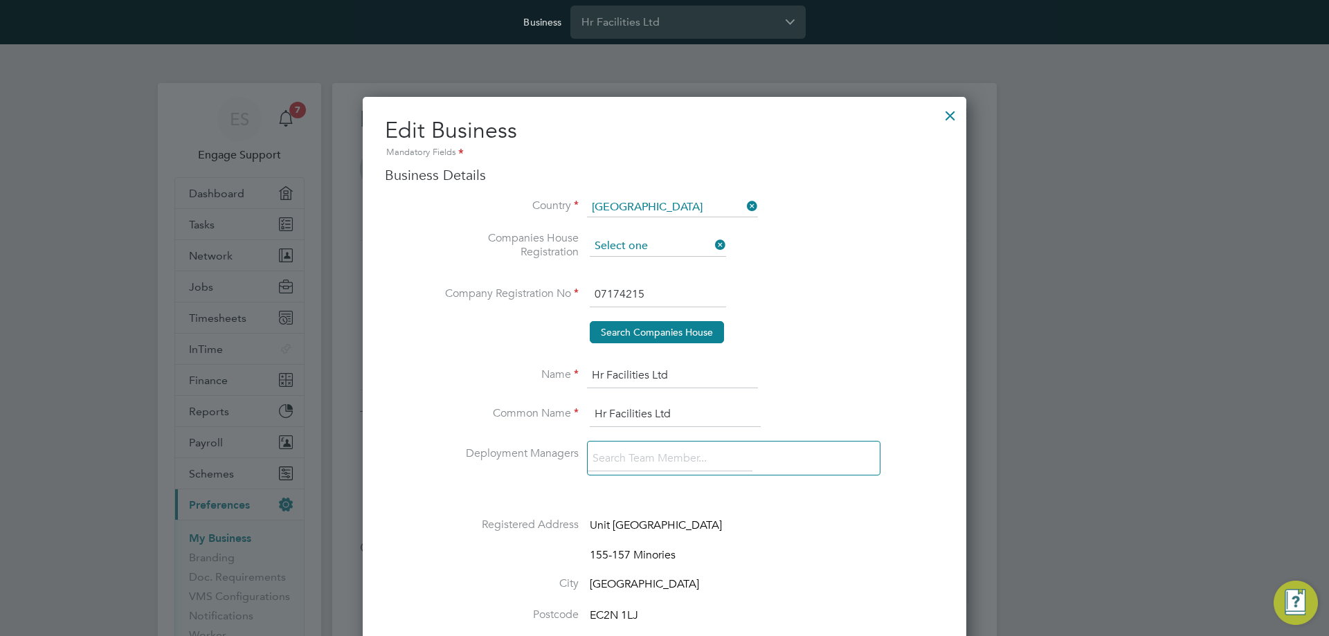
click at [670, 247] on input at bounding box center [658, 246] width 136 height 21
drag, startPoint x: 646, startPoint y: 283, endPoint x: 743, endPoint y: 285, distance: 96.9
click at [646, 285] on li "Unregistered" at bounding box center [658, 285] width 138 height 18
type input "Unregistered"
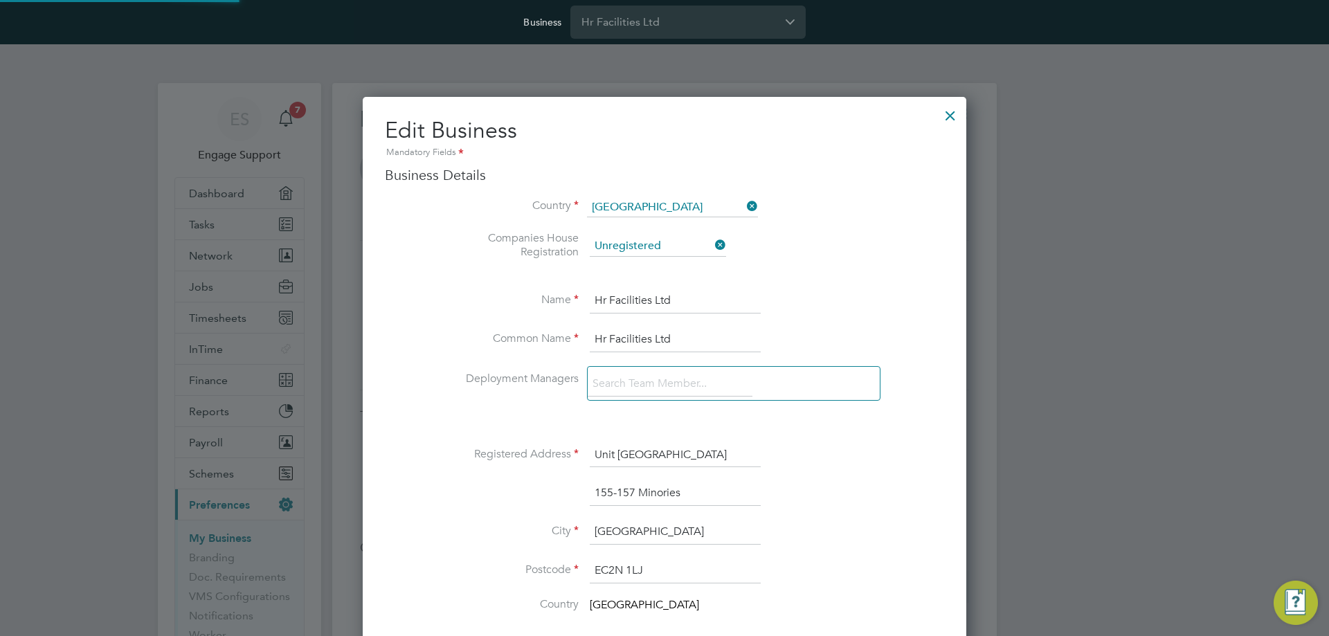
scroll to position [7, 7]
drag, startPoint x: 684, startPoint y: 295, endPoint x: 579, endPoint y: 295, distance: 105.2
click at [590, 295] on input "Hr Facilities Ltd" at bounding box center [675, 294] width 171 height 25
click at [681, 301] on input "Smart Managed Solutions" at bounding box center [675, 294] width 171 height 25
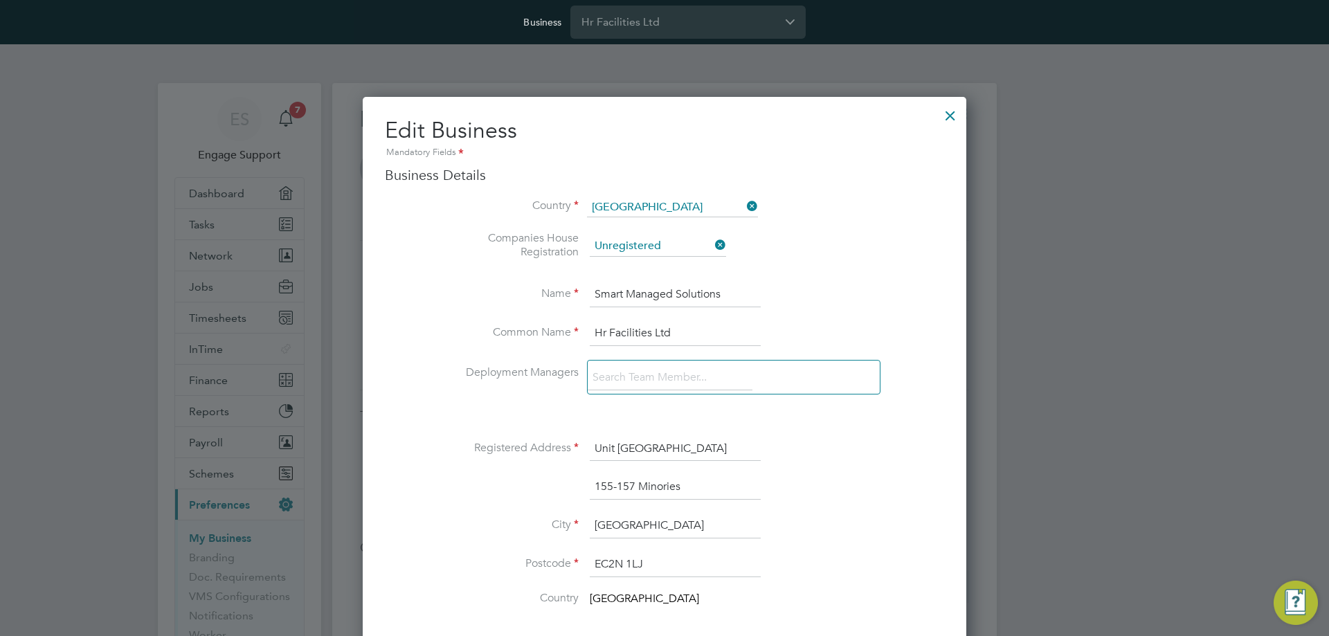
click at [681, 301] on input "Smart Managed Solutions" at bounding box center [675, 294] width 171 height 25
type input "Smart Managed Solutions"
click at [667, 332] on input "Hr Facilities Ltd" at bounding box center [675, 333] width 171 height 25
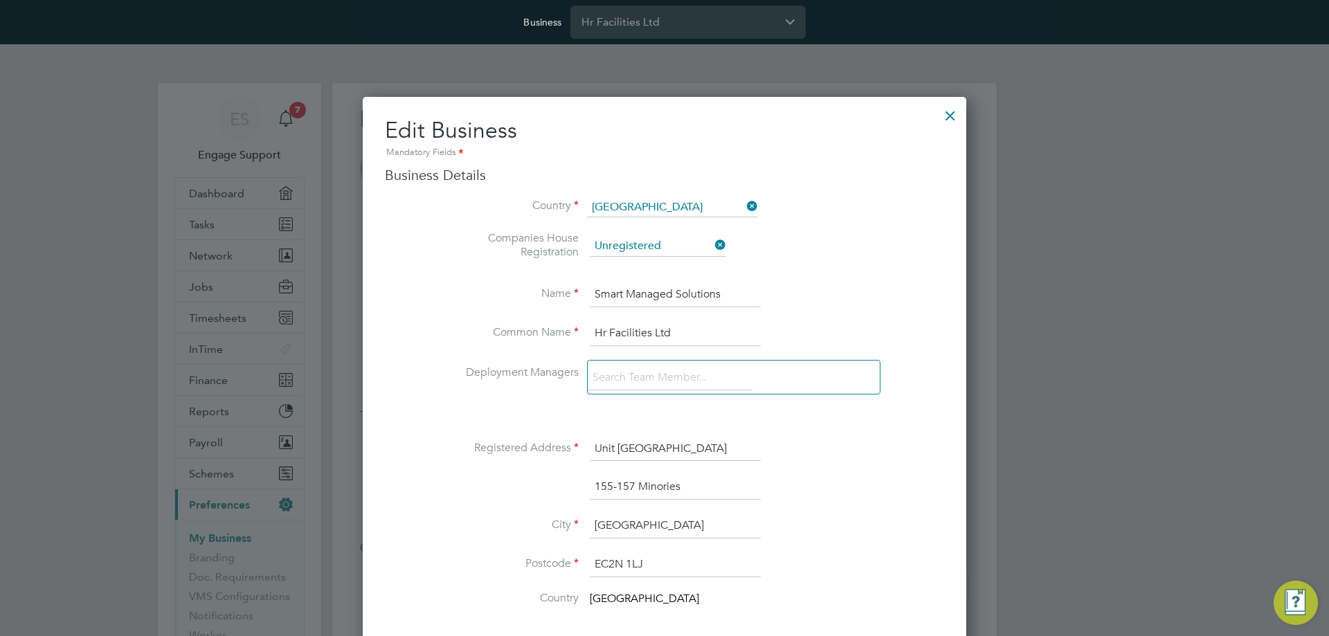
paste input "Smart Managed Solutions"
type input "Smart Managed Solutions"
click at [818, 520] on li "City London" at bounding box center [692, 533] width 504 height 39
drag, startPoint x: 721, startPoint y: 242, endPoint x: 712, endPoint y: 281, distance: 40.5
click at [712, 245] on icon at bounding box center [712, 244] width 0 height 19
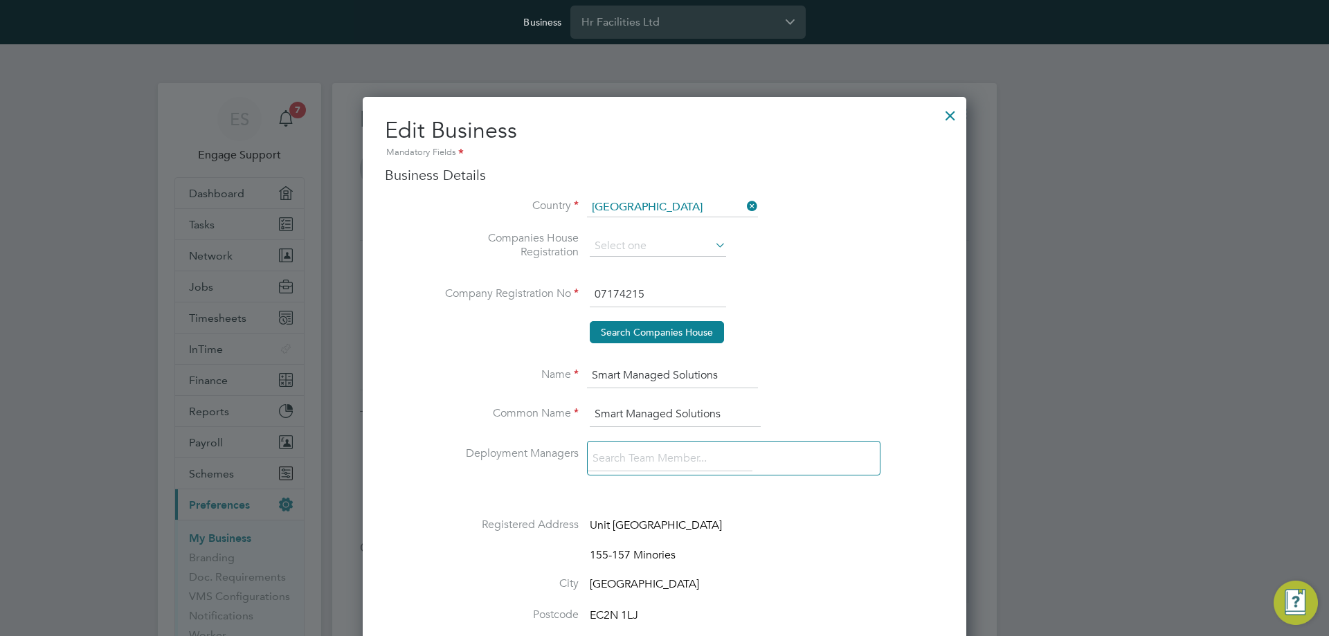
drag, startPoint x: 663, startPoint y: 245, endPoint x: 665, endPoint y: 256, distance: 11.3
click at [663, 248] on input at bounding box center [658, 246] width 136 height 21
click at [661, 263] on li "Registered" at bounding box center [658, 266] width 138 height 18
type input "Registered"
drag, startPoint x: 683, startPoint y: 375, endPoint x: 579, endPoint y: 375, distance: 104.5
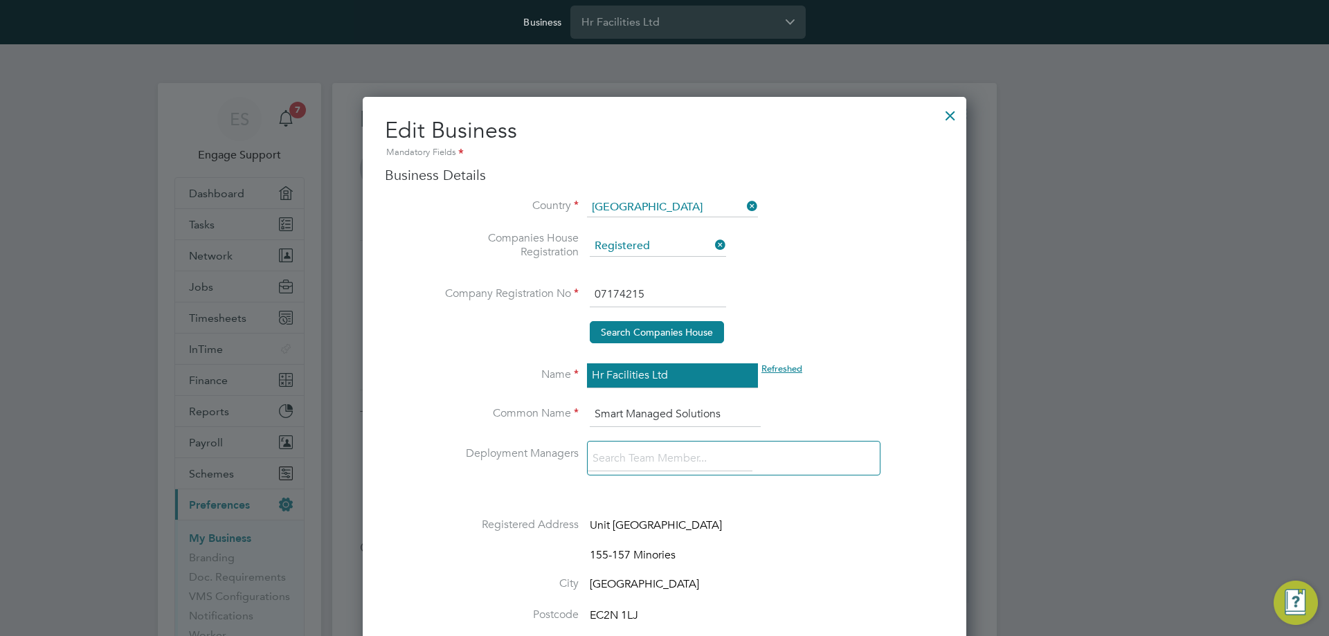
click at [579, 375] on li "Name Hr Facilities Ltd Refreshed" at bounding box center [692, 382] width 504 height 39
click at [712, 244] on icon at bounding box center [712, 244] width 0 height 19
click at [710, 249] on input at bounding box center [658, 246] width 136 height 21
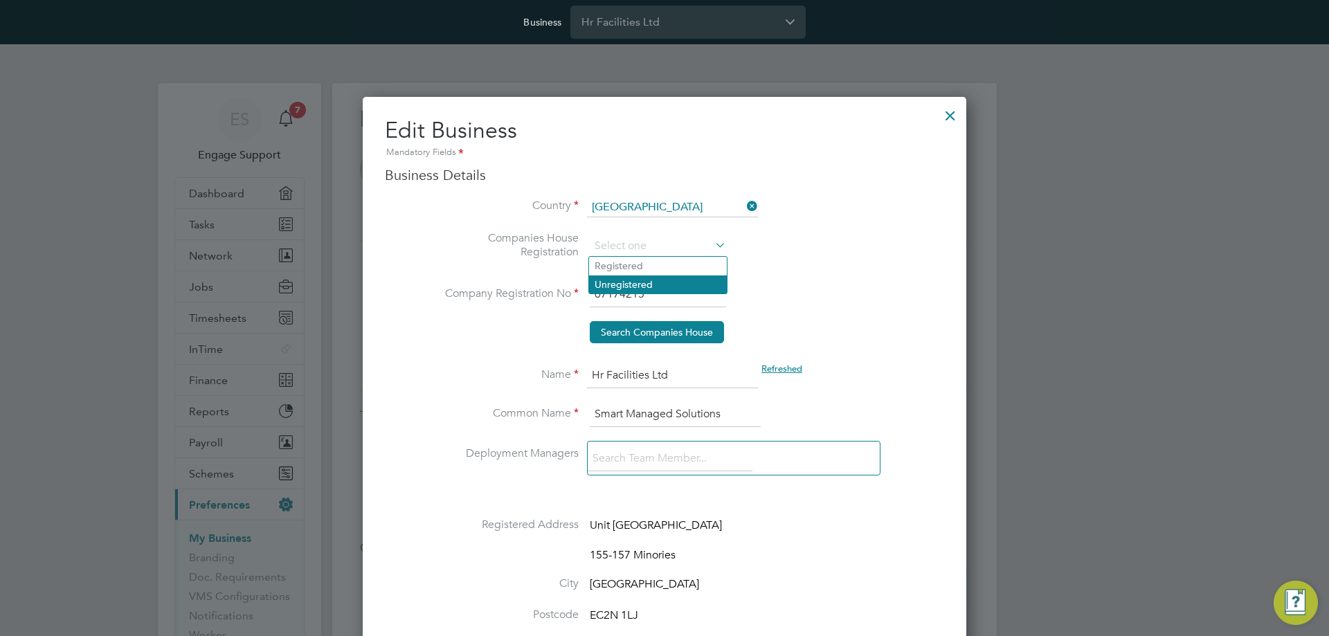
click at [677, 285] on li "Unregistered" at bounding box center [658, 285] width 138 height 18
type input "Unregistered"
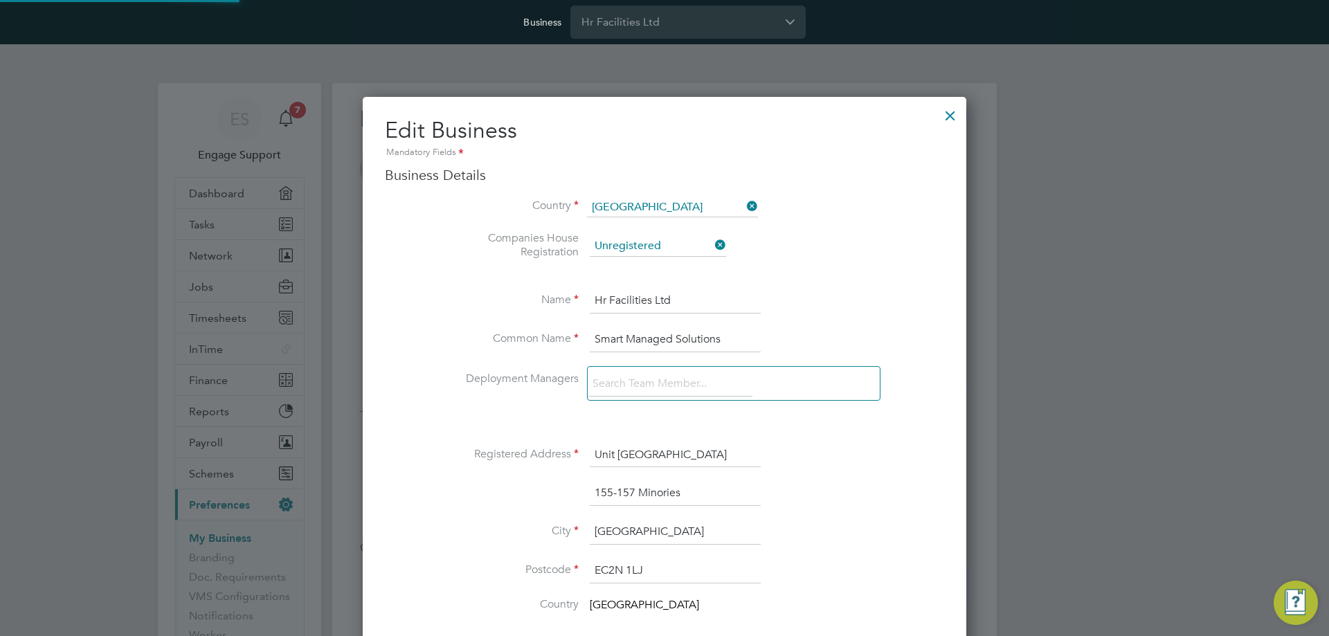
scroll to position [1655, 604]
click at [645, 330] on input "Smart Managed Solutions" at bounding box center [675, 333] width 171 height 25
click at [640, 291] on input "Hr Facilities Ltd" at bounding box center [675, 294] width 171 height 25
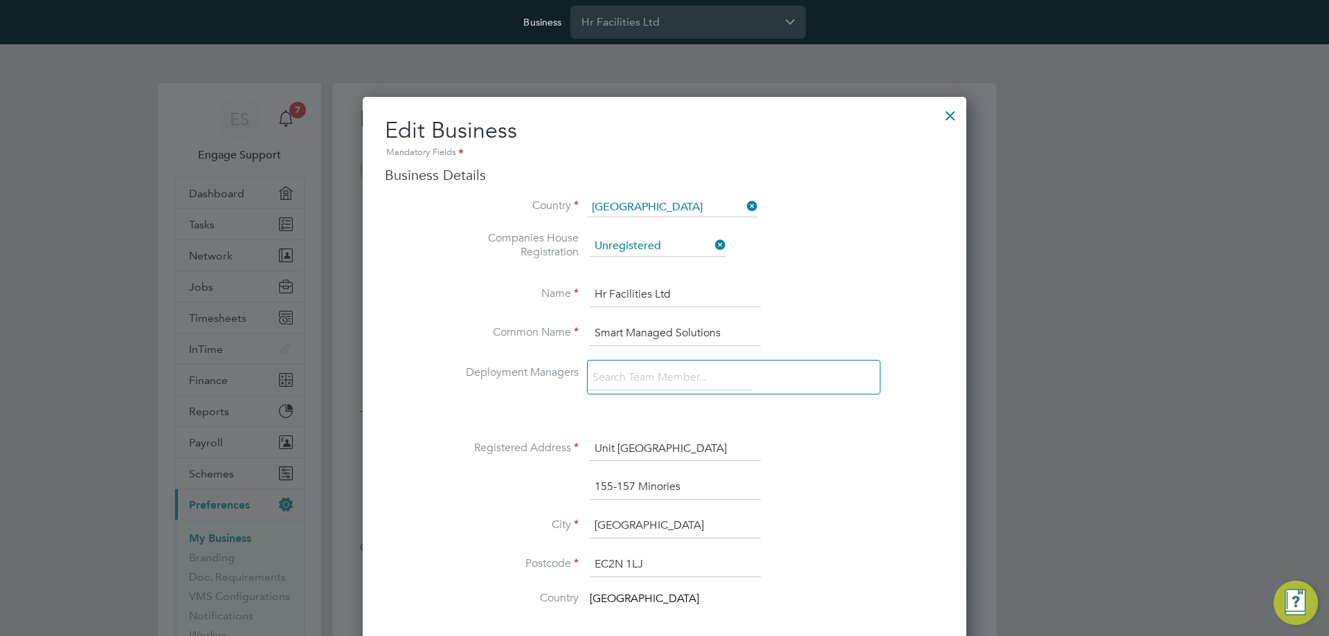
click at [640, 291] on input "Hr Facilities Ltd" at bounding box center [675, 294] width 171 height 25
paste input "Smart Managed Solutions"
type input "Smart Managed Solutions"
click at [840, 464] on li "Registered Address Unit 201 Portsoken House" at bounding box center [692, 456] width 504 height 39
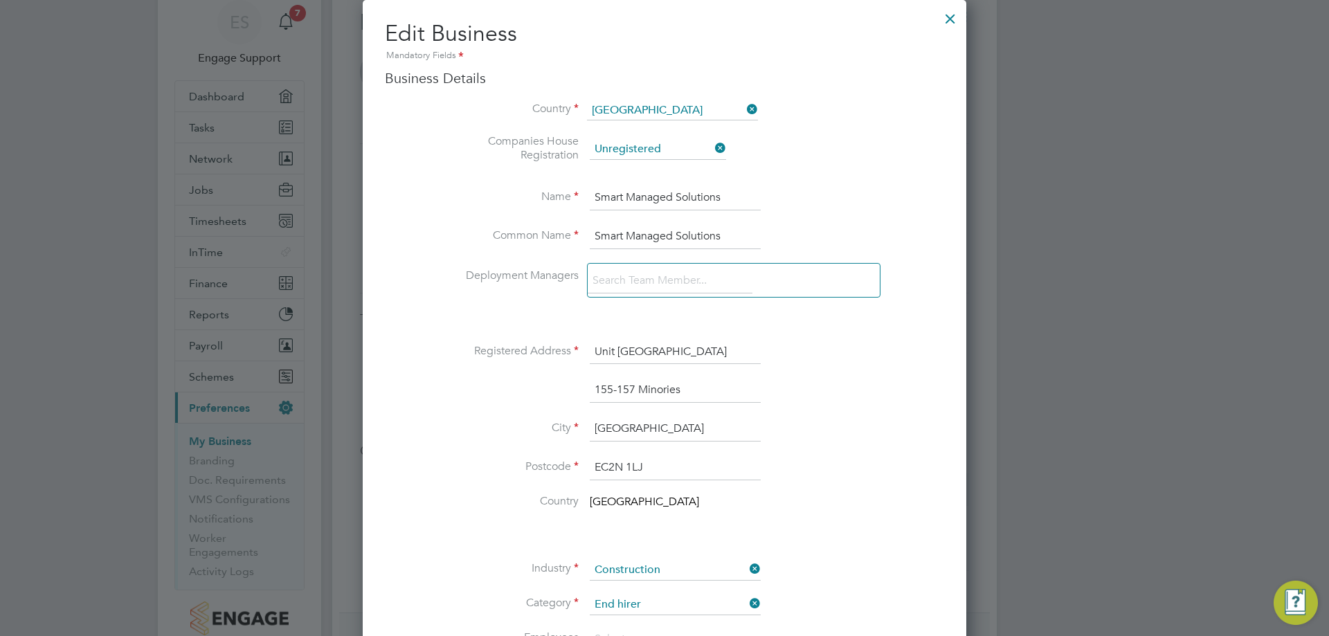
scroll to position [0, 0]
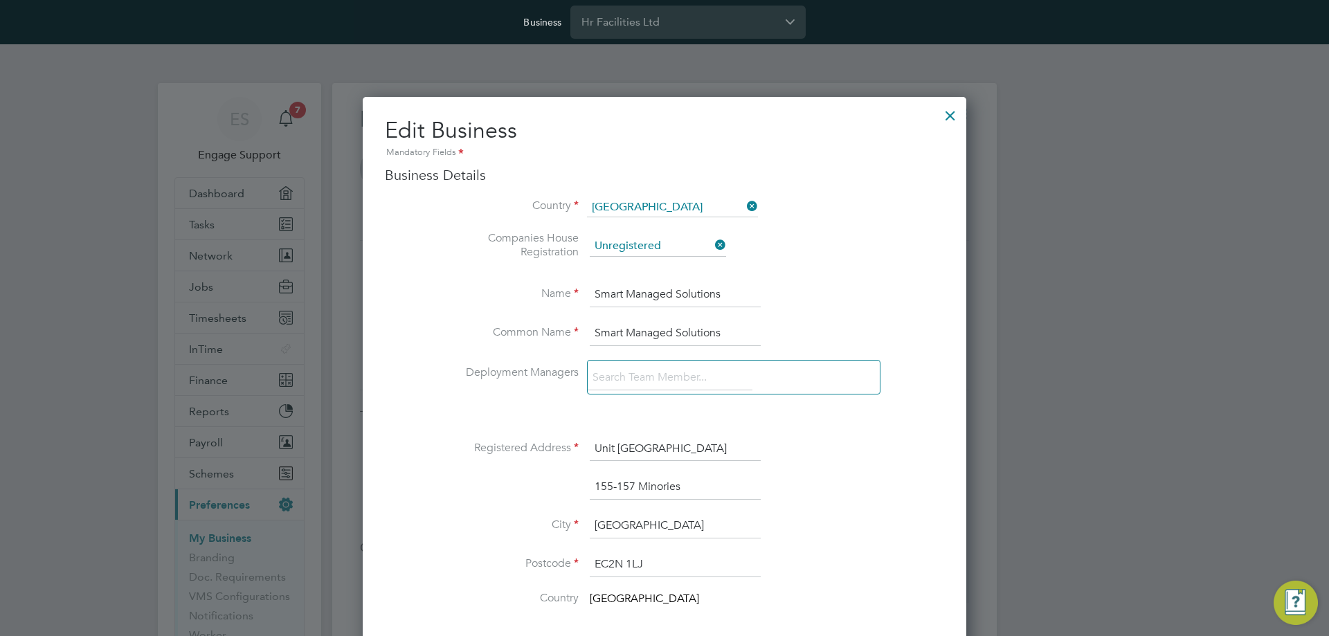
click at [395, 251] on div "Country United Kingdom Companies House Registration Unregistered" at bounding box center [664, 237] width 559 height 79
click at [347, 197] on div at bounding box center [664, 318] width 1329 height 636
drag, startPoint x: 944, startPoint y: 111, endPoint x: 919, endPoint y: 121, distance: 27.6
click at [946, 111] on div at bounding box center [950, 112] width 25 height 25
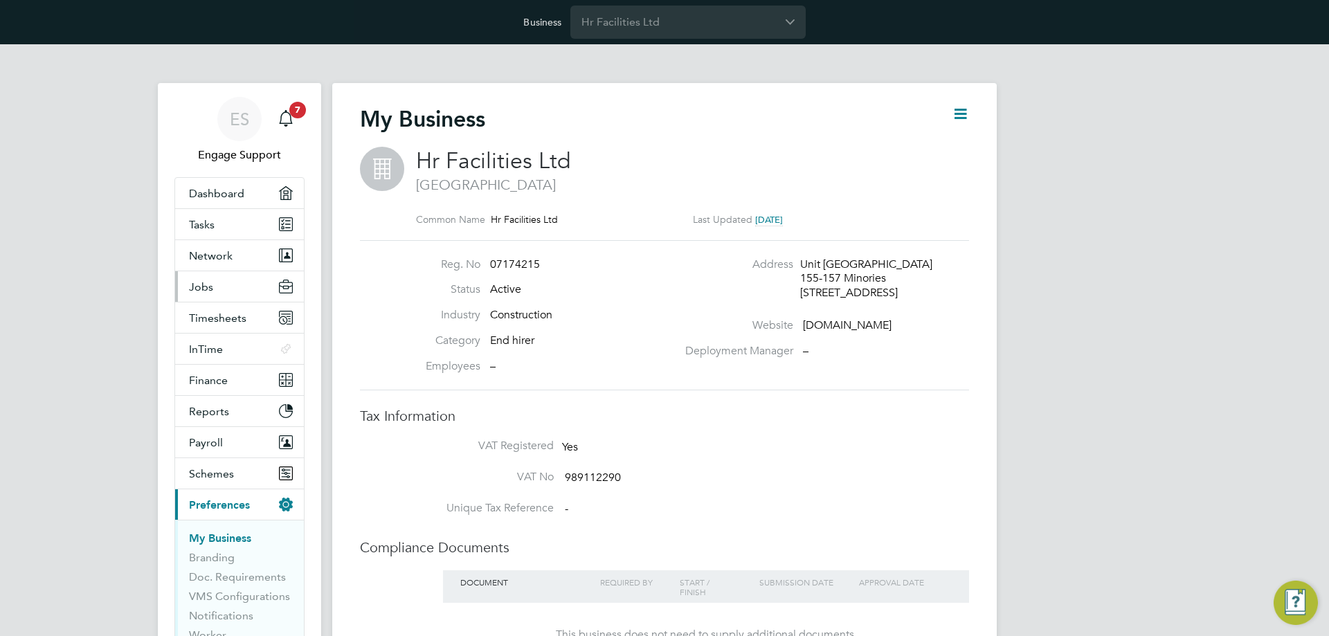
click at [197, 290] on span "Jobs" at bounding box center [201, 286] width 24 height 13
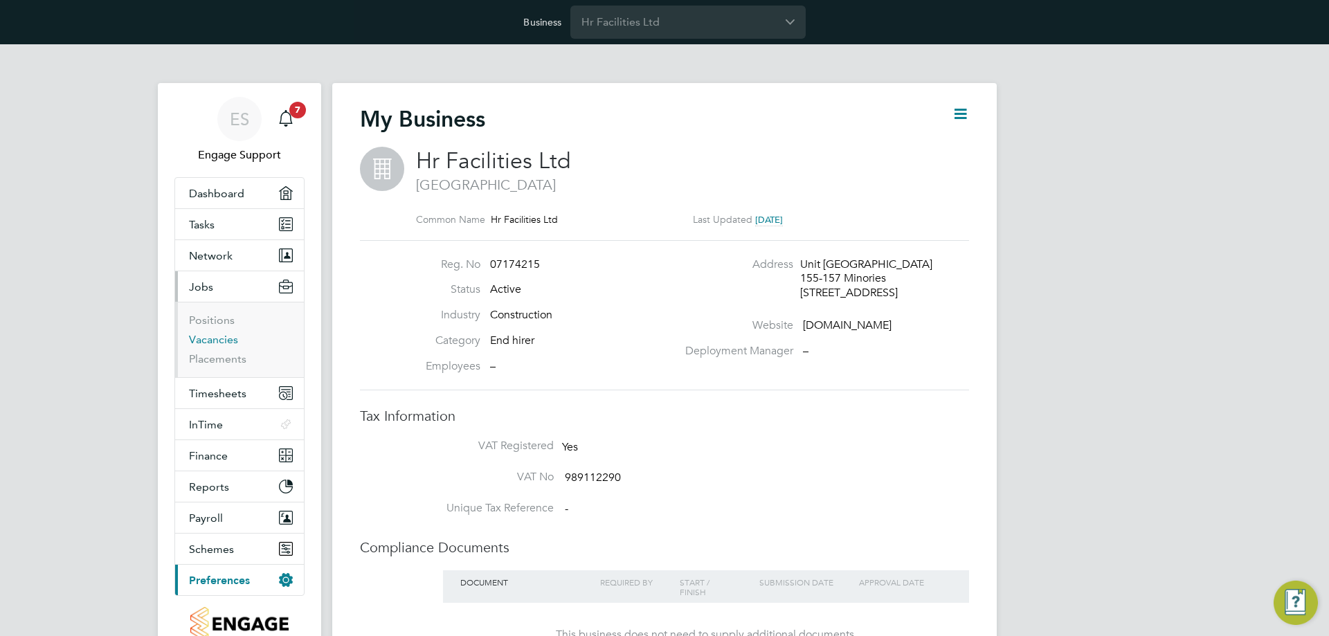
click at [213, 337] on link "Vacancies" at bounding box center [213, 339] width 49 height 13
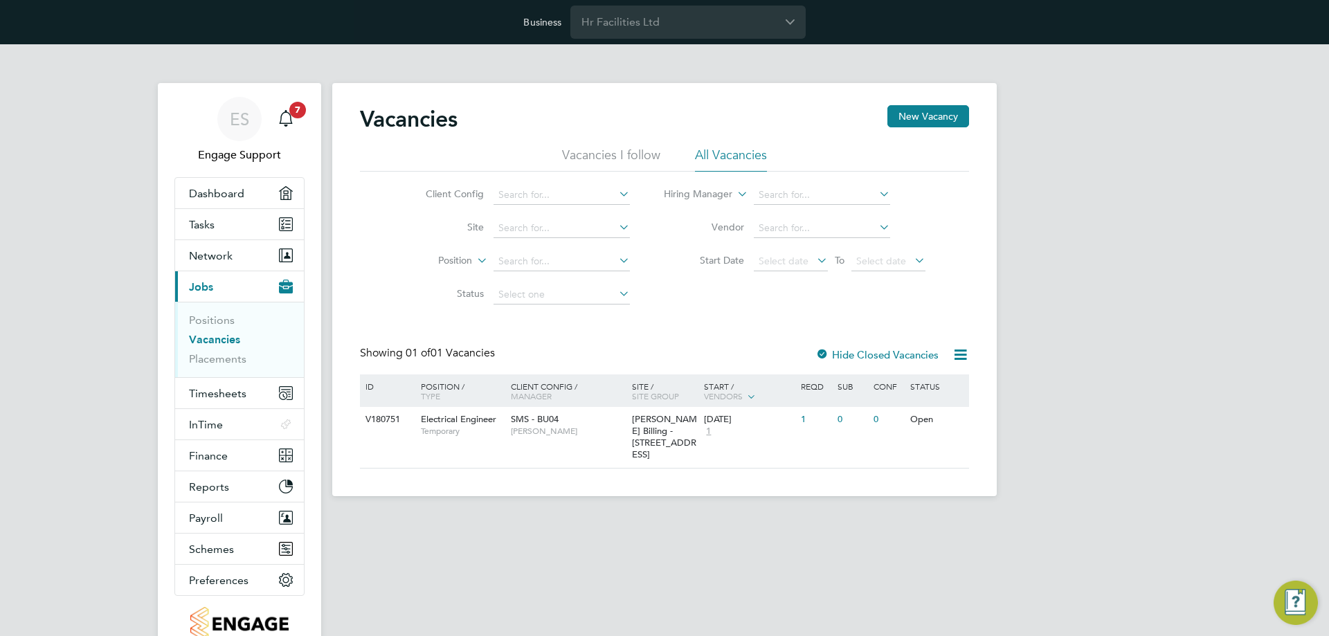
click at [426, 519] on html "Business Hr Facilities Ltd ES Engage Support Notifications 7 Applications: Dash…" at bounding box center [664, 259] width 1329 height 519
click at [640, 428] on span "MAPP Billing - 120 Oxford Street" at bounding box center [664, 436] width 65 height 47
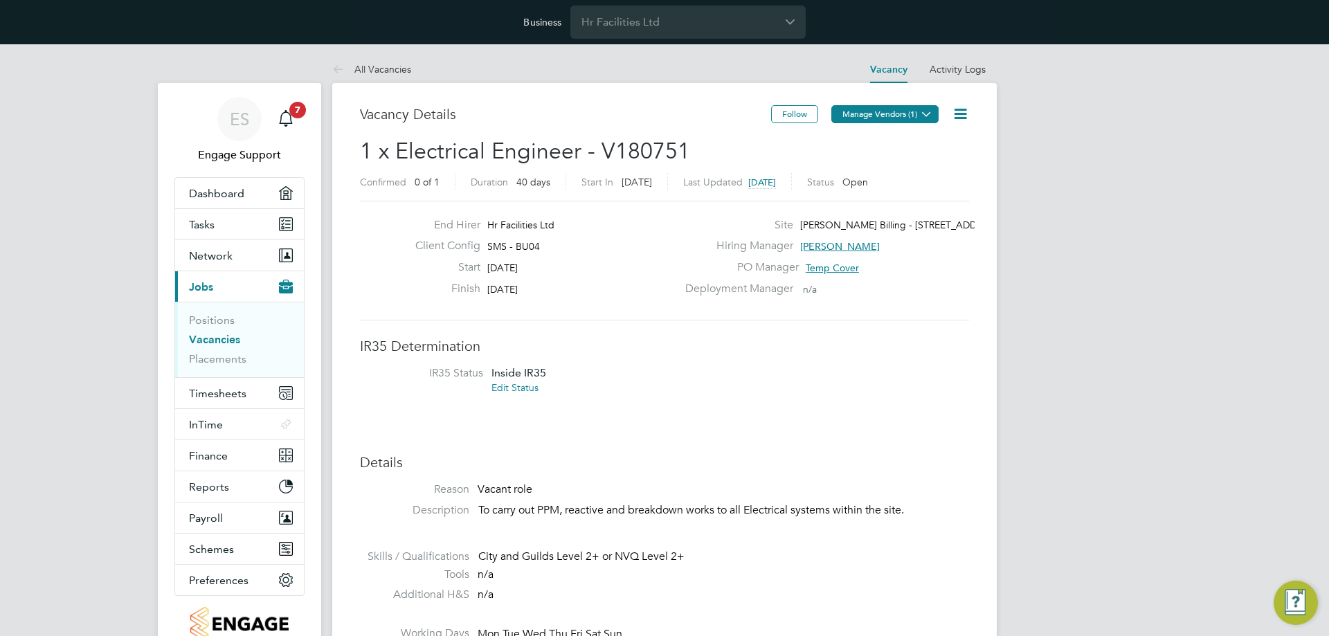
click at [890, 117] on button "Manage Vendors (1)" at bounding box center [884, 114] width 107 height 18
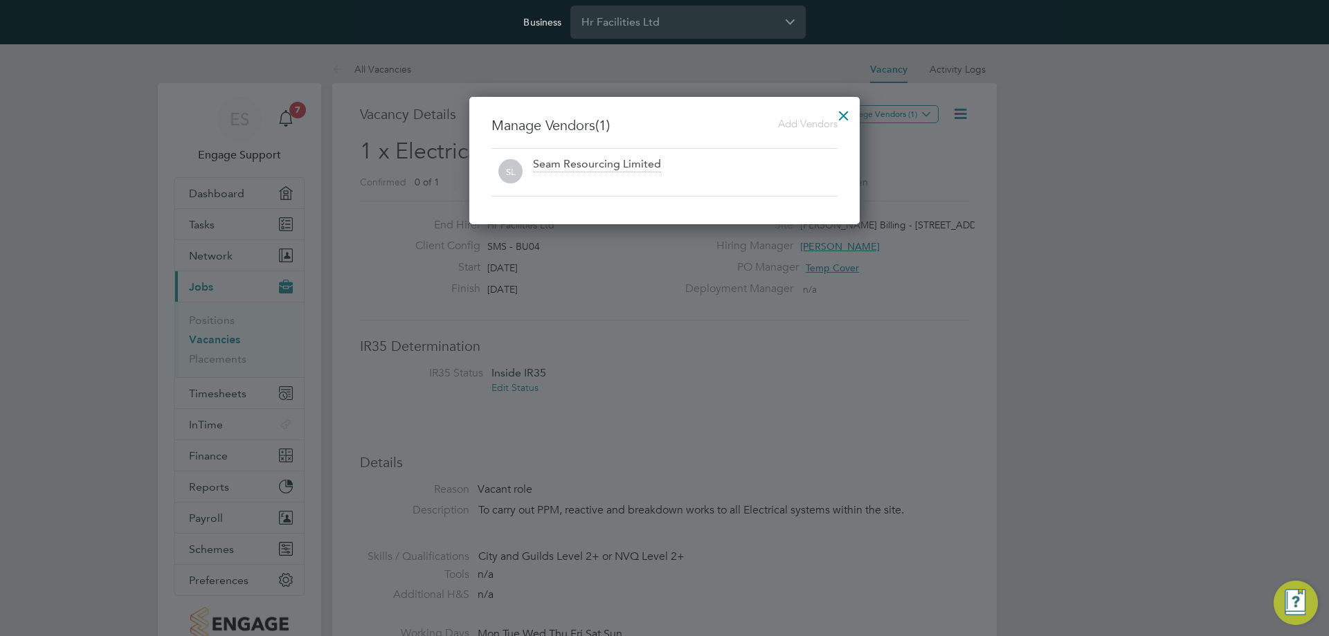
click at [848, 115] on div at bounding box center [843, 112] width 25 height 25
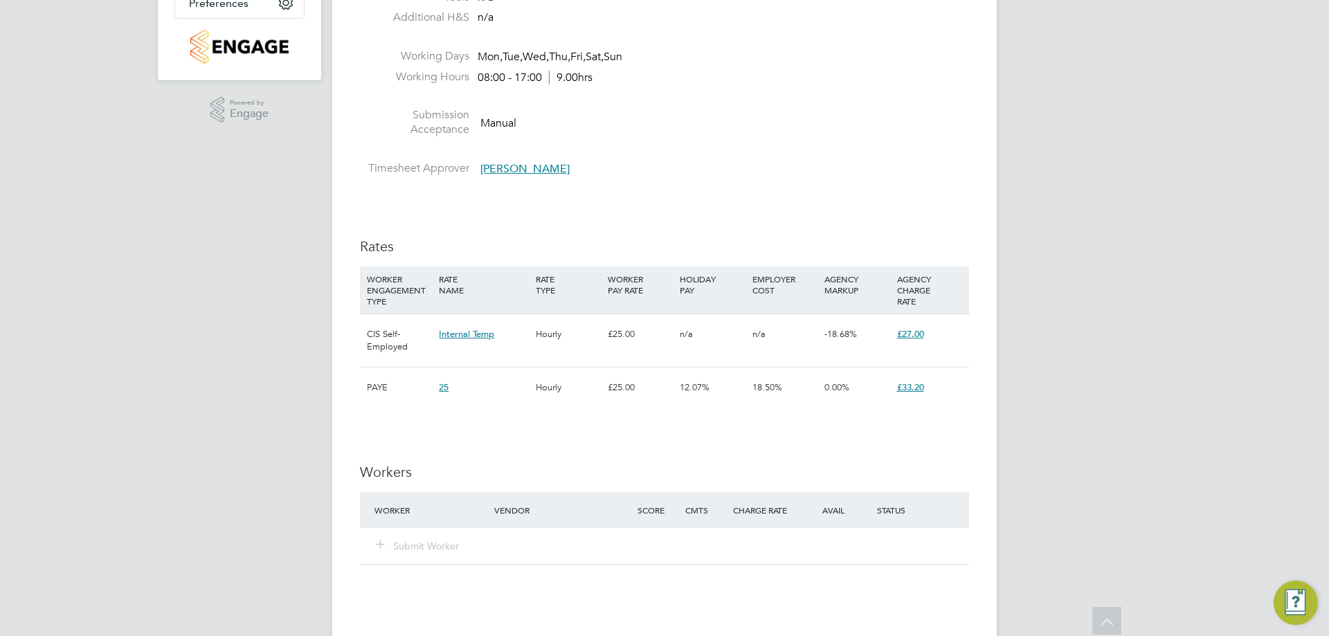
scroll to position [692, 0]
